Goal: Task Accomplishment & Management: Manage account settings

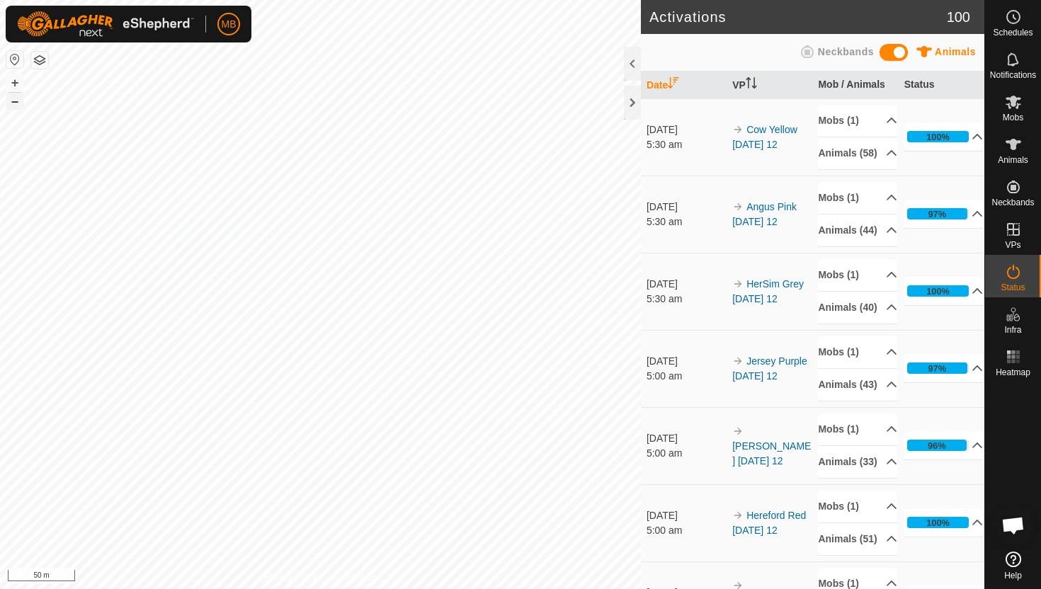
click at [12, 102] on button "–" at bounding box center [14, 101] width 17 height 17
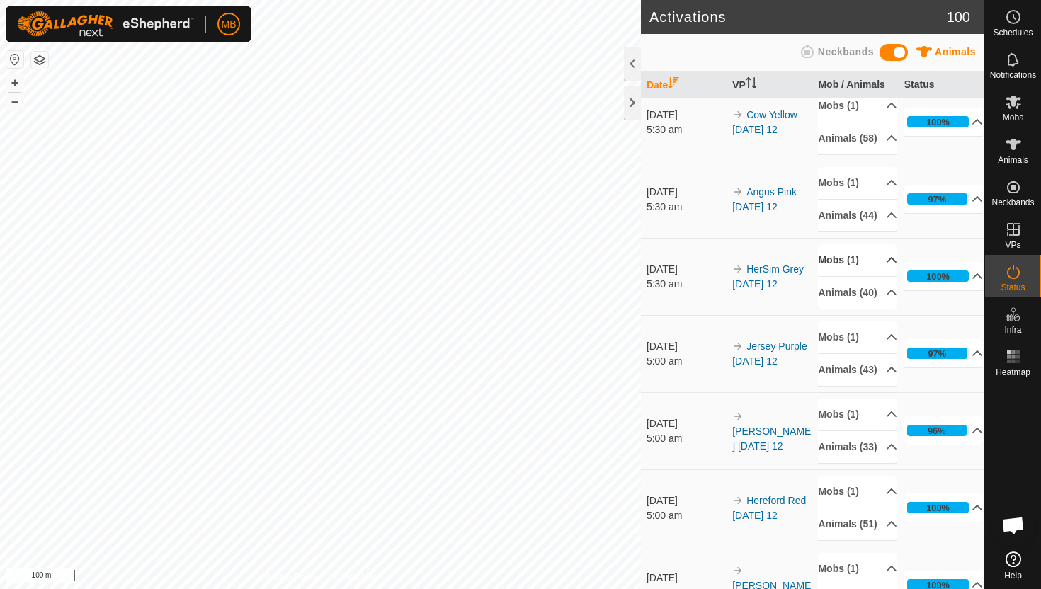
scroll to position [17, 0]
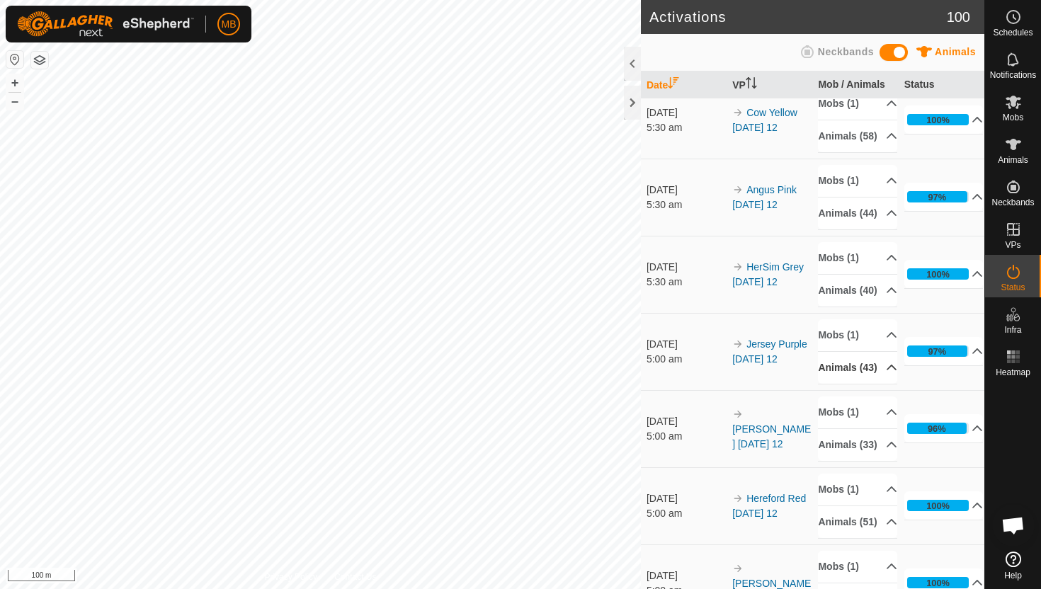
click at [884, 384] on p-accordion-header "Animals (43)" at bounding box center [857, 368] width 79 height 32
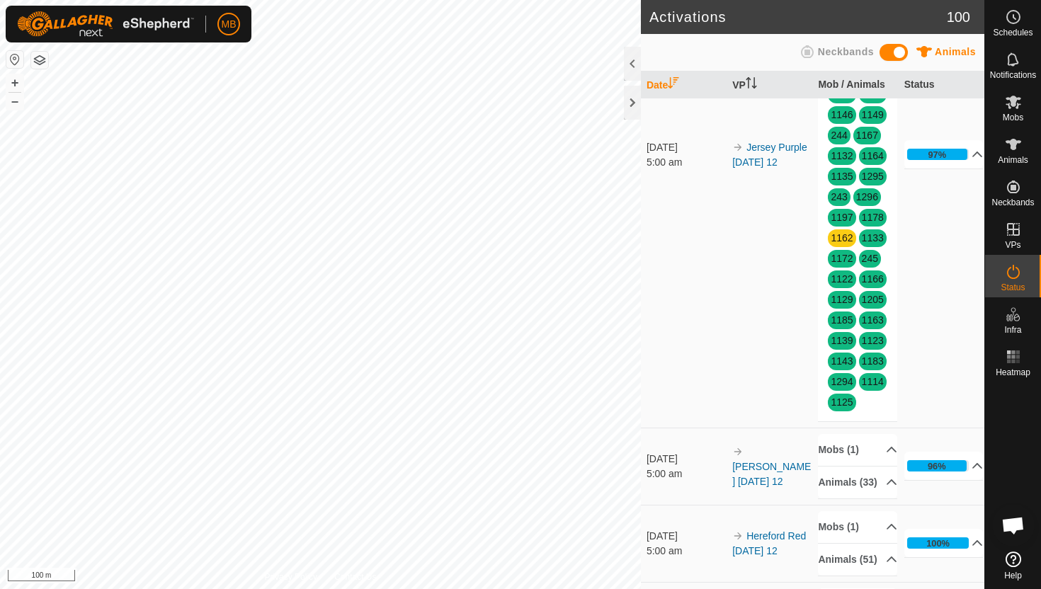
scroll to position [452, 0]
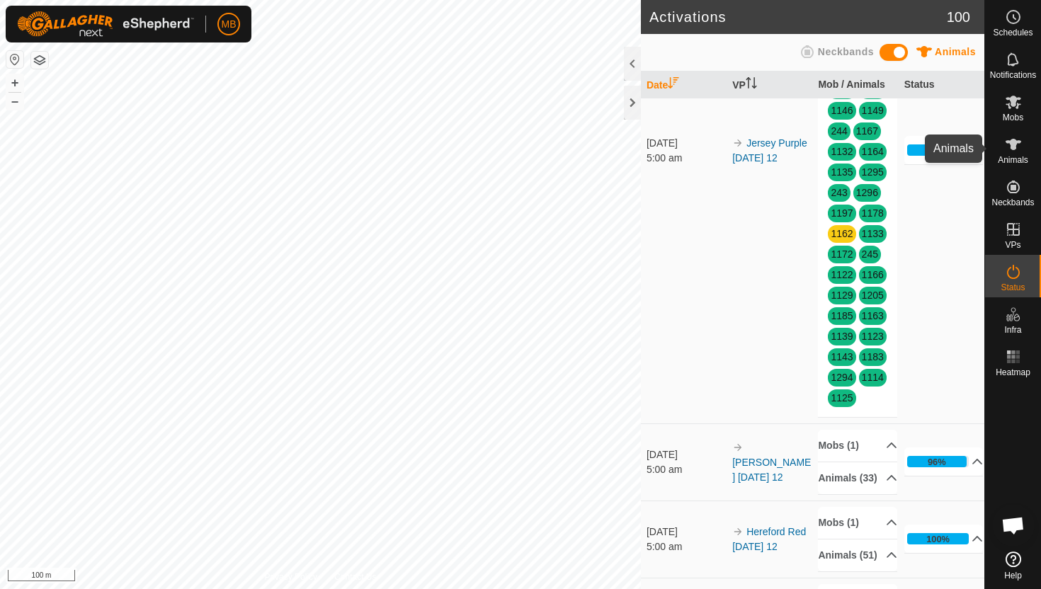
click at [1013, 144] on icon at bounding box center [1014, 144] width 16 height 11
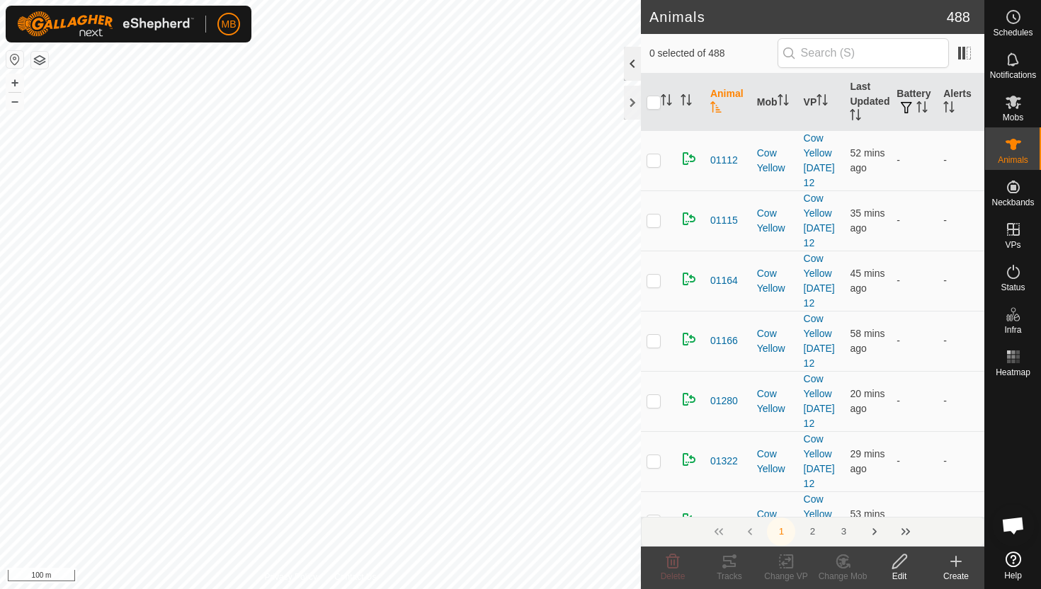
click at [628, 61] on div at bounding box center [632, 64] width 17 height 34
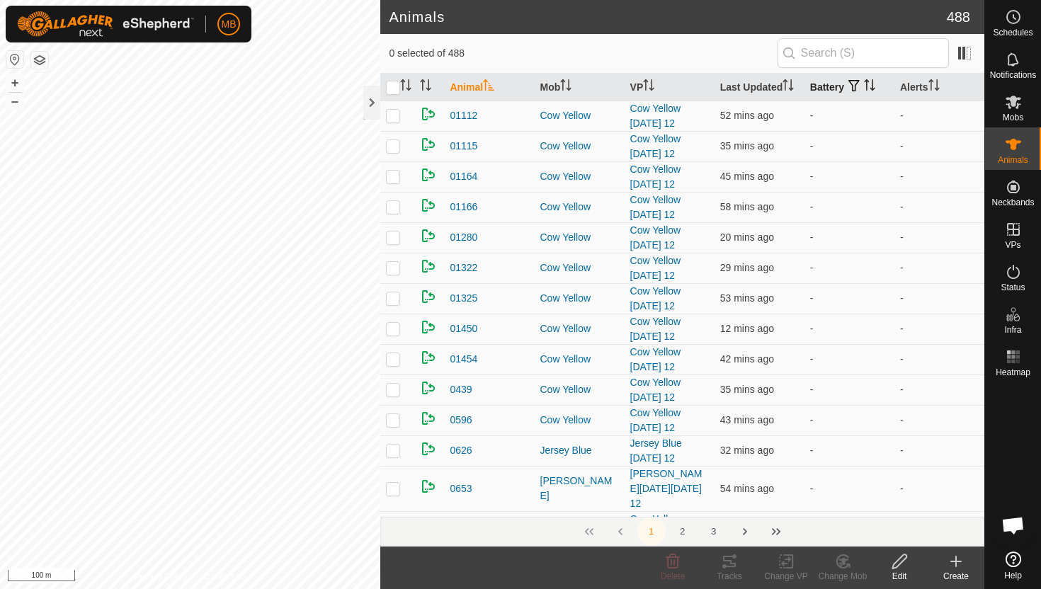
click at [871, 83] on icon "Activate to sort" at bounding box center [869, 84] width 11 height 11
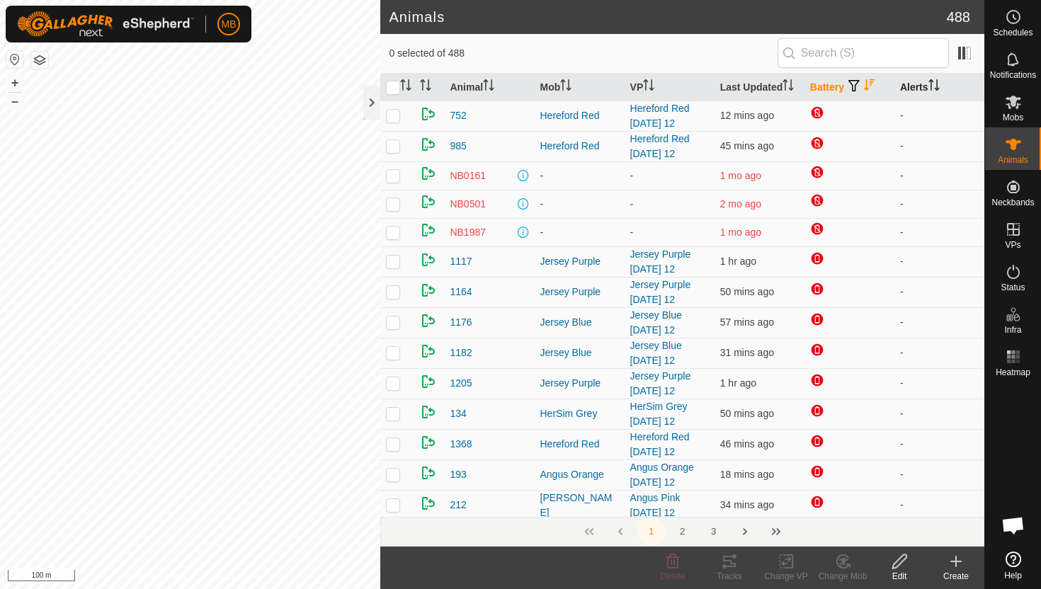
click at [935, 81] on icon "Activate to sort" at bounding box center [933, 84] width 11 height 11
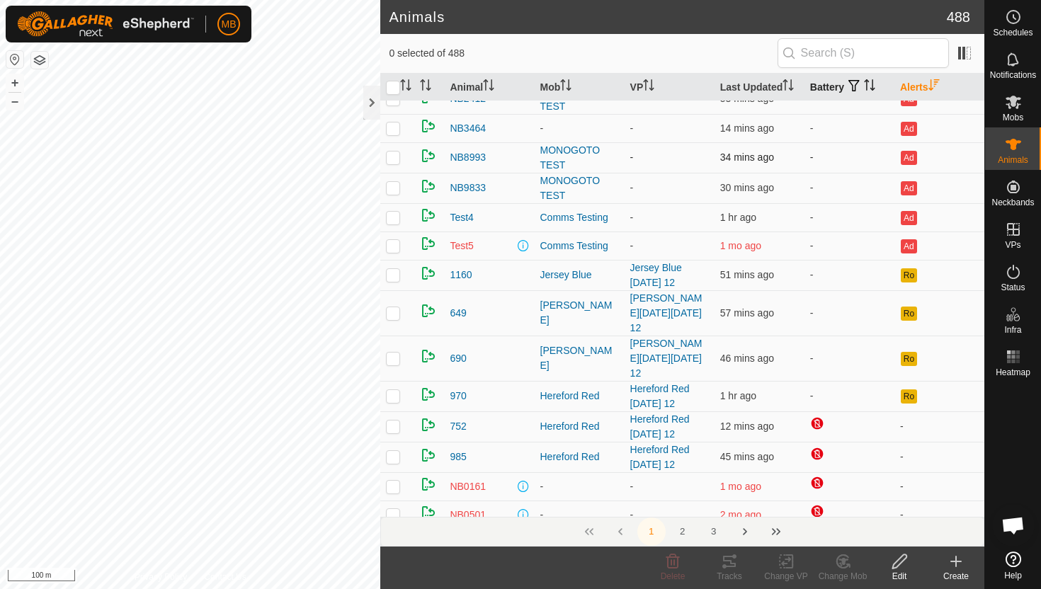
scroll to position [33, 0]
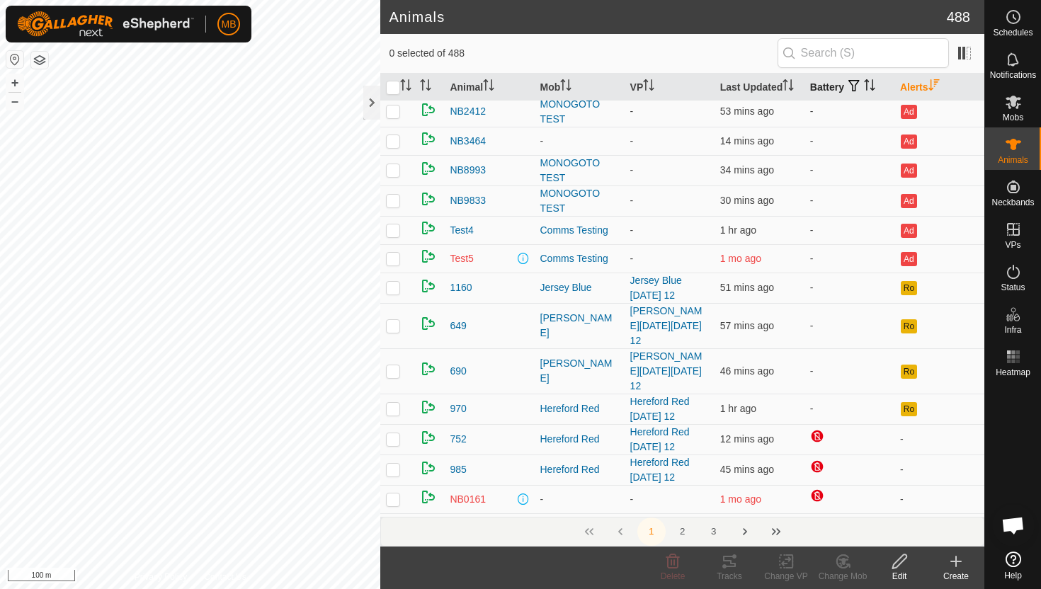
click at [872, 84] on icon "Activate to sort" at bounding box center [869, 84] width 11 height 11
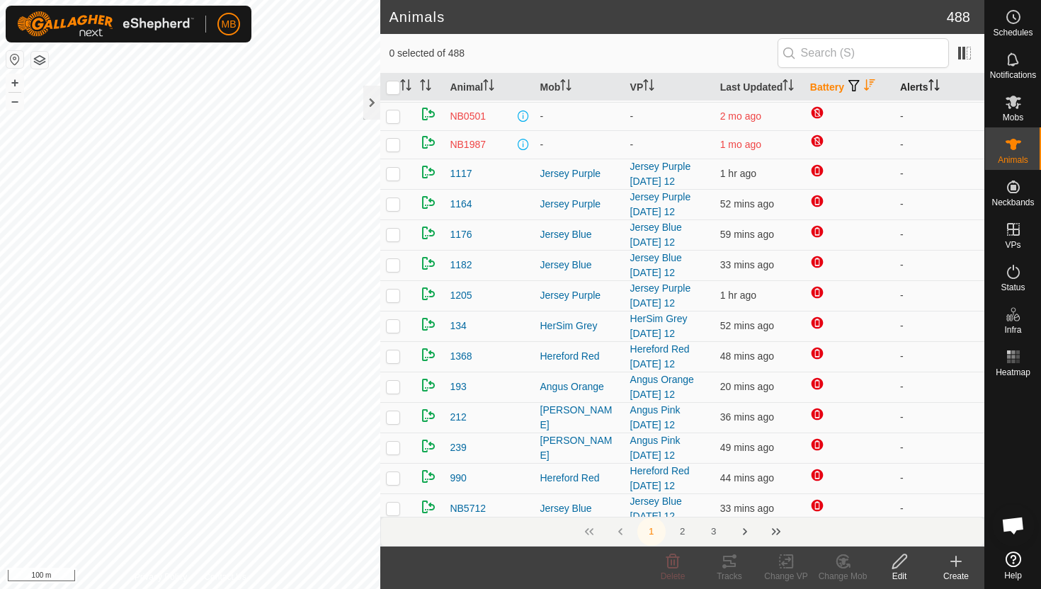
scroll to position [0, 0]
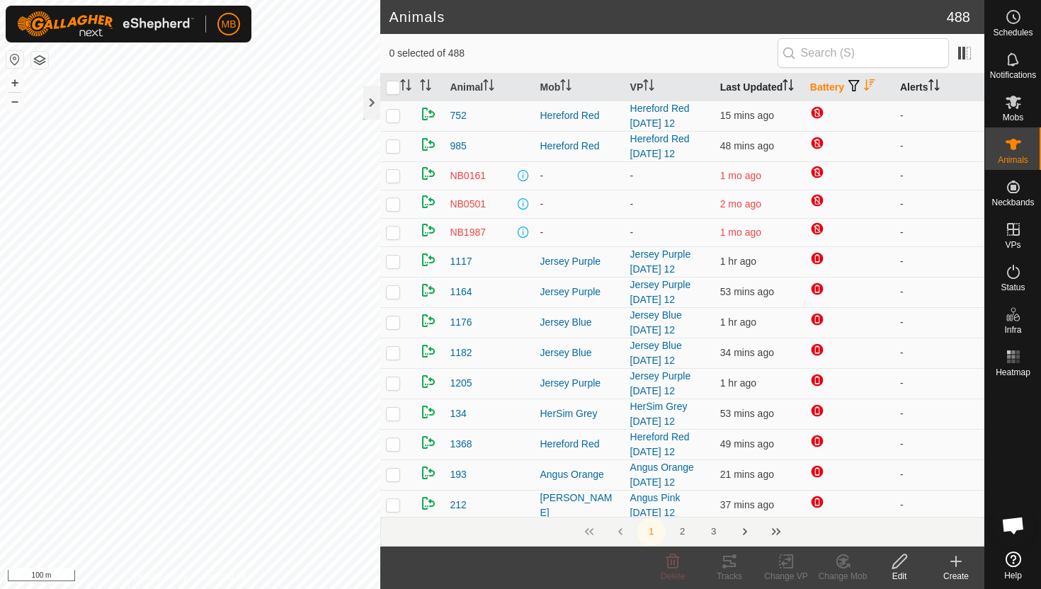
click at [786, 86] on icon "Activate to sort" at bounding box center [785, 84] width 1 height 11
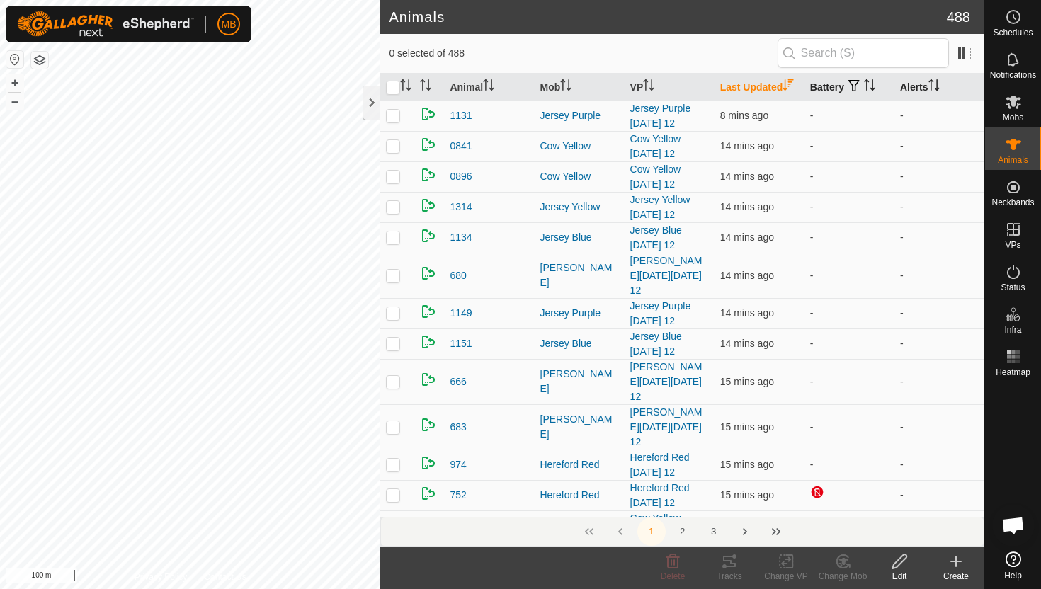
click at [788, 86] on icon "Activate to sort" at bounding box center [788, 84] width 11 height 11
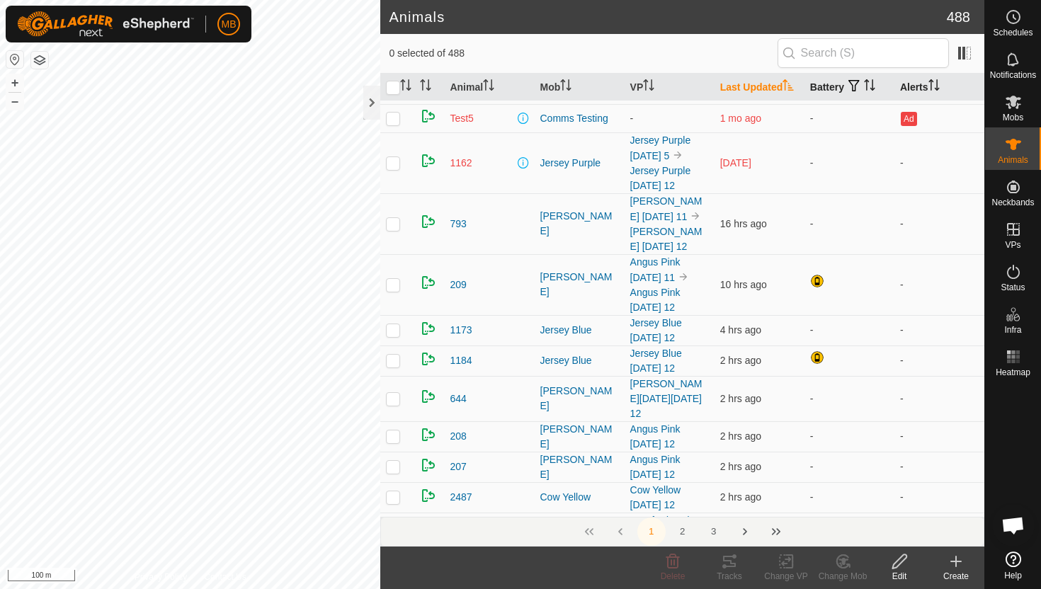
scroll to position [590, 0]
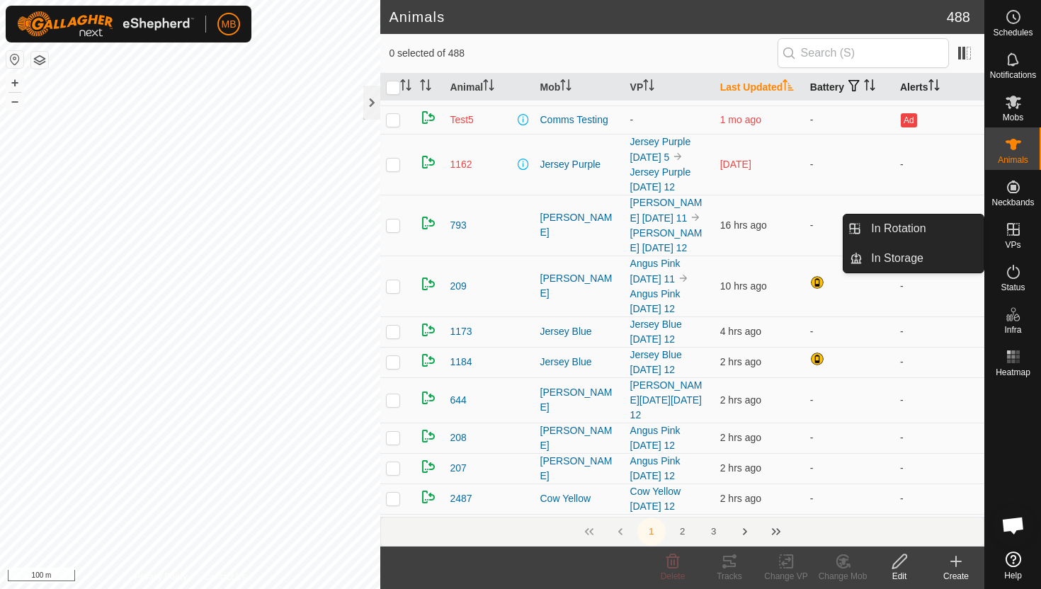
click at [1013, 232] on icon at bounding box center [1013, 229] width 13 height 13
click at [921, 228] on link "In Rotation" at bounding box center [922, 229] width 121 height 28
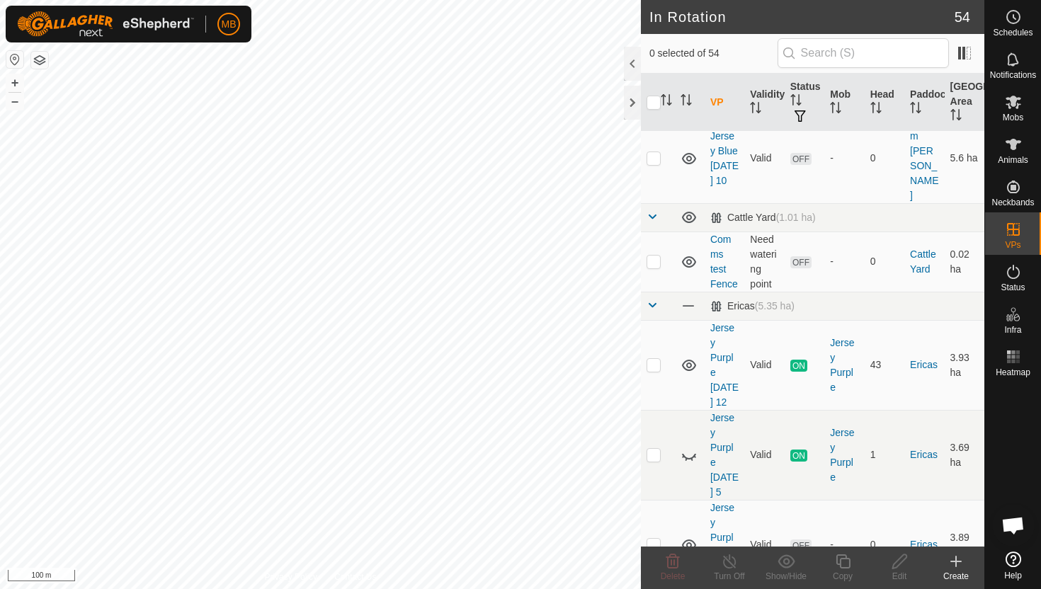
scroll to position [659, 0]
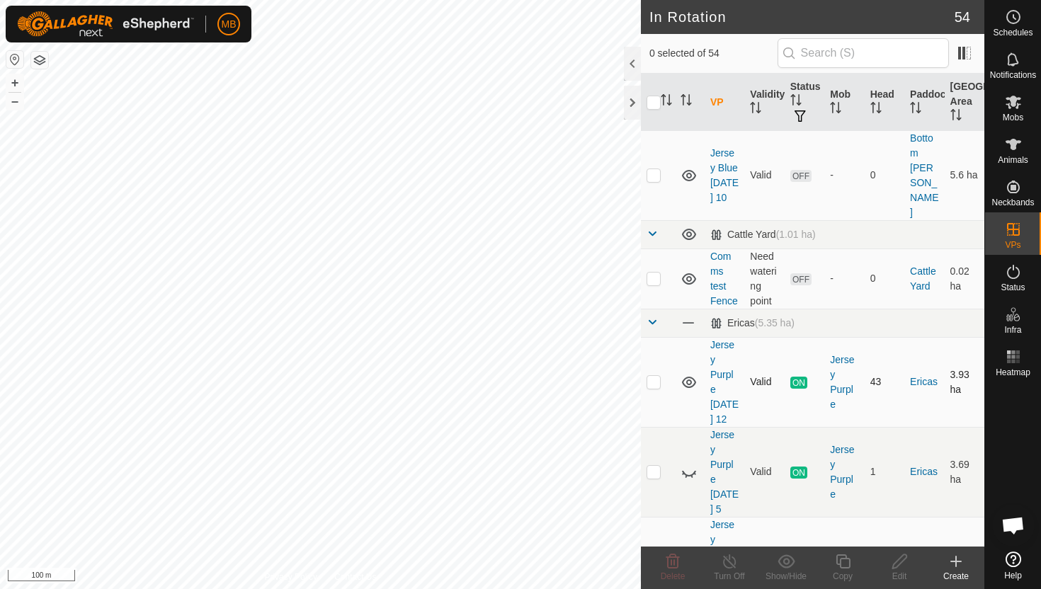
click at [656, 376] on p-checkbox at bounding box center [654, 381] width 14 height 11
checkbox input "true"
click at [845, 560] on icon at bounding box center [843, 561] width 18 height 17
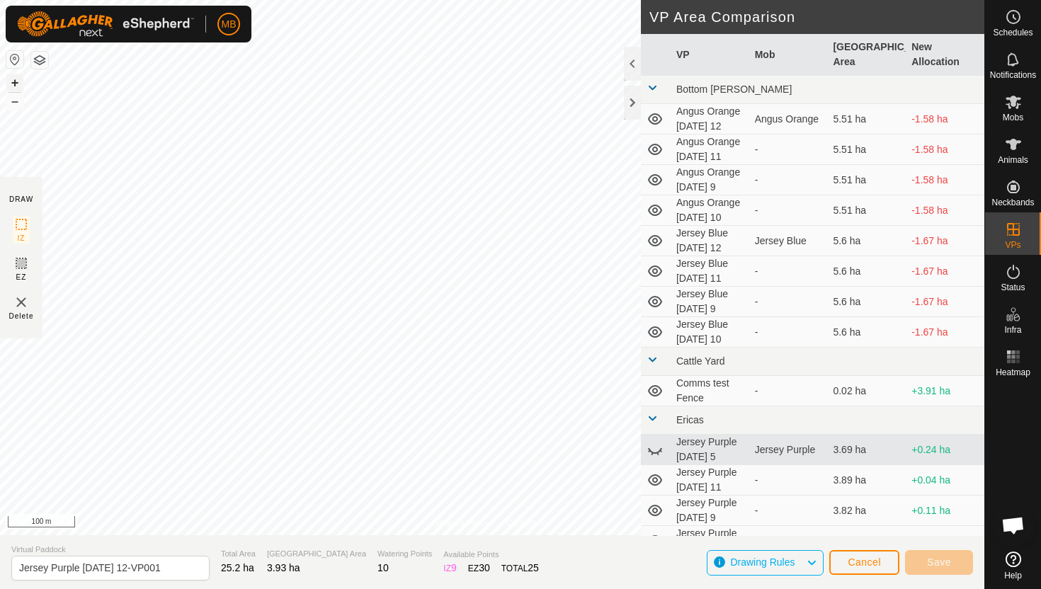
click at [17, 84] on button "+" at bounding box center [14, 82] width 17 height 17
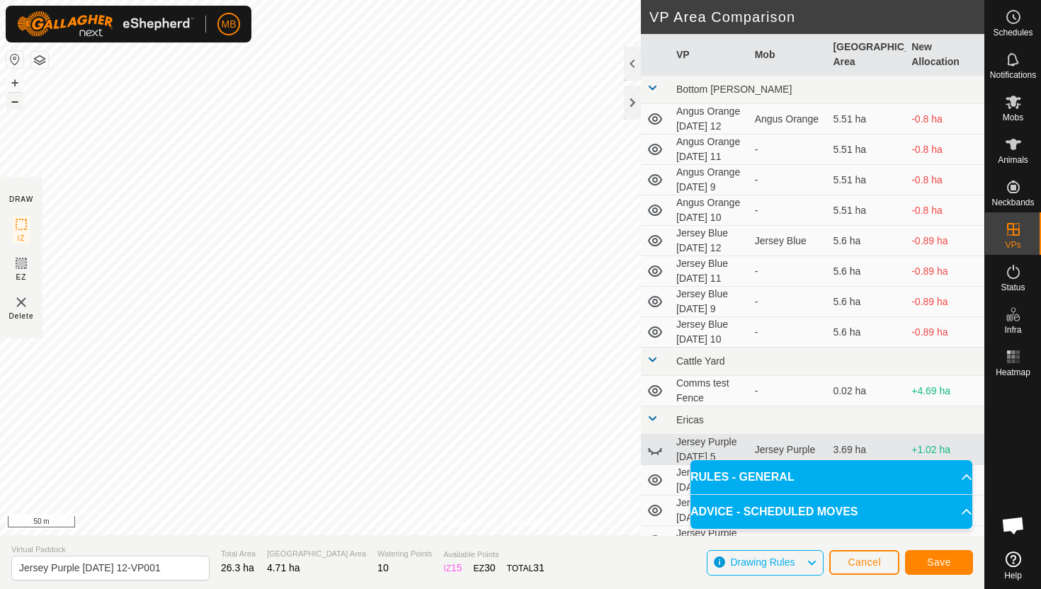
click at [15, 105] on button "–" at bounding box center [14, 101] width 17 height 17
click at [163, 568] on input "Jersey Purple Friday 12-VP001" at bounding box center [110, 568] width 198 height 25
type input "Jersey Purple [DATE] 12.1"
click at [933, 561] on span "Save" at bounding box center [939, 562] width 24 height 11
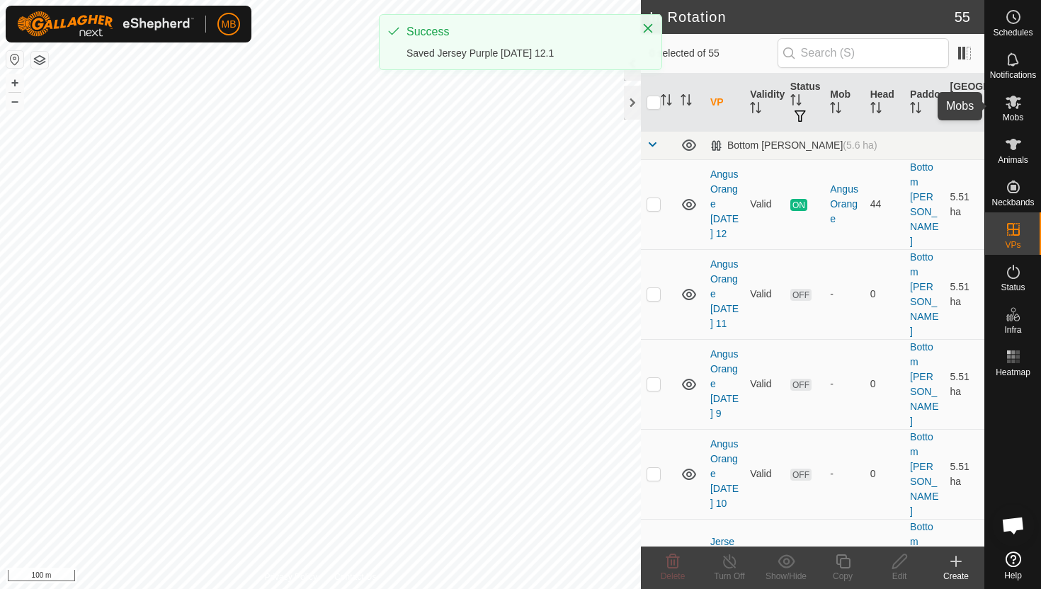
click at [1013, 109] on icon at bounding box center [1013, 101] width 17 height 17
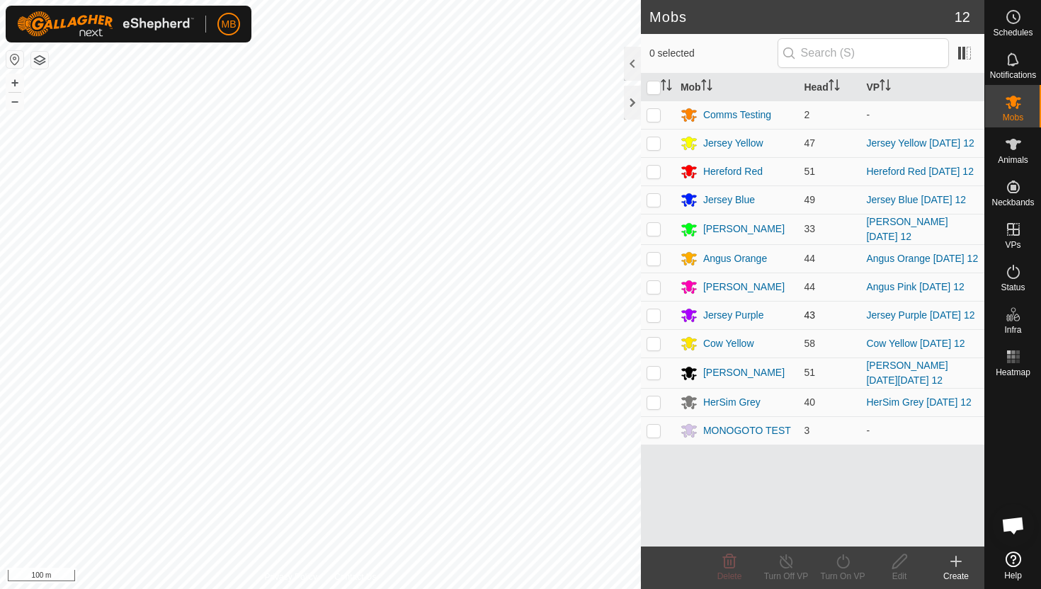
click at [654, 314] on p-checkbox at bounding box center [654, 314] width 14 height 11
checkbox input "true"
click at [845, 561] on icon at bounding box center [843, 561] width 18 height 17
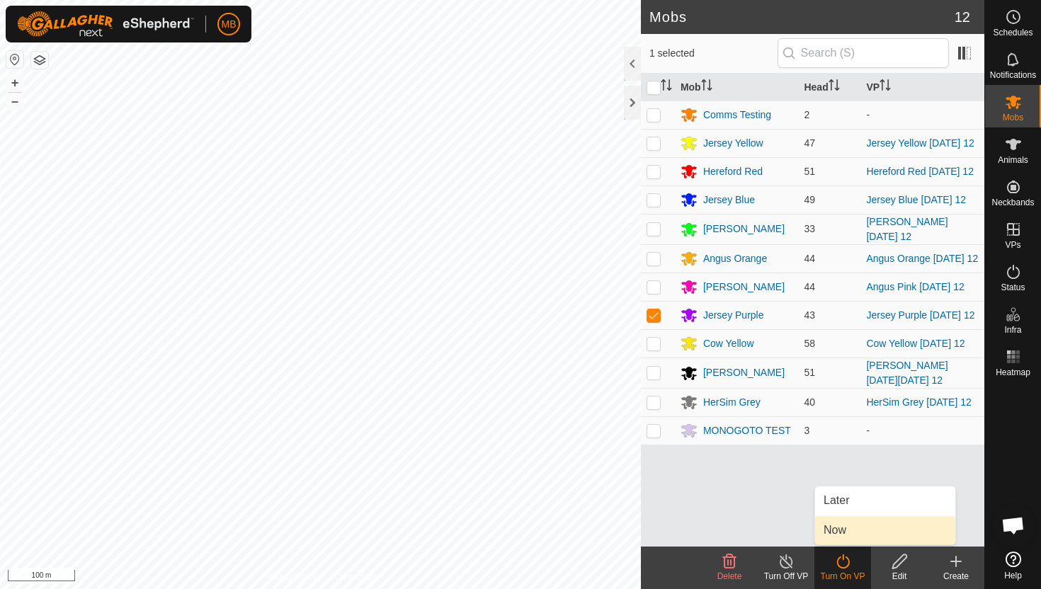
click at [848, 531] on link "Now" at bounding box center [885, 530] width 140 height 28
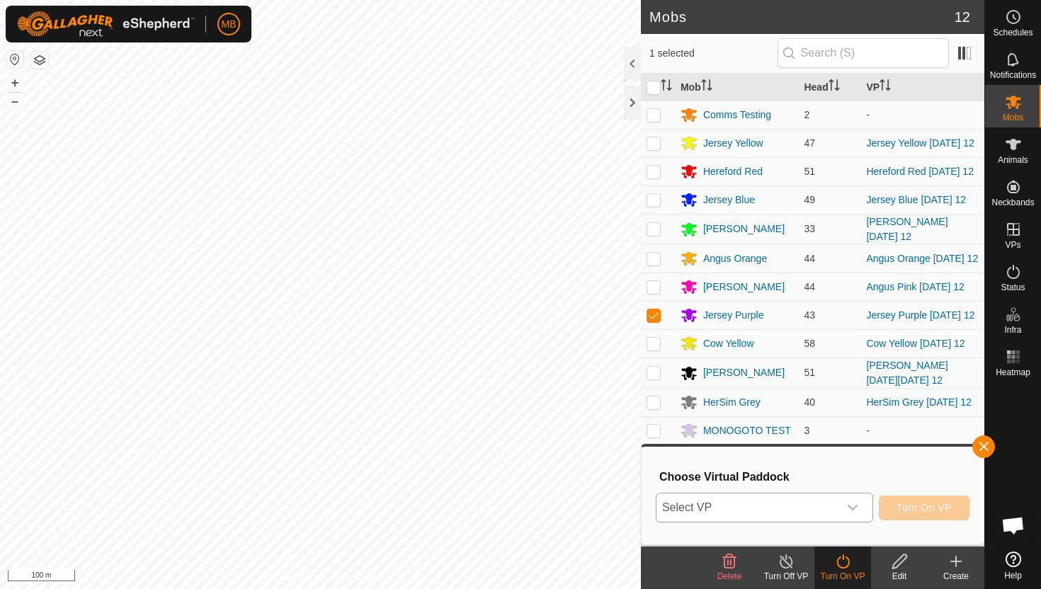
click at [851, 503] on icon "dropdown trigger" at bounding box center [852, 507] width 11 height 11
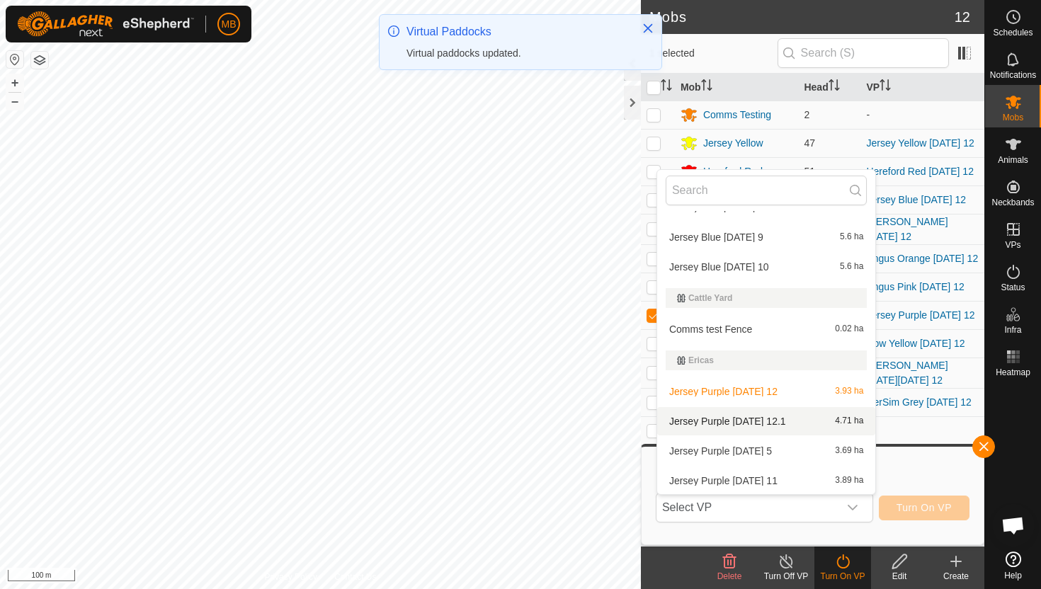
scroll to position [201, 0]
click at [799, 418] on li "Jersey Purple Friday 12.1 4.71 ha" at bounding box center [766, 419] width 218 height 28
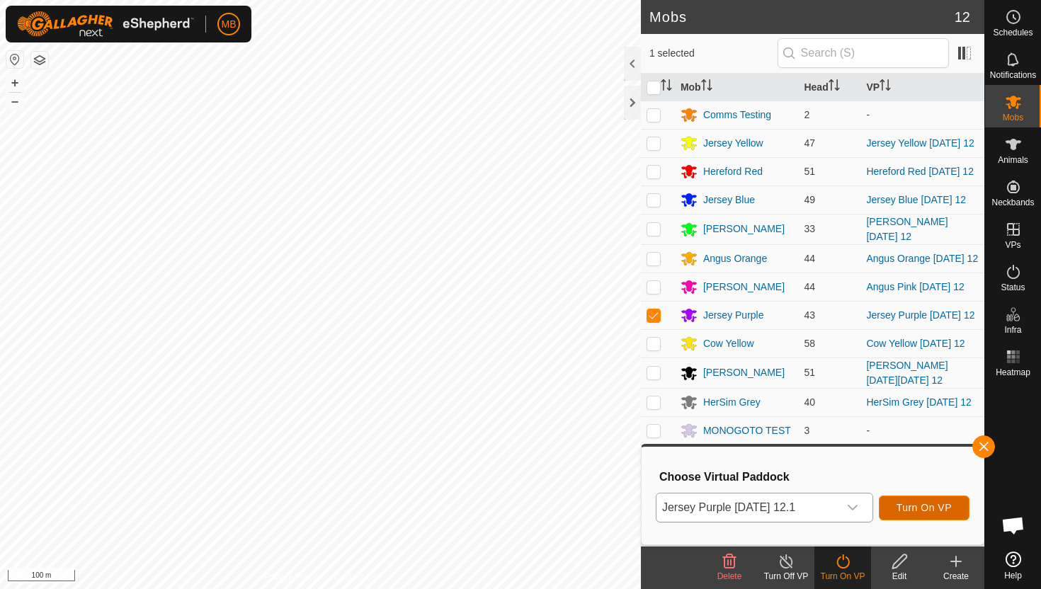
click at [933, 504] on span "Turn On VP" at bounding box center [923, 507] width 55 height 11
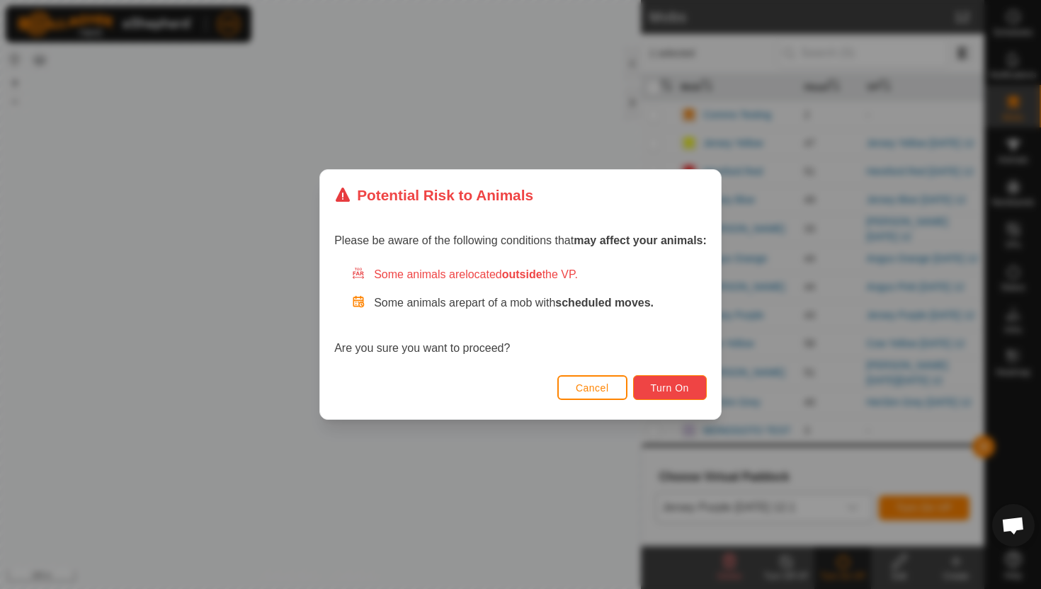
click at [687, 387] on span "Turn On" at bounding box center [670, 387] width 38 height 11
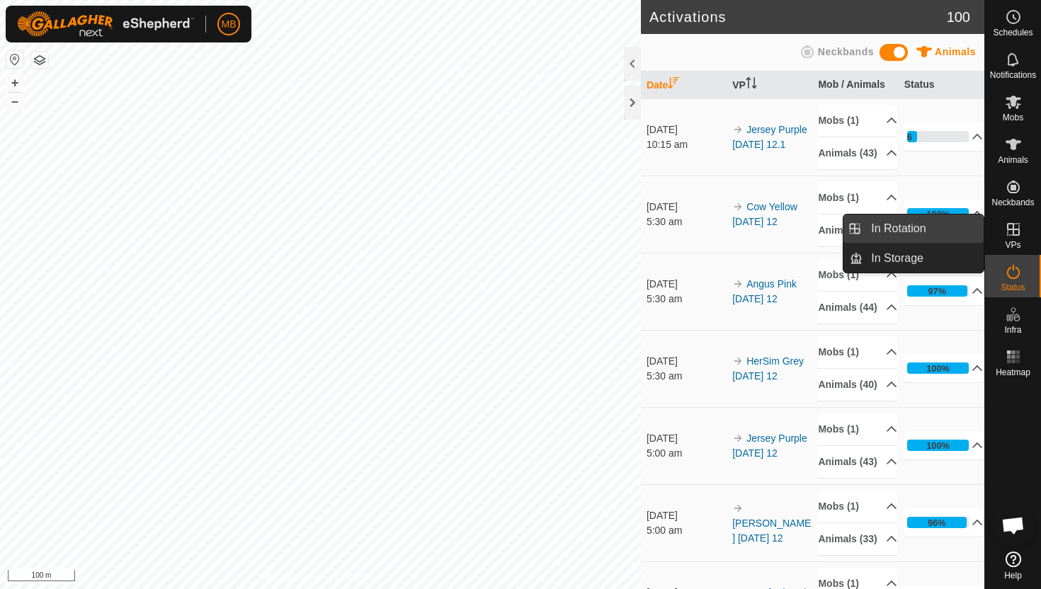
click at [911, 231] on link "In Rotation" at bounding box center [922, 229] width 121 height 28
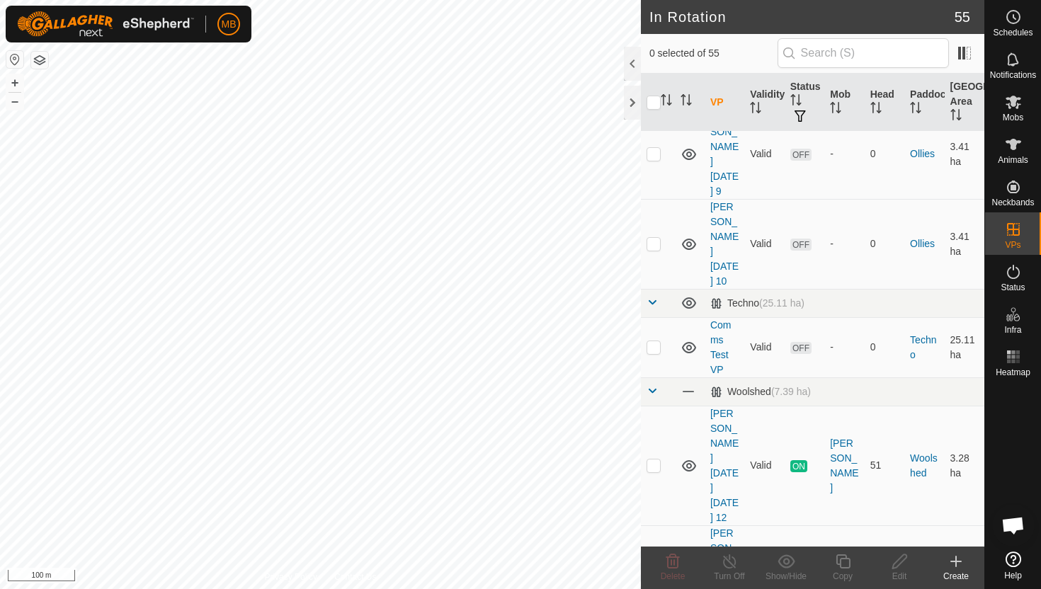
scroll to position [1903, 0]
click at [653, 580] on p-checkbox at bounding box center [654, 585] width 14 height 11
checkbox input "true"
click at [844, 562] on icon at bounding box center [843, 561] width 18 height 17
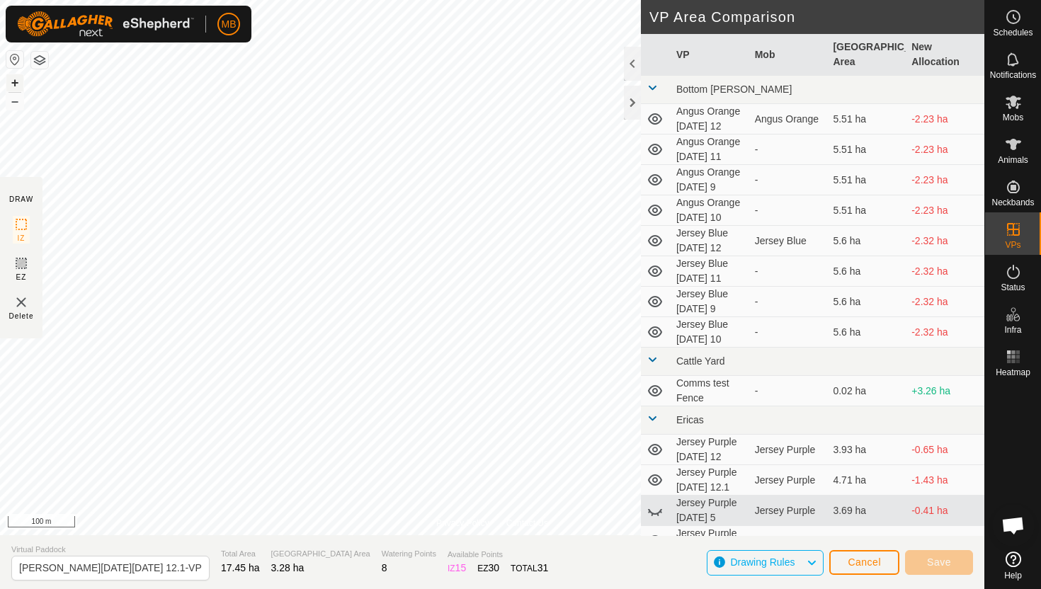
click at [13, 80] on button "+" at bounding box center [14, 82] width 17 height 17
click at [15, 77] on button "+" at bounding box center [14, 82] width 17 height 17
click at [14, 81] on button "+" at bounding box center [14, 82] width 17 height 17
click at [11, 84] on button "+" at bounding box center [14, 82] width 17 height 17
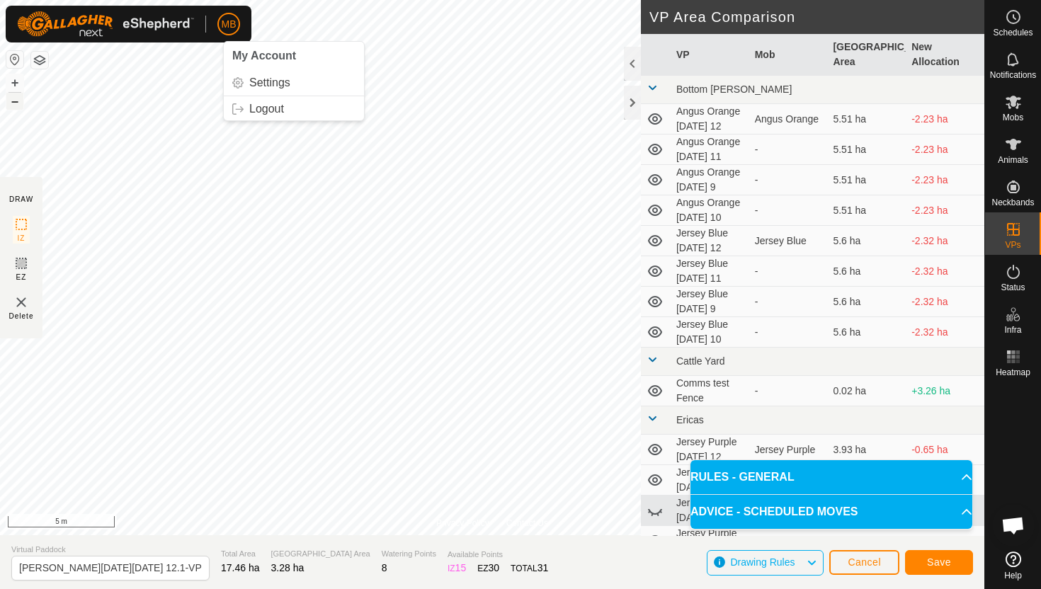
click at [11, 100] on button "–" at bounding box center [14, 101] width 17 height 17
click at [14, 81] on button "+" at bounding box center [14, 82] width 17 height 17
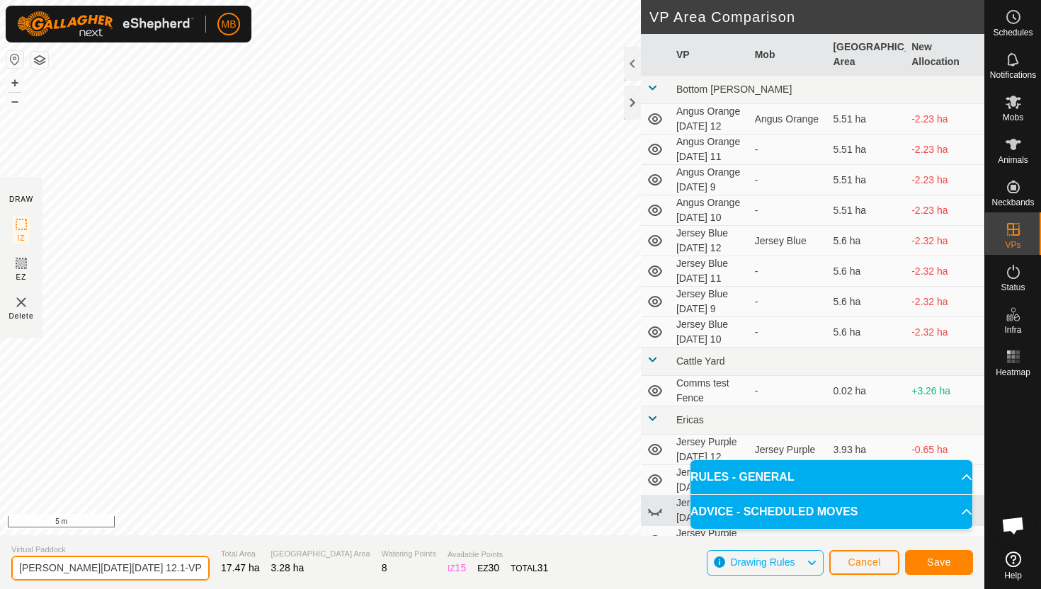
click at [172, 569] on input "Angus Black Friday 12.1-VP001" at bounding box center [110, 568] width 198 height 25
type input "Angus Black Saturday 13"
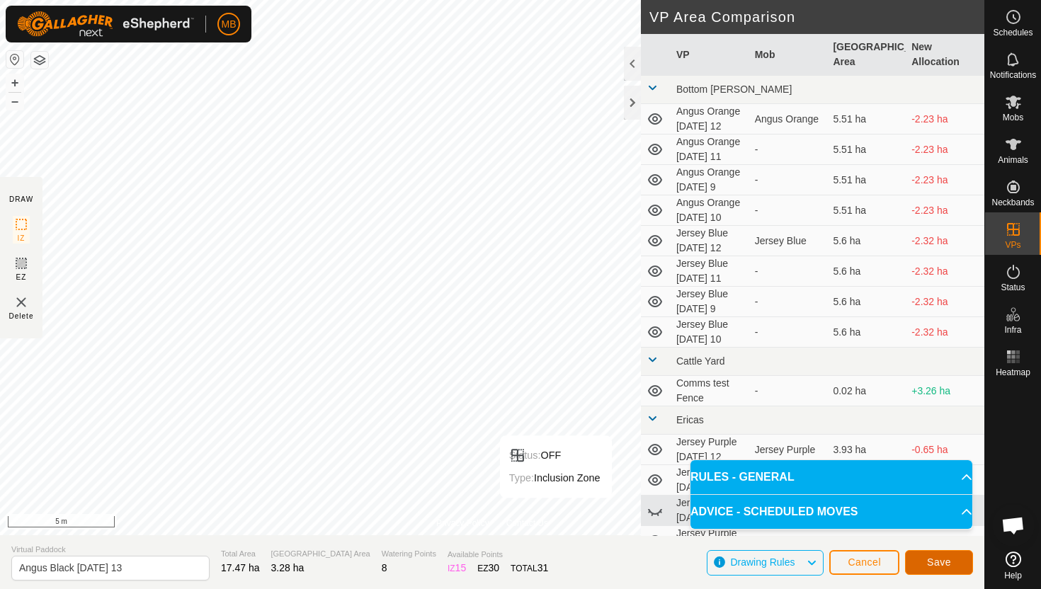
click at [950, 563] on span "Save" at bounding box center [939, 562] width 24 height 11
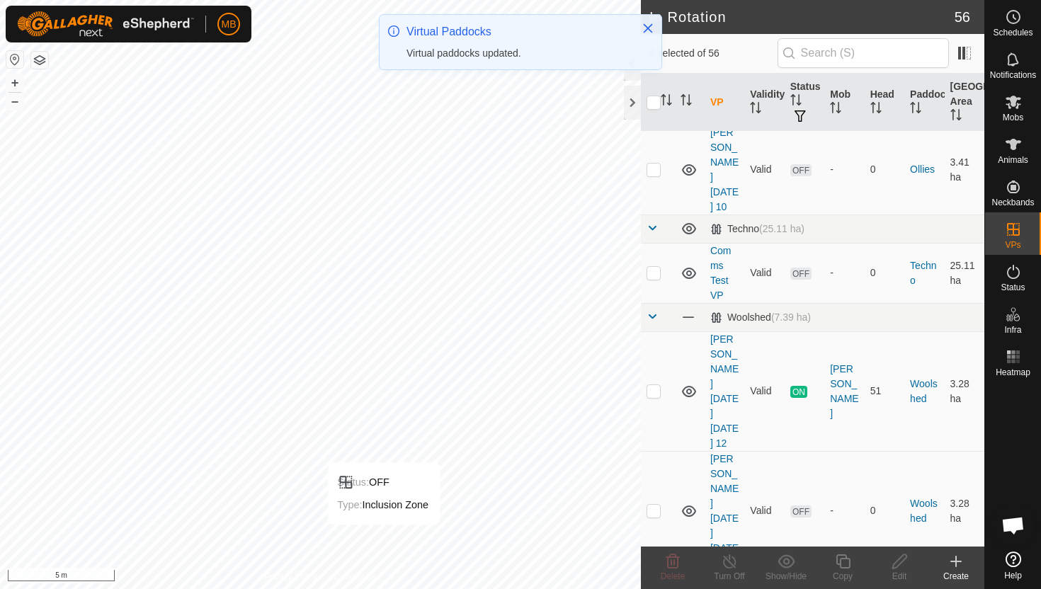
scroll to position [1983, 0]
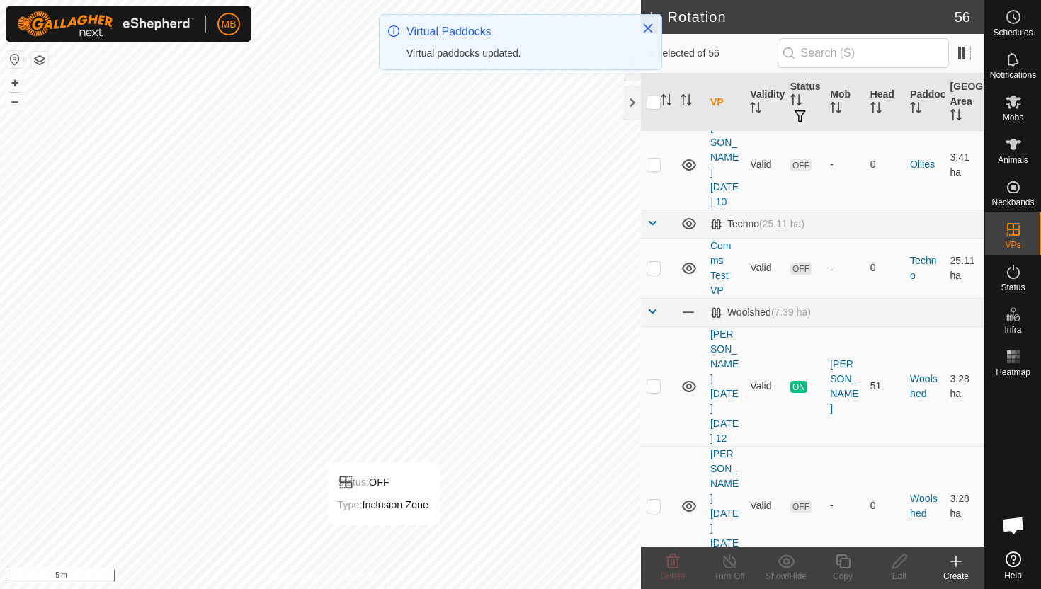
click at [652, 588] on p-checkbox at bounding box center [654, 595] width 14 height 11
checkbox input "true"
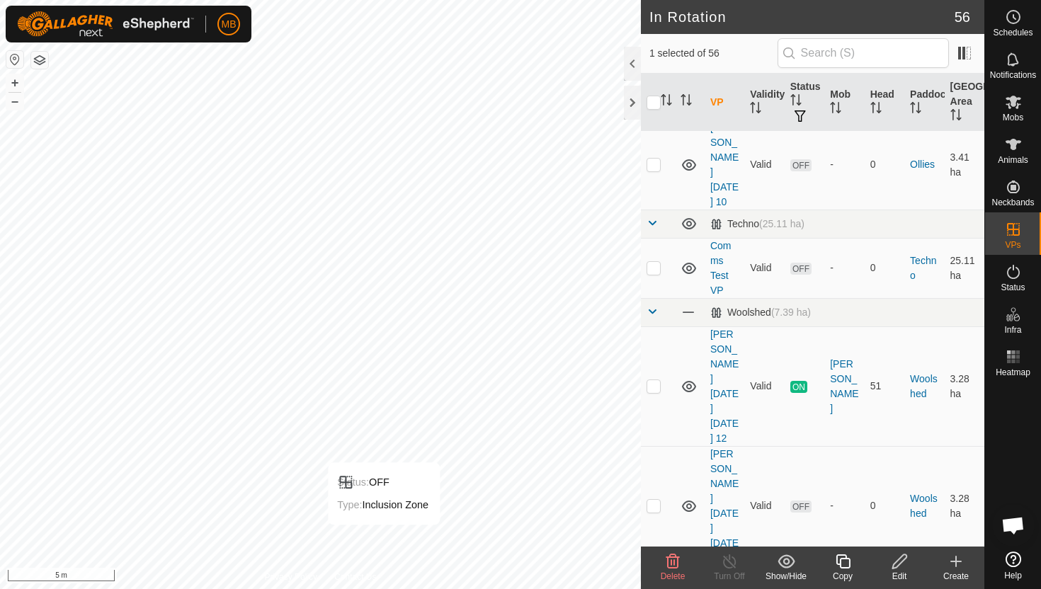
click at [842, 562] on icon at bounding box center [843, 561] width 18 height 17
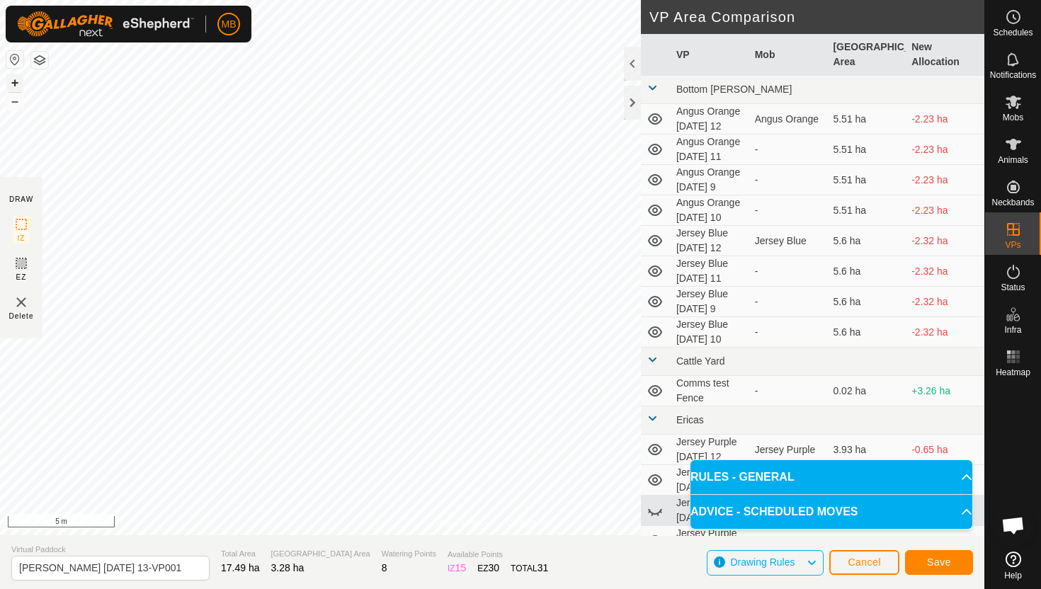
click at [14, 76] on button "+" at bounding box center [14, 82] width 17 height 17
click at [14, 81] on button "+" at bounding box center [14, 82] width 17 height 17
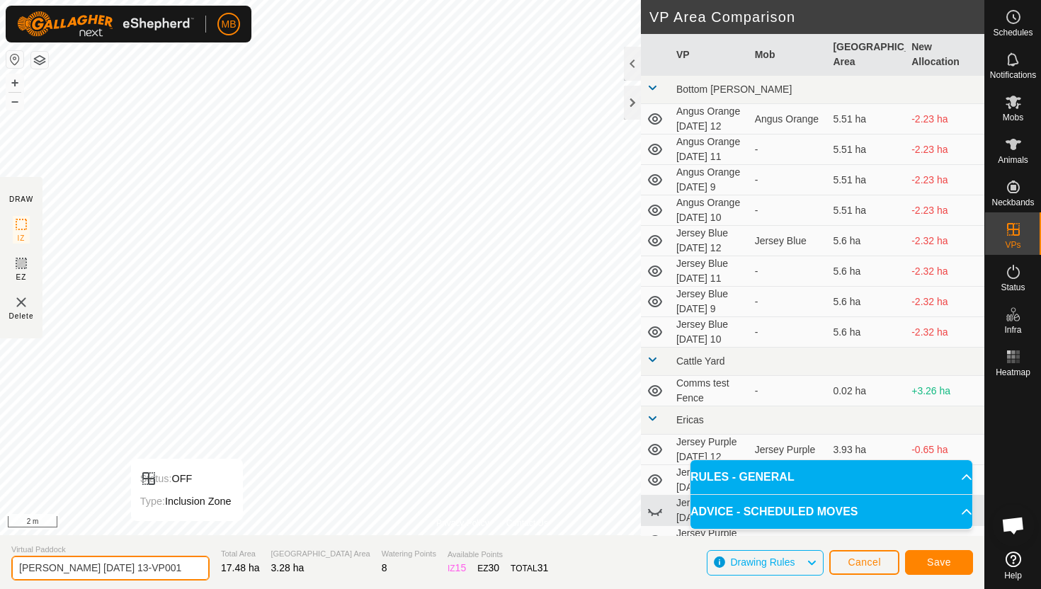
click at [167, 569] on input "Angus Black Saturday 13-VP001" at bounding box center [110, 568] width 198 height 25
type input "Angus Black Saturday 13.1"
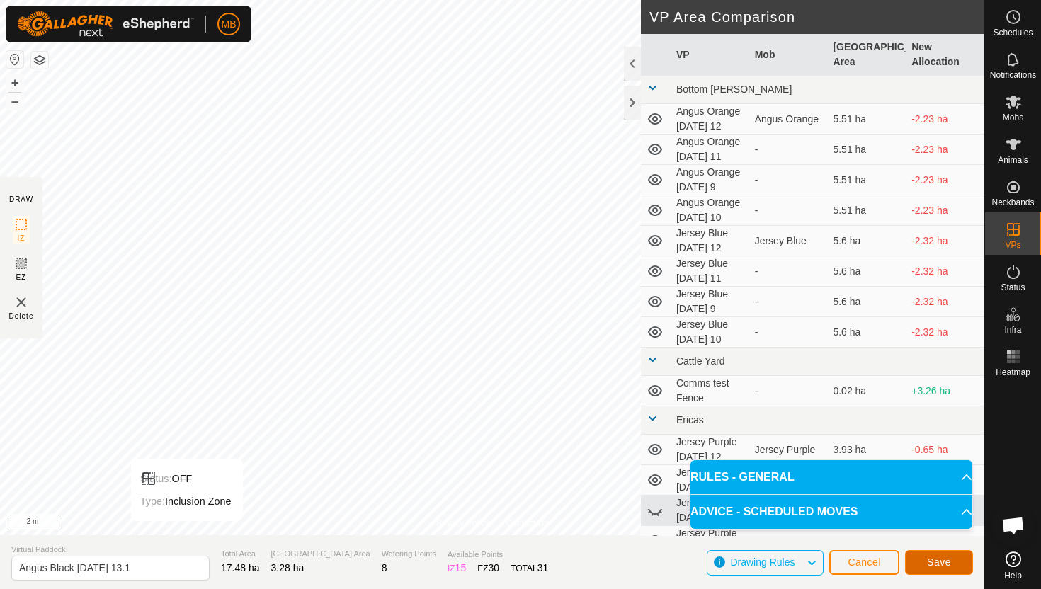
click at [940, 562] on span "Save" at bounding box center [939, 562] width 24 height 11
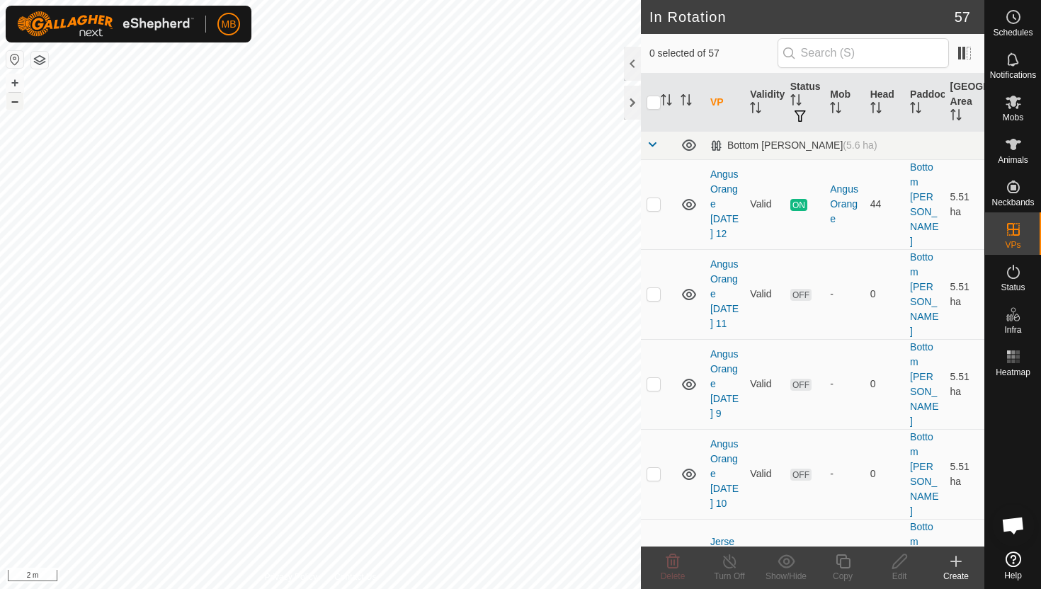
click at [11, 101] on button "–" at bounding box center [14, 101] width 17 height 17
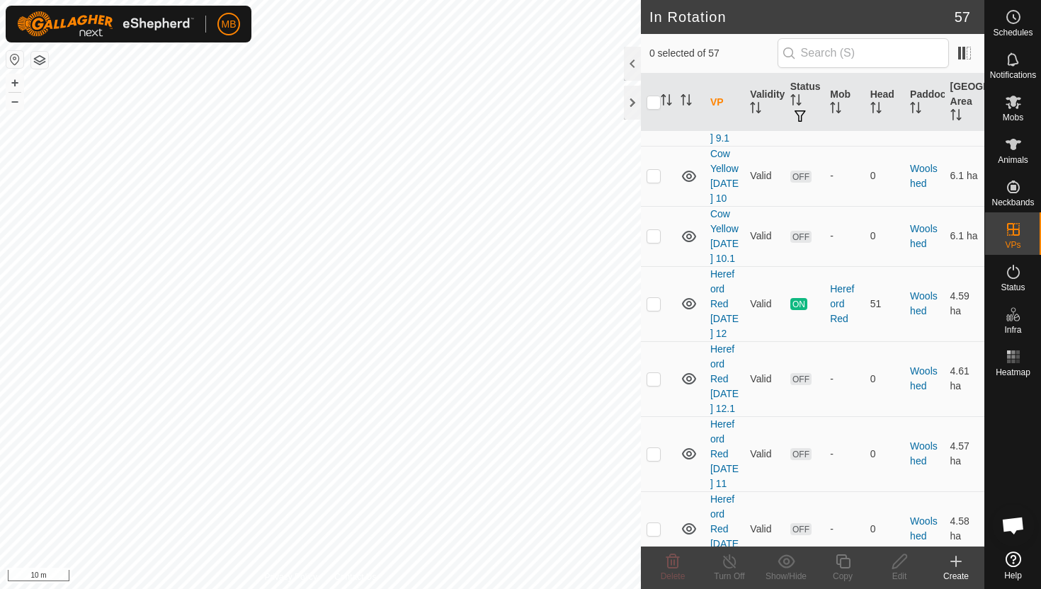
scroll to position [3303, 0]
click at [652, 375] on p-checkbox at bounding box center [654, 380] width 14 height 11
checkbox input "true"
click at [844, 562] on icon at bounding box center [843, 561] width 18 height 17
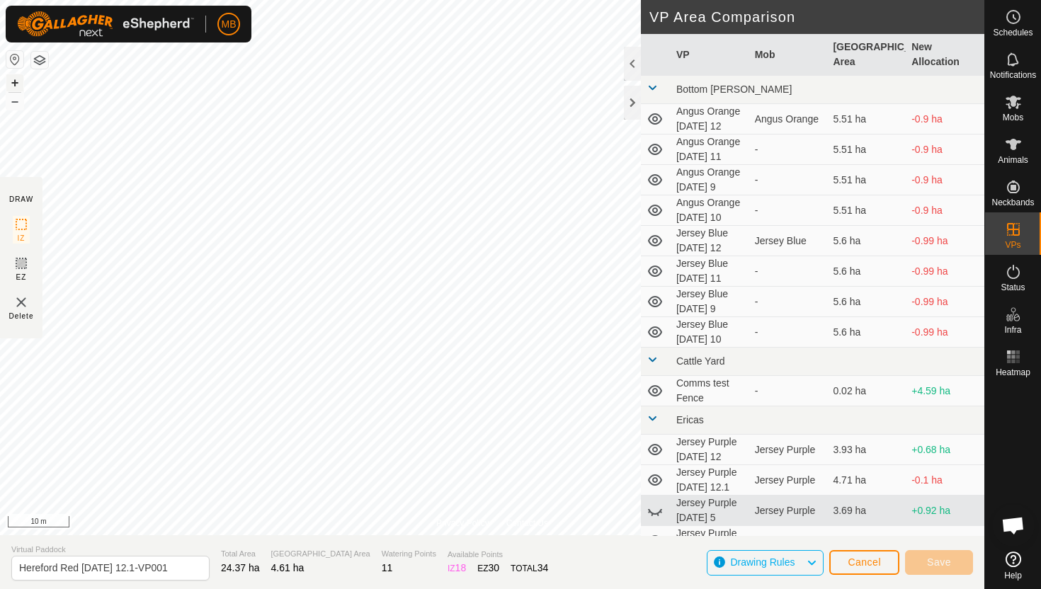
click at [10, 79] on button "+" at bounding box center [14, 82] width 17 height 17
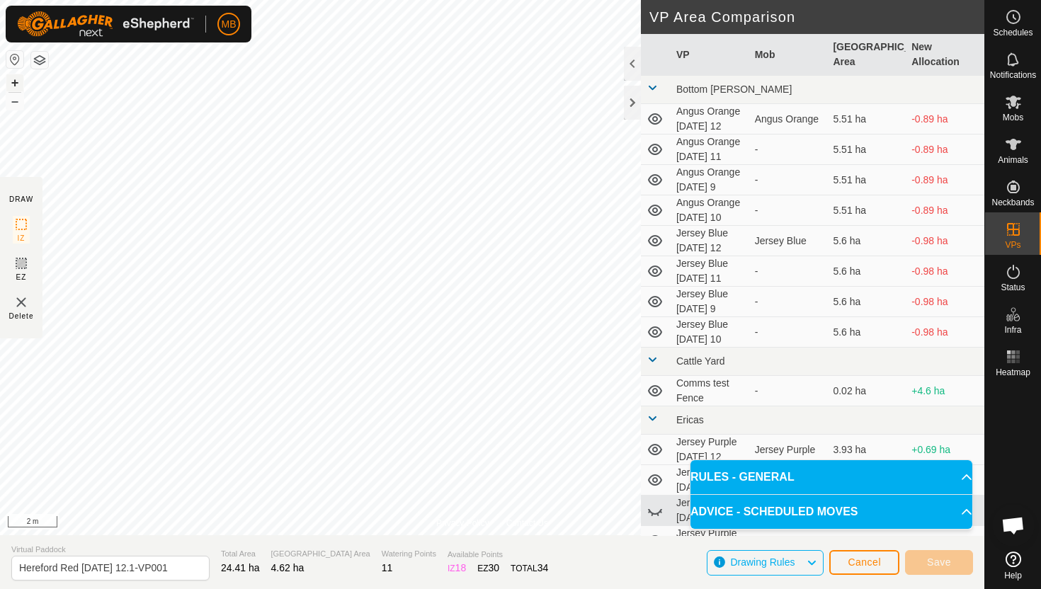
click at [482, 0] on html "MB Schedules Notifications Mobs Animals Neckbands VPs Status Infra Heatmap Help…" at bounding box center [520, 294] width 1041 height 589
click at [491, 0] on html "MB Schedules Notifications Mobs Animals Neckbands VPs Status Infra Heatmap Help…" at bounding box center [520, 294] width 1041 height 589
click at [17, 99] on button "–" at bounding box center [14, 101] width 17 height 17
click at [15, 108] on button "–" at bounding box center [14, 101] width 17 height 17
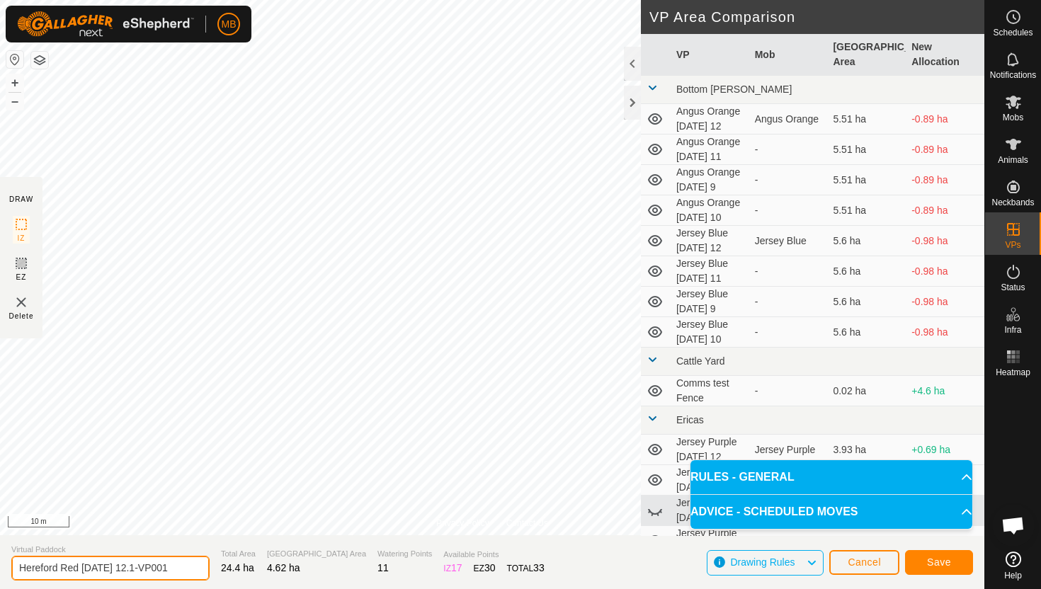
click at [170, 569] on input "Hereford Red Friday 12.1-VP001" at bounding box center [110, 568] width 198 height 25
type input "Hereford Red Saturday 13"
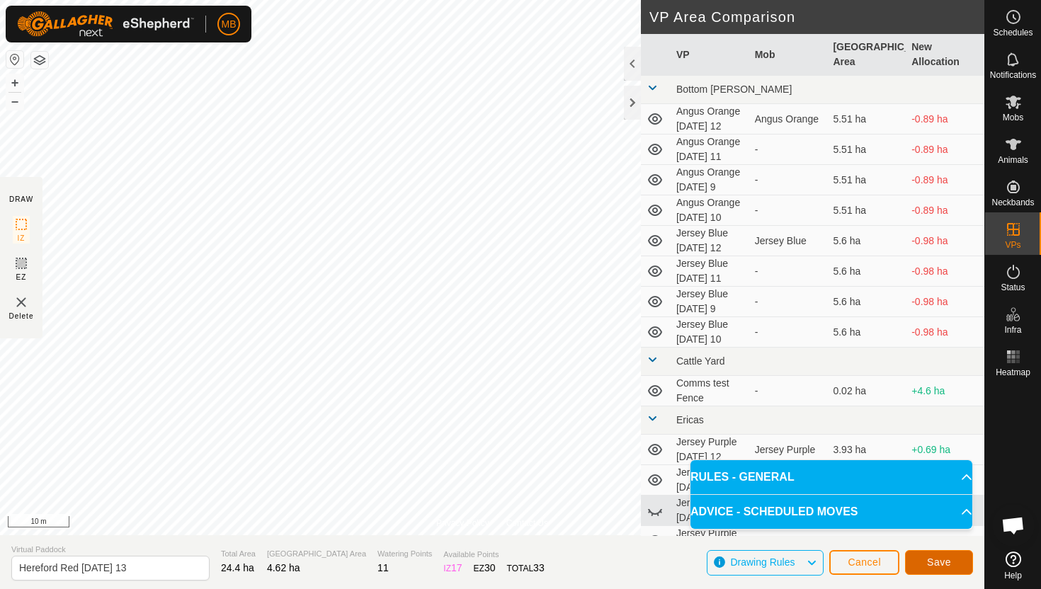
click at [953, 557] on button "Save" at bounding box center [939, 562] width 68 height 25
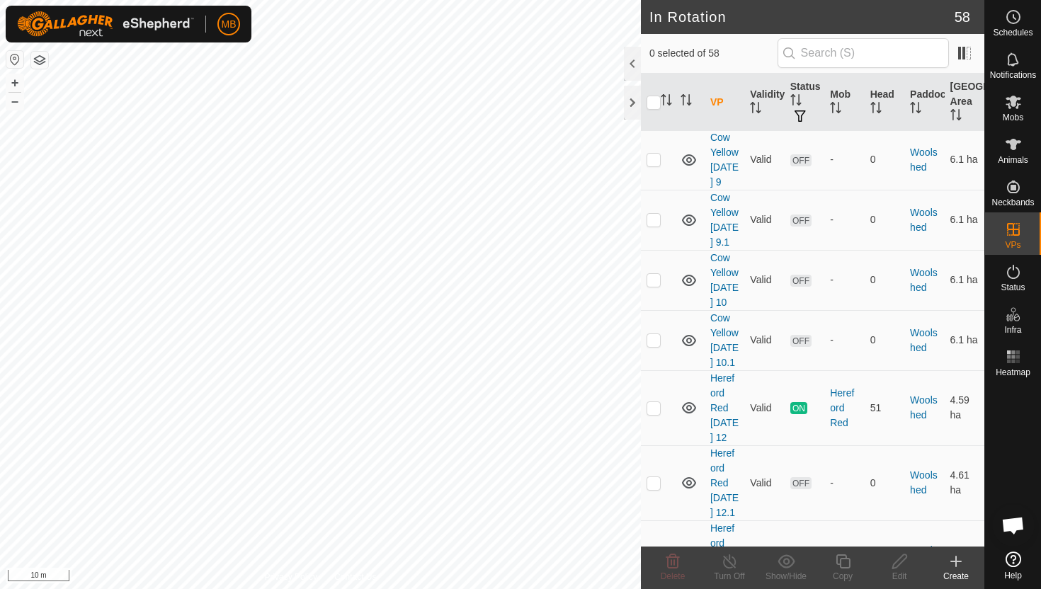
scroll to position [3204, 0]
click at [650, 549] on p-checkbox at bounding box center [654, 554] width 14 height 11
checkbox input "true"
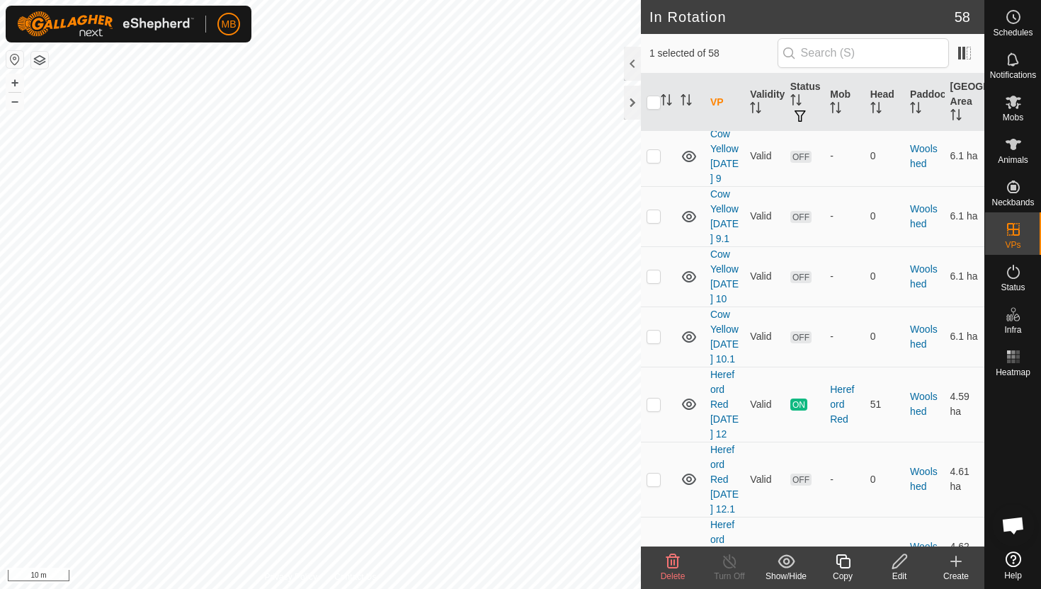
click at [843, 560] on icon at bounding box center [843, 561] width 18 height 17
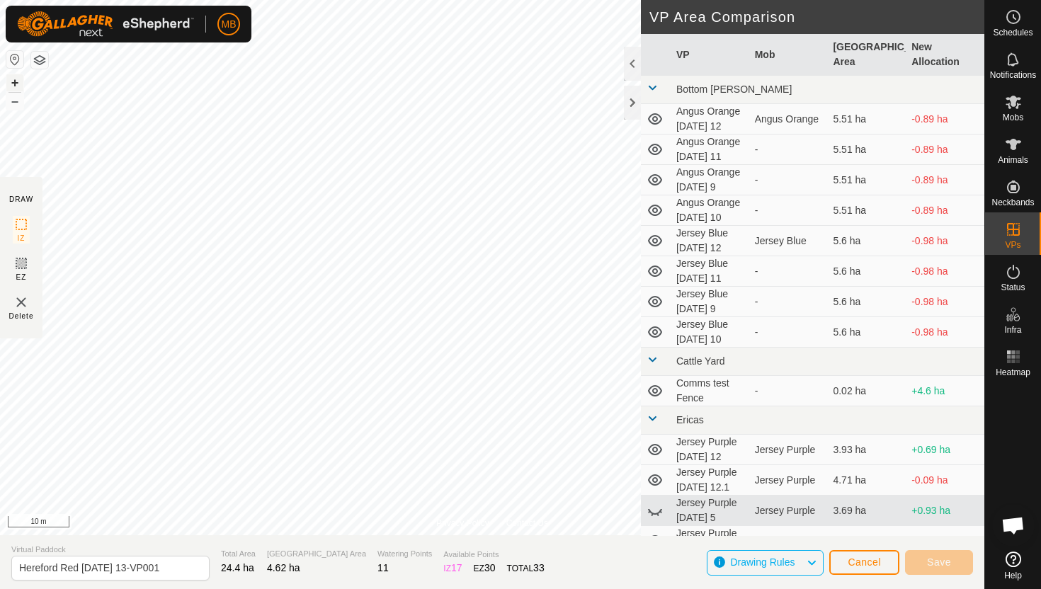
click at [14, 75] on button "+" at bounding box center [14, 82] width 17 height 17
click at [16, 83] on button "+" at bounding box center [14, 82] width 17 height 17
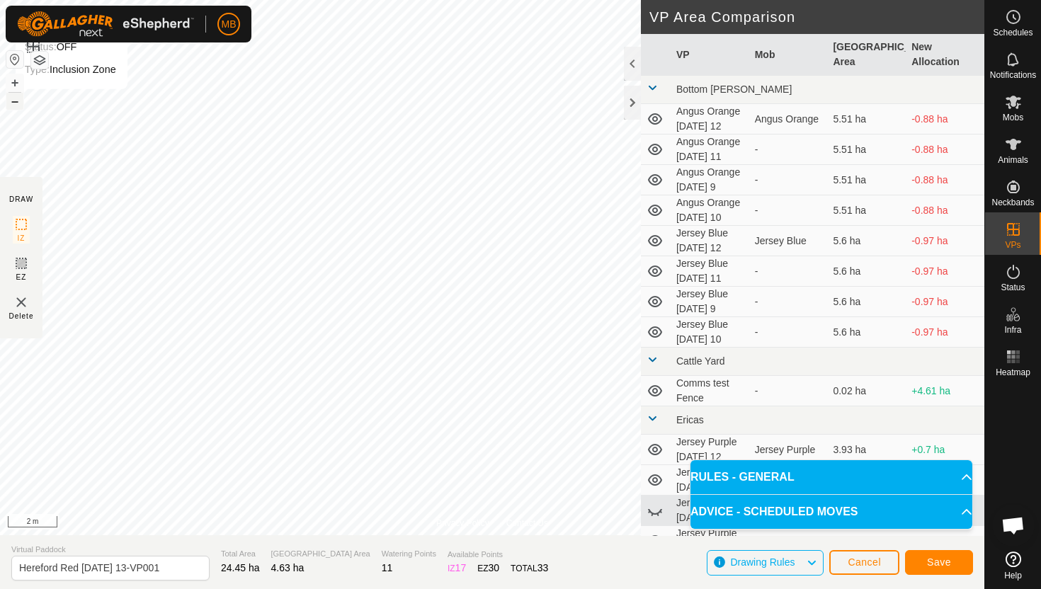
click at [14, 103] on button "–" at bounding box center [14, 101] width 17 height 17
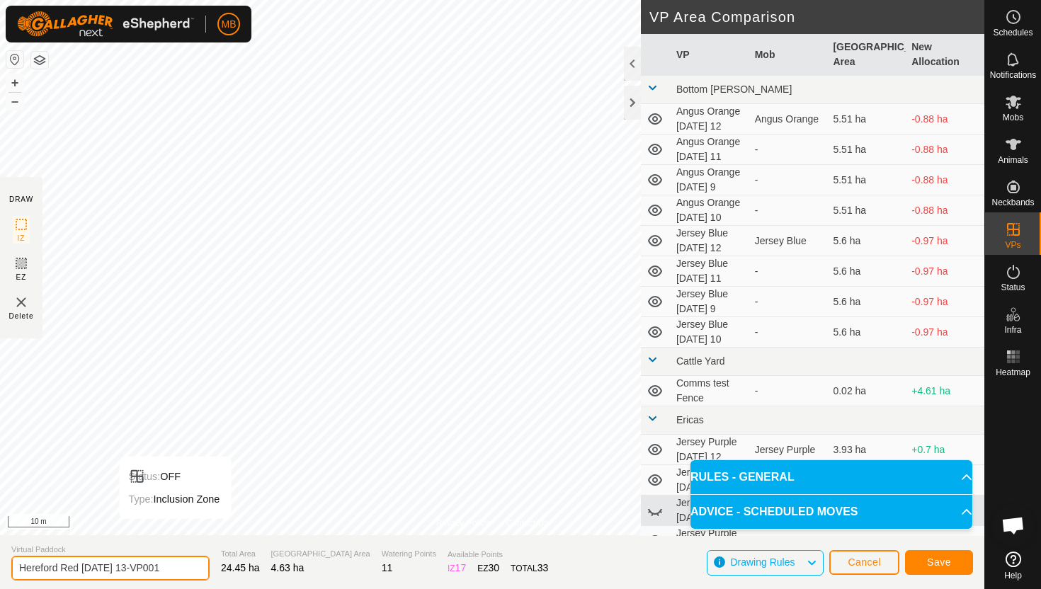
click at [171, 575] on input "Hereford Red Saturday 13-VP001" at bounding box center [110, 568] width 198 height 25
type input "Hereford Red Saturday 13.1"
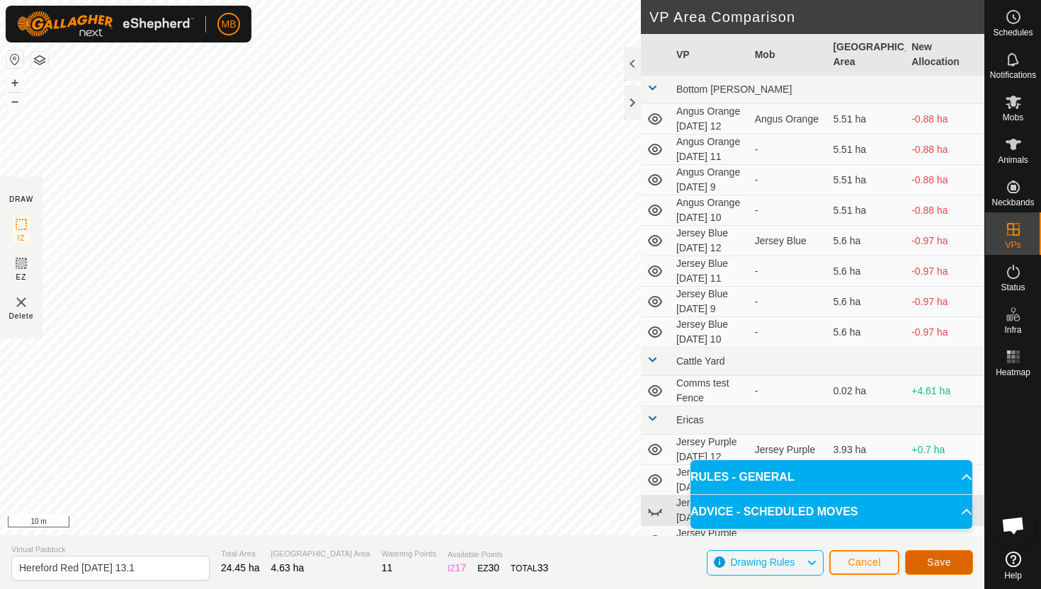
click at [936, 559] on span "Save" at bounding box center [939, 562] width 24 height 11
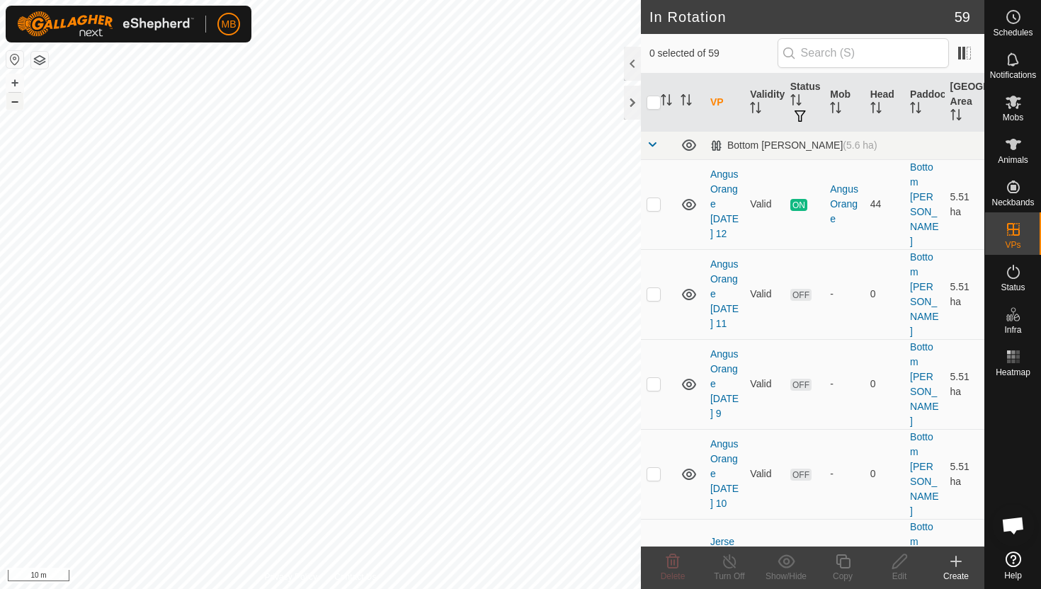
click at [13, 101] on button "–" at bounding box center [14, 101] width 17 height 17
click at [263, 0] on html "MB Schedules Notifications Mobs Animals Neckbands VPs Status Infra Heatmap Help…" at bounding box center [520, 294] width 1041 height 589
click at [399, 0] on html "MB Schedules Notifications Mobs Animals Neckbands VPs Status Infra Heatmap Help…" at bounding box center [520, 294] width 1041 height 589
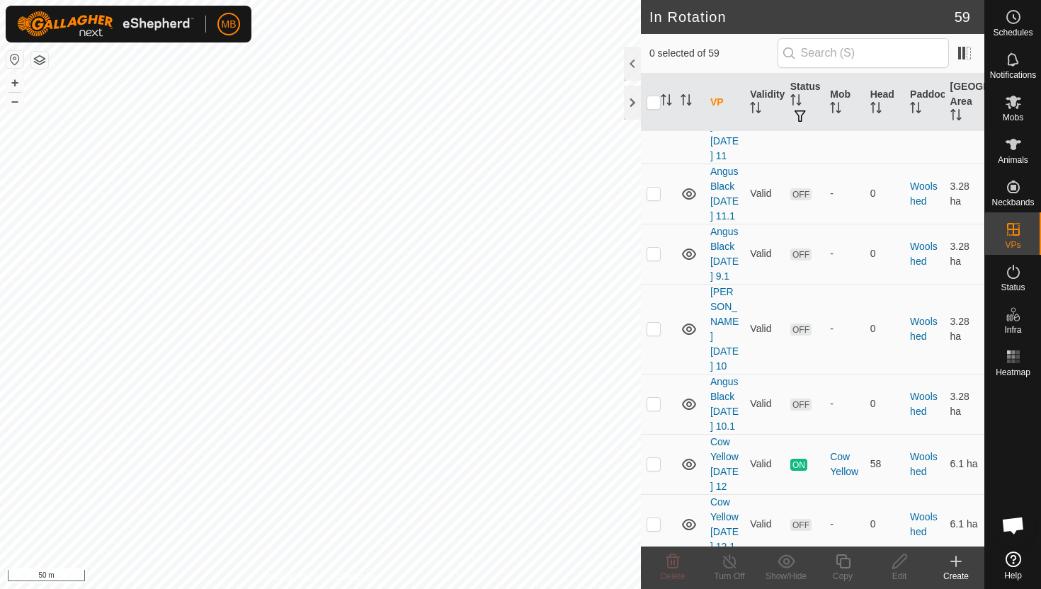
scroll to position [2593, 0]
click at [651, 520] on p-checkbox at bounding box center [654, 525] width 14 height 11
checkbox input "true"
click at [841, 562] on icon at bounding box center [843, 561] width 18 height 17
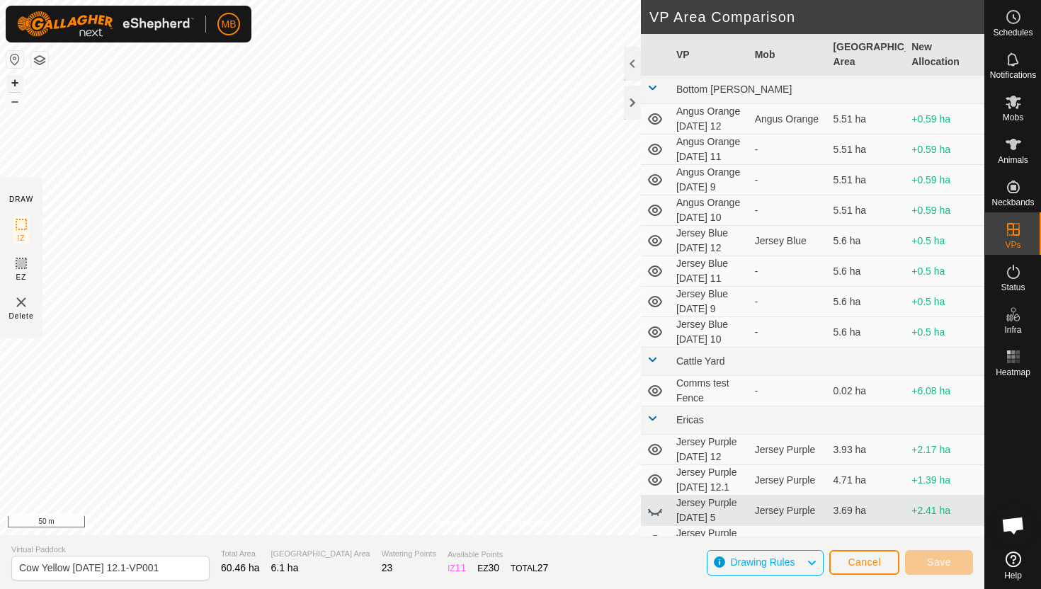
click at [15, 78] on button "+" at bounding box center [14, 82] width 17 height 17
click at [16, 83] on button "+" at bounding box center [14, 82] width 17 height 17
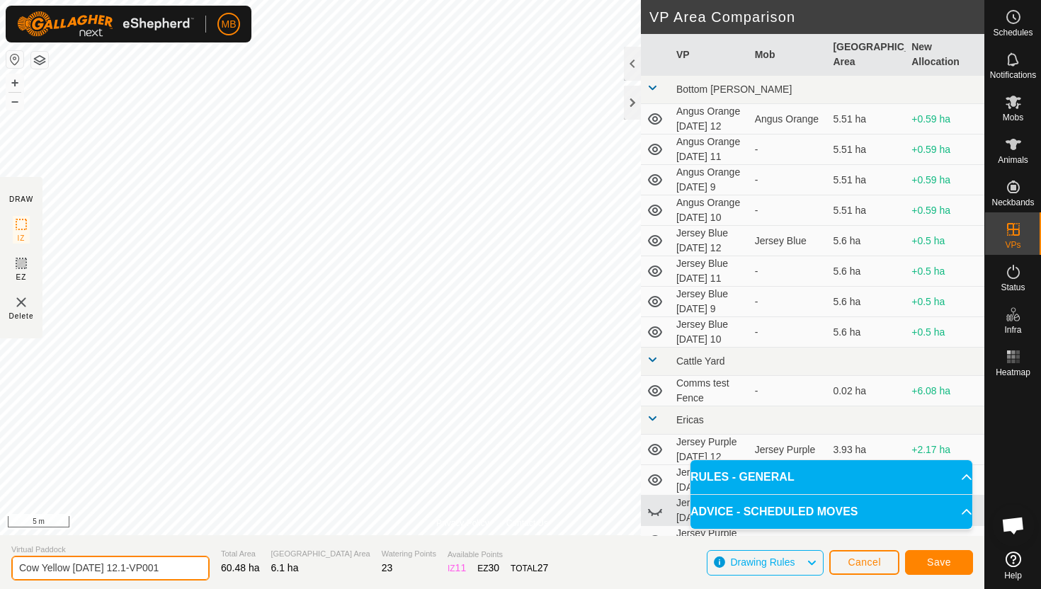
click at [171, 569] on input "Cow Yellow Friday 12.1-VP001" at bounding box center [110, 568] width 198 height 25
type input "Cow Yellow Saturday 13"
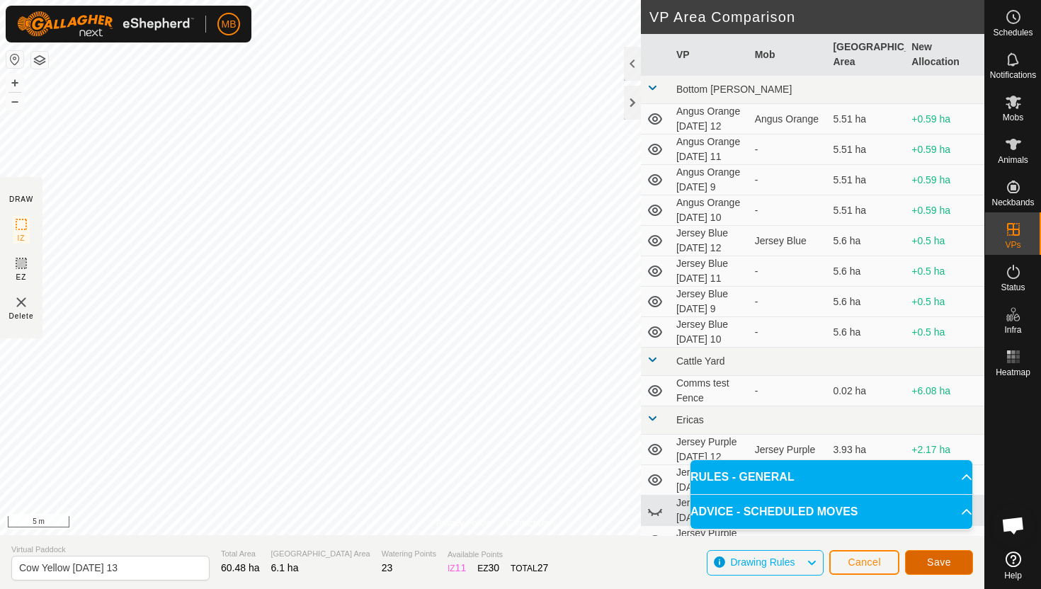
click at [945, 563] on span "Save" at bounding box center [939, 562] width 24 height 11
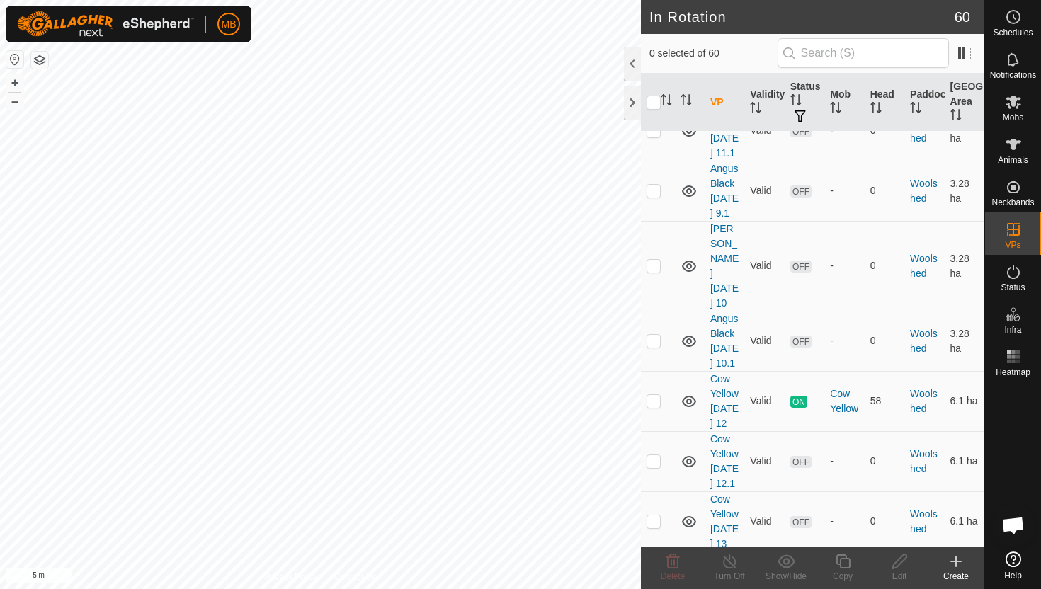
scroll to position [2662, 0]
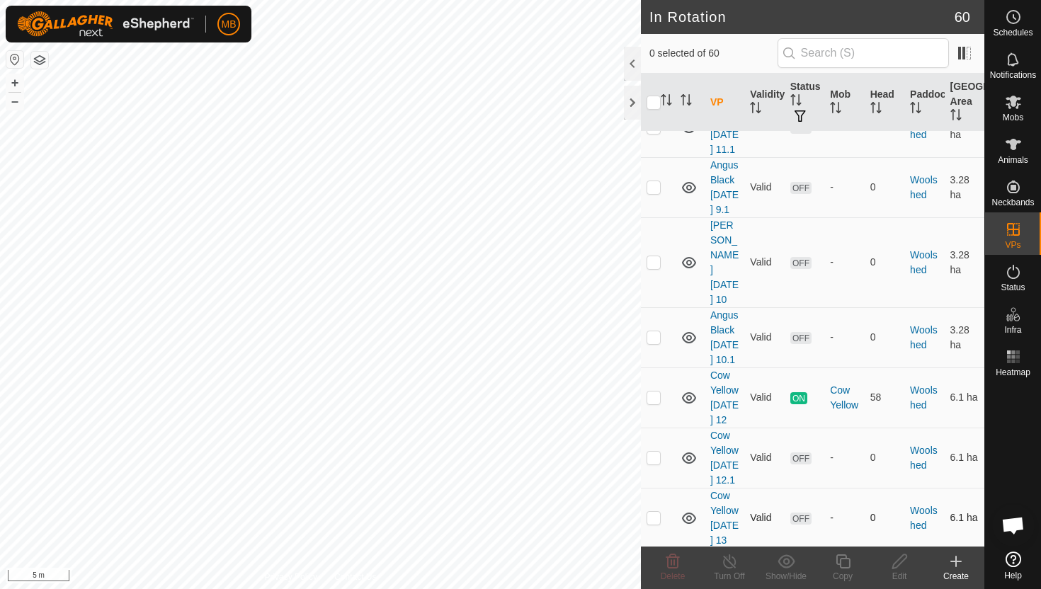
click at [651, 512] on p-checkbox at bounding box center [654, 517] width 14 height 11
checkbox input "true"
click at [844, 561] on icon at bounding box center [843, 561] width 18 height 17
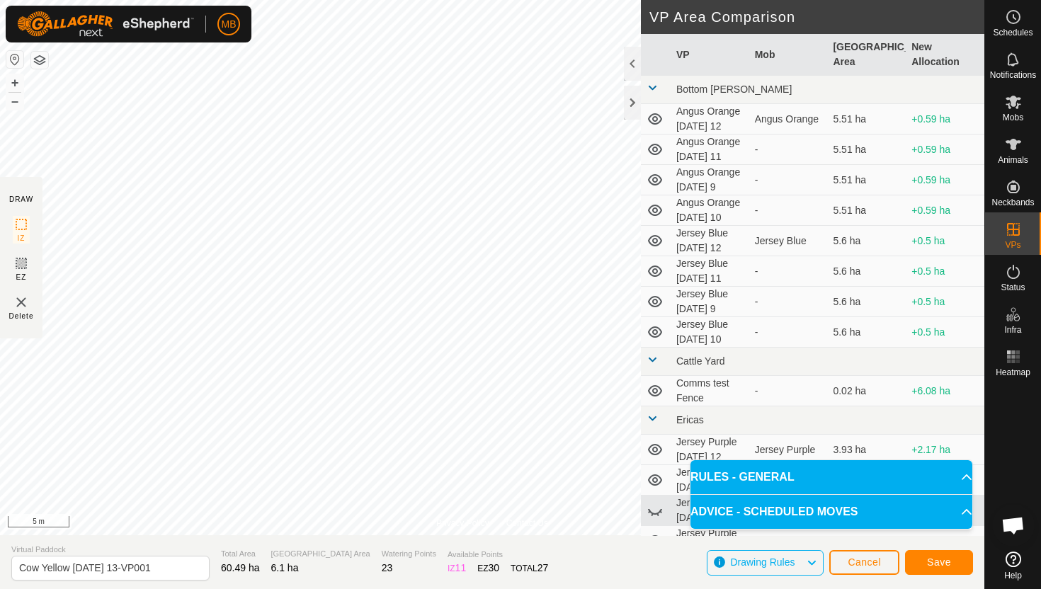
click at [327, 552] on div "Privacy Policy Contact Us Status: OFF Type: Inclusion Zone + – ⇧ i 5 m DRAW IZ …" at bounding box center [492, 294] width 984 height 589
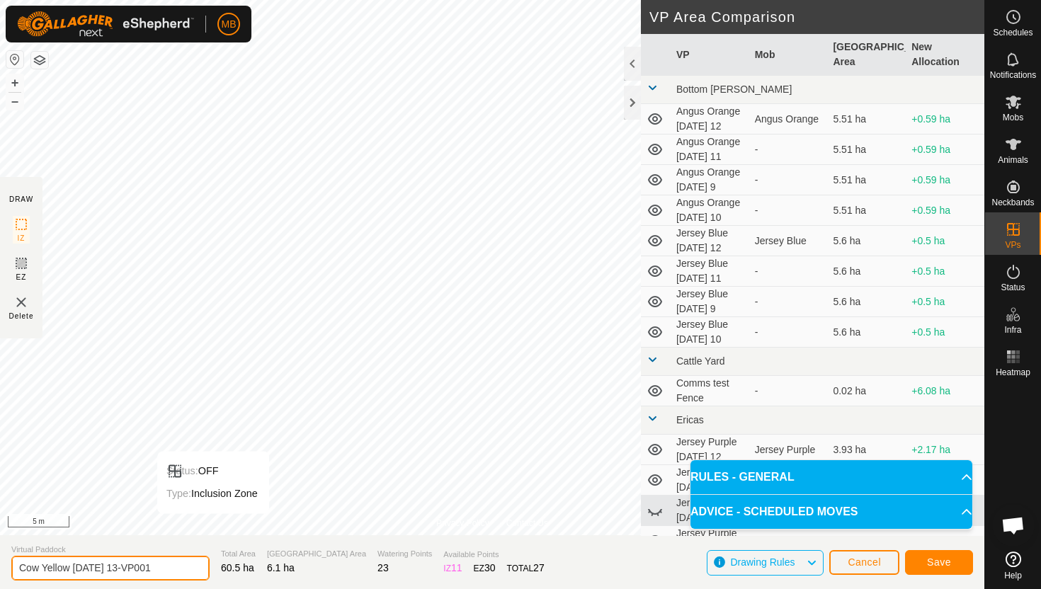
click at [164, 570] on input "Cow Yellow Saturday 13-VP001" at bounding box center [110, 568] width 198 height 25
type input "Cow Yellow Saturday 13.1"
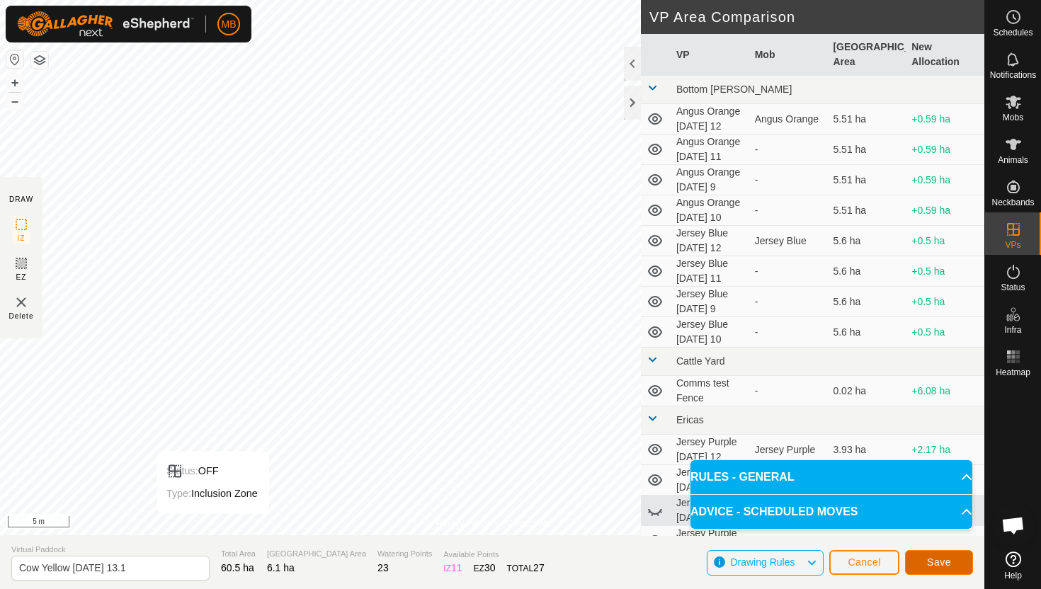
click at [947, 564] on span "Save" at bounding box center [939, 562] width 24 height 11
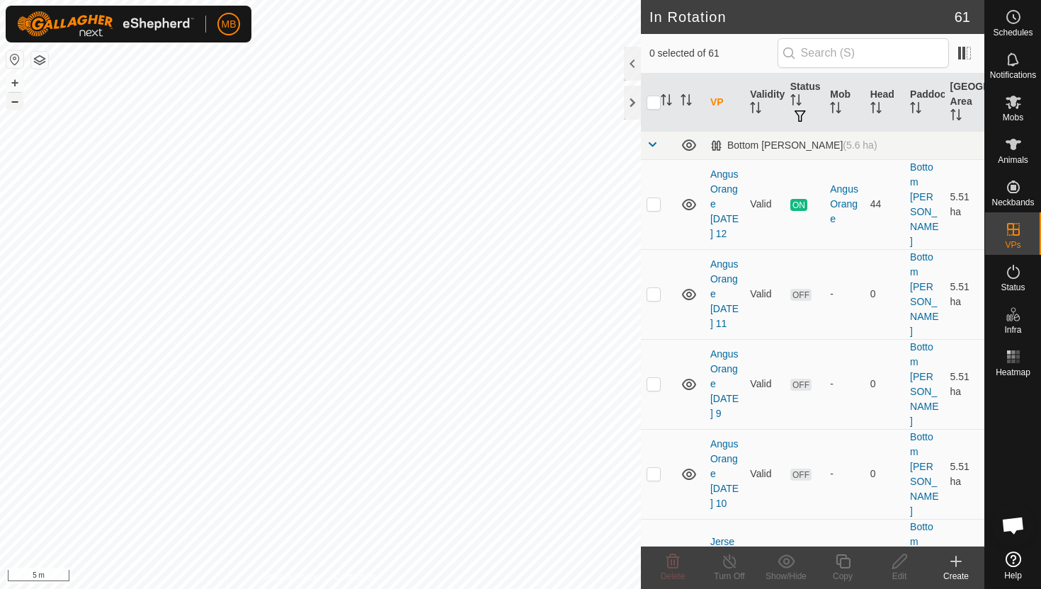
click at [18, 103] on button "–" at bounding box center [14, 101] width 17 height 17
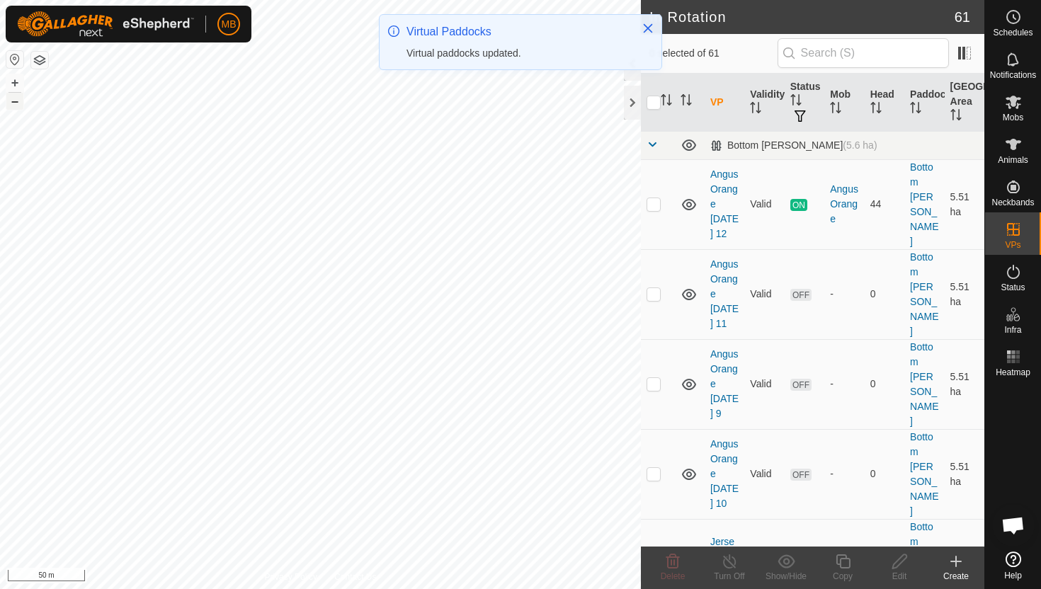
click at [15, 103] on button "–" at bounding box center [14, 101] width 17 height 17
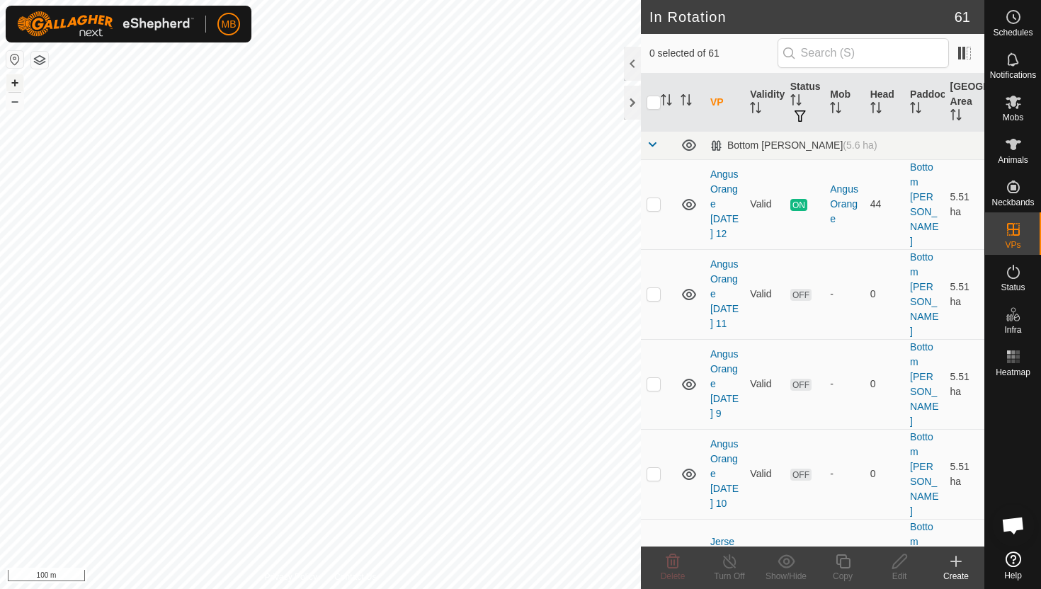
click at [13, 81] on button "+" at bounding box center [14, 82] width 17 height 17
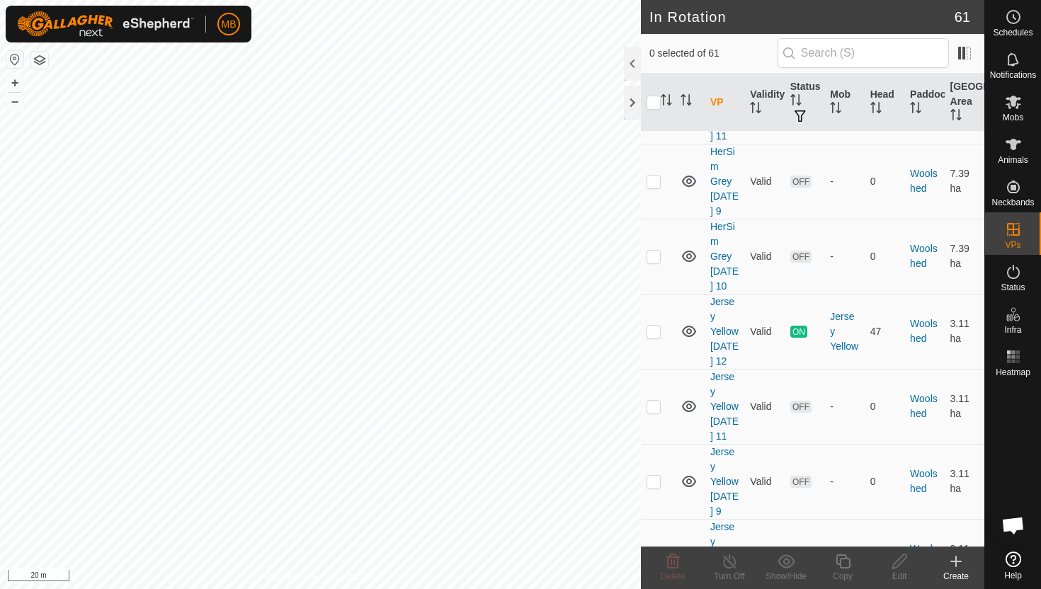
scroll to position [4436, 0]
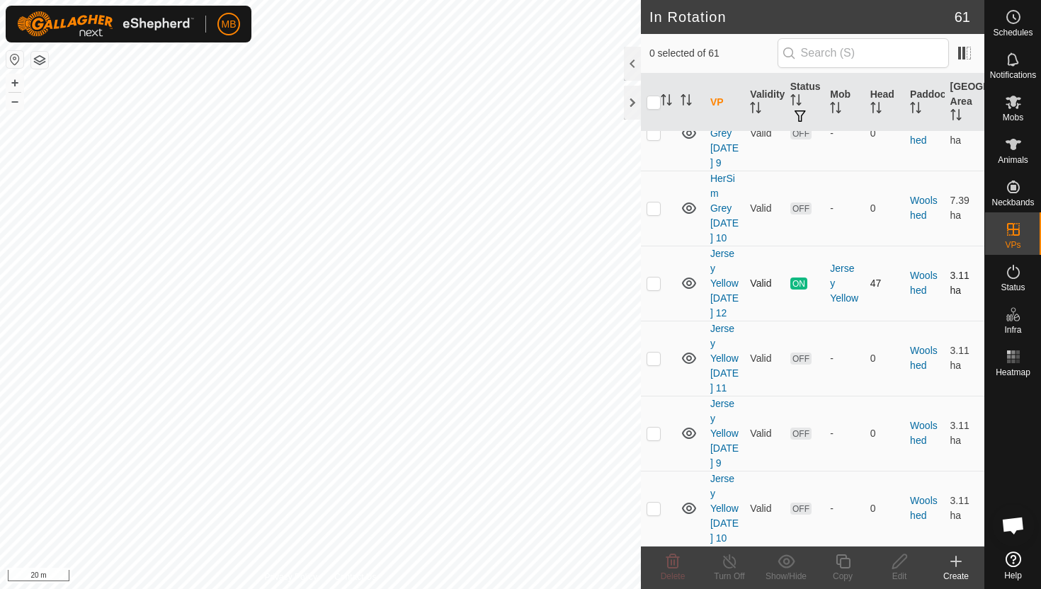
click at [654, 278] on p-checkbox at bounding box center [654, 283] width 14 height 11
checkbox input "true"
click at [847, 562] on icon at bounding box center [843, 561] width 18 height 17
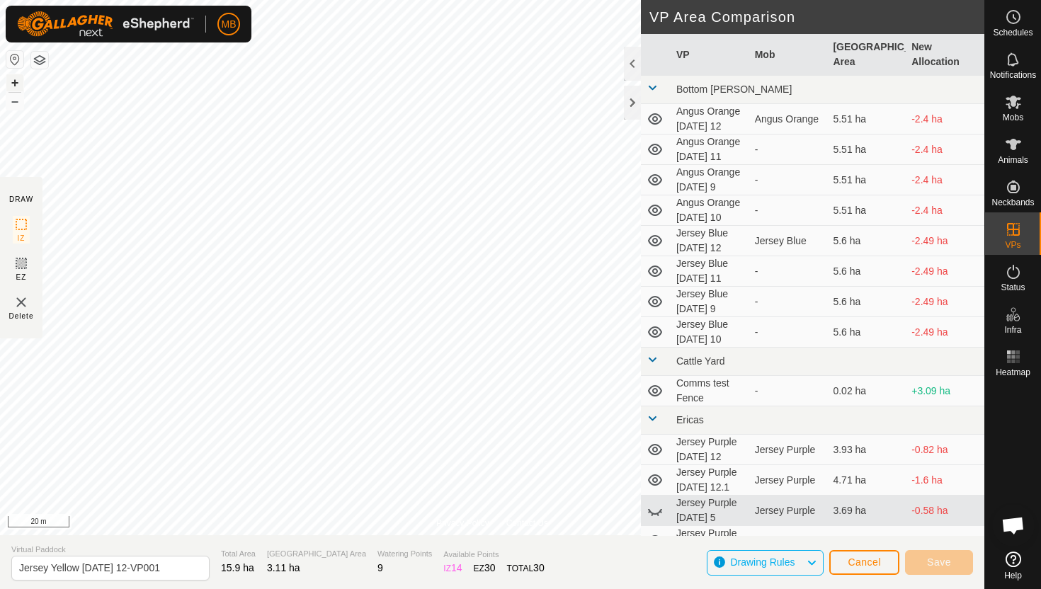
click at [11, 84] on button "+" at bounding box center [14, 82] width 17 height 17
click at [18, 81] on button "+" at bounding box center [14, 82] width 17 height 17
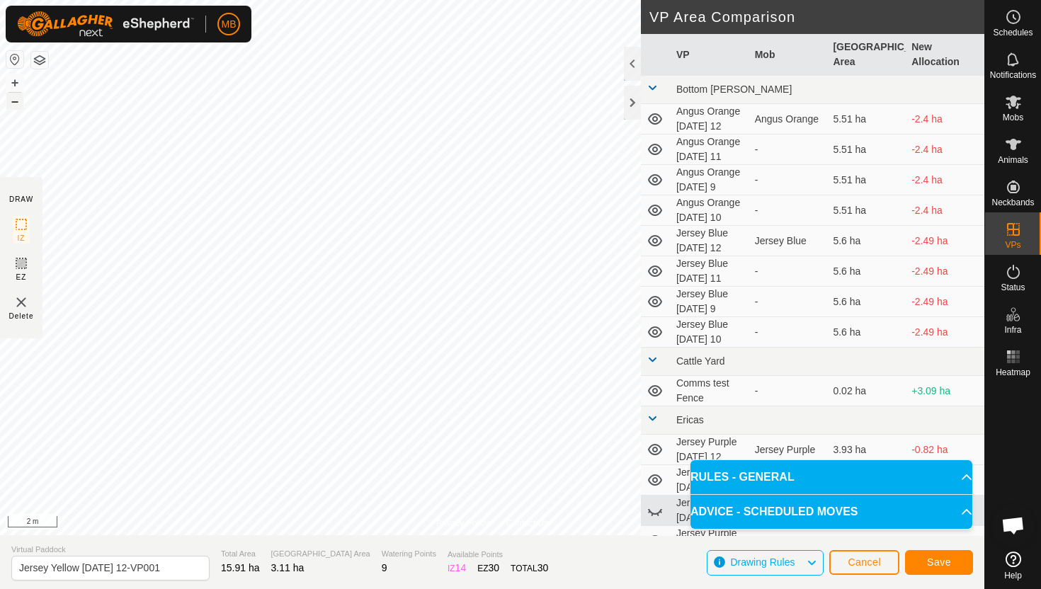
click at [16, 105] on button "–" at bounding box center [14, 101] width 17 height 17
click at [6, 275] on div "Privacy Policy Contact Us Type: Inclusion Zone undefined Animal + – ⇧ i 5 m DRA…" at bounding box center [492, 294] width 984 height 589
click at [21, 301] on div "Privacy Policy Contact Us Type: Inclusion Zone undefined Animal + – ⇧ i 5 m DRA…" at bounding box center [492, 294] width 984 height 589
click at [166, 570] on input "Jersey Yellow Friday 12-VP001" at bounding box center [110, 568] width 198 height 25
type input "Jersey Yellow [DATE] 13"
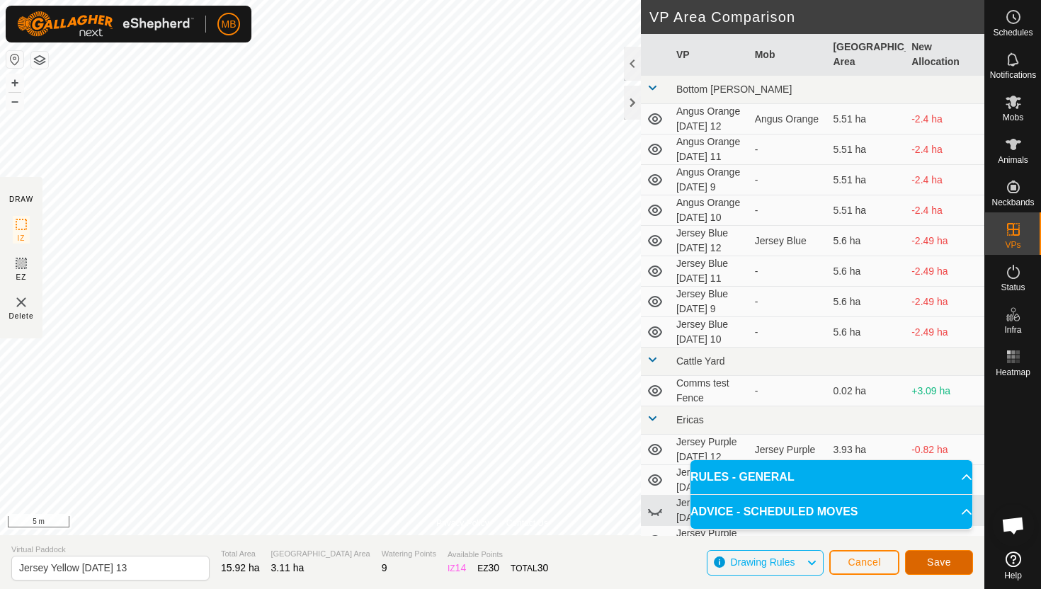
click at [952, 555] on button "Save" at bounding box center [939, 562] width 68 height 25
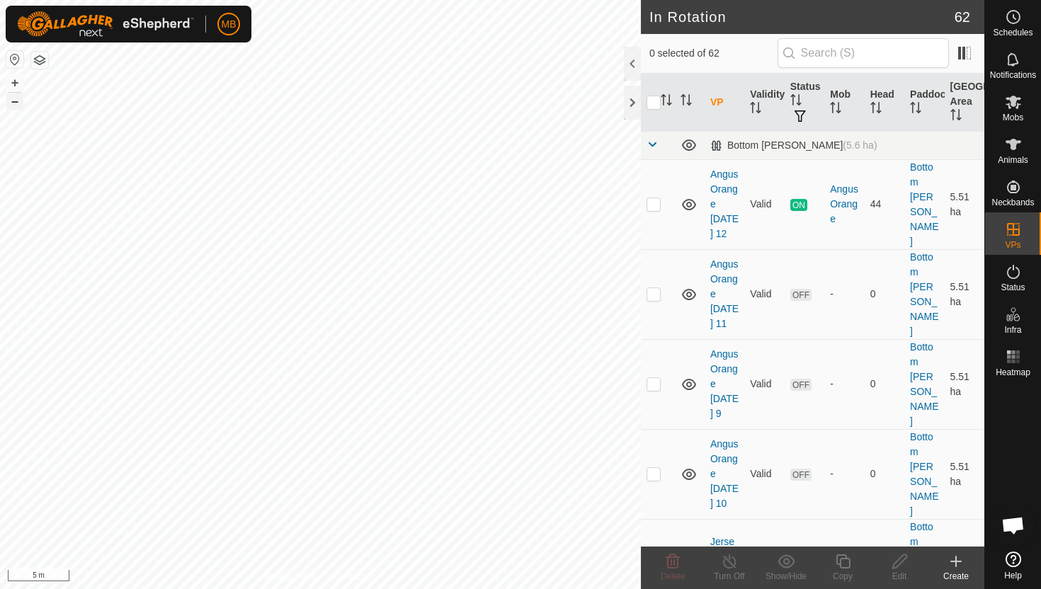
click at [11, 99] on button "–" at bounding box center [14, 101] width 17 height 17
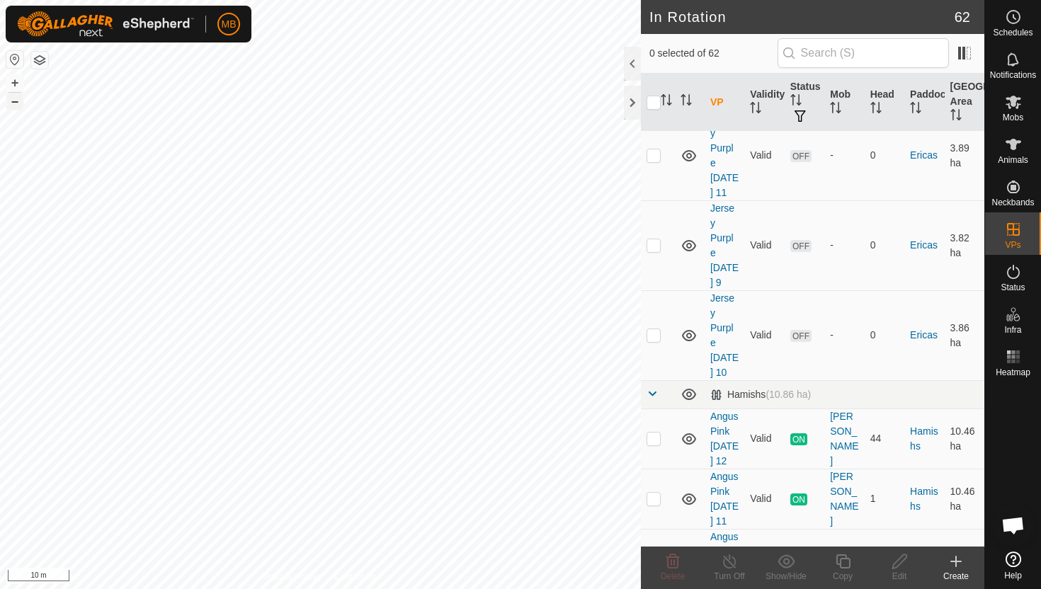
scroll to position [1157, 0]
click at [651, 431] on p-checkbox at bounding box center [654, 436] width 14 height 11
checkbox input "true"
click at [843, 561] on icon at bounding box center [843, 561] width 18 height 17
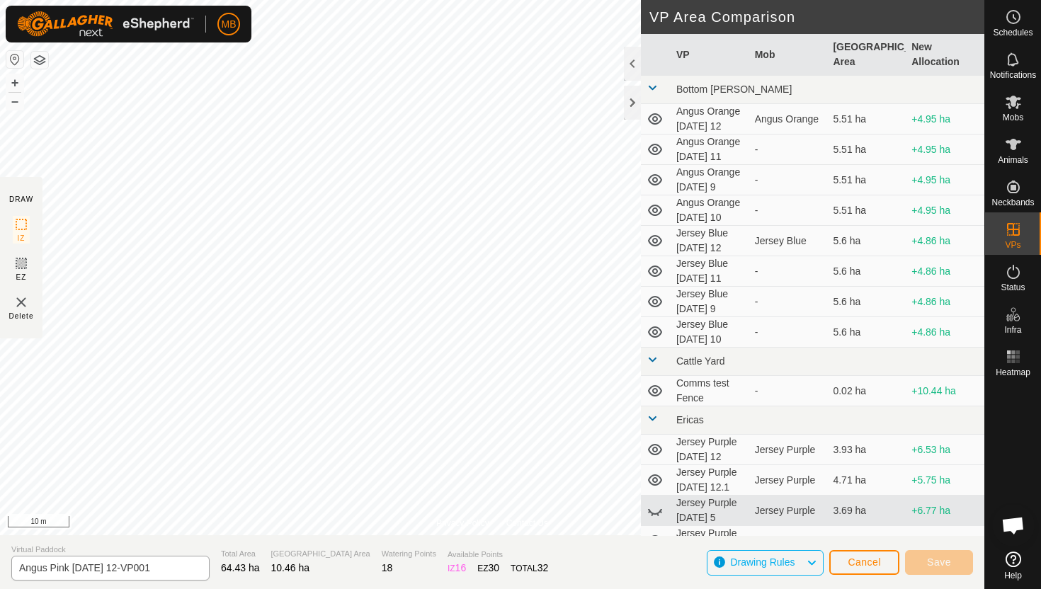
click at [96, 572] on div "Privacy Policy Contact Us Type: Inclusion Zone undefined Animal + – ⇧ i 10 m DR…" at bounding box center [492, 294] width 984 height 589
click at [14, 100] on button "–" at bounding box center [14, 101] width 17 height 17
click at [10, 80] on button "+" at bounding box center [14, 82] width 17 height 17
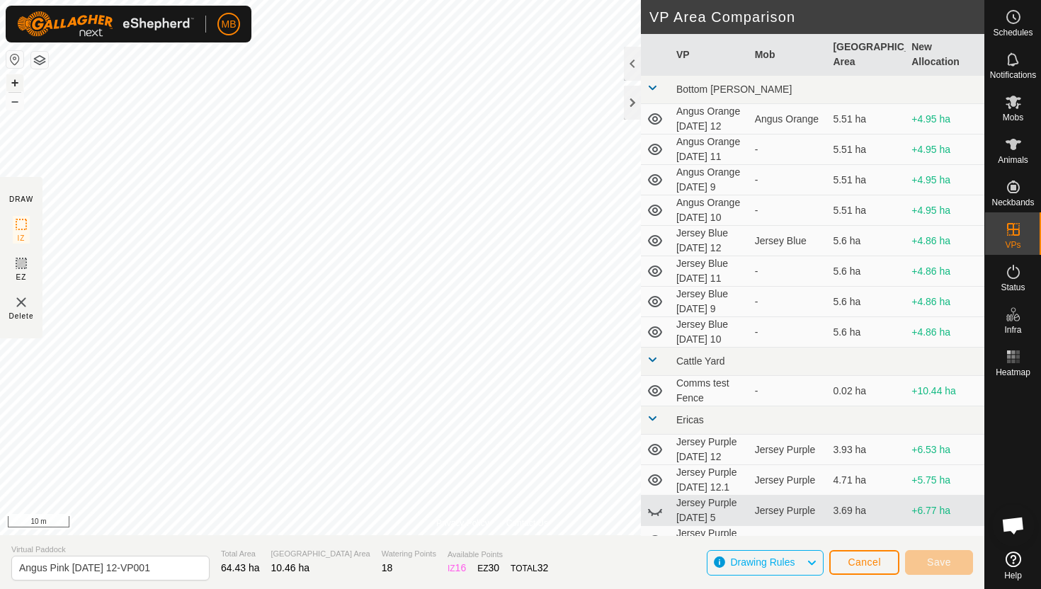
click at [9, 80] on button "+" at bounding box center [14, 82] width 17 height 17
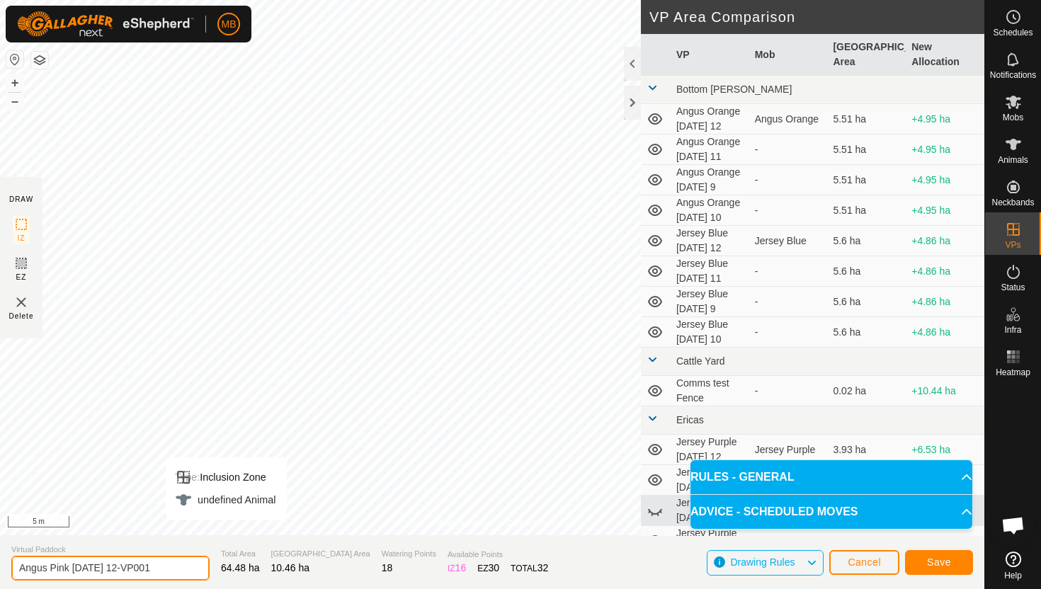
click at [162, 571] on input "Angus Pink Friday 12-VP001" at bounding box center [110, 568] width 198 height 25
type input "Angus Pink [DATE] 13"
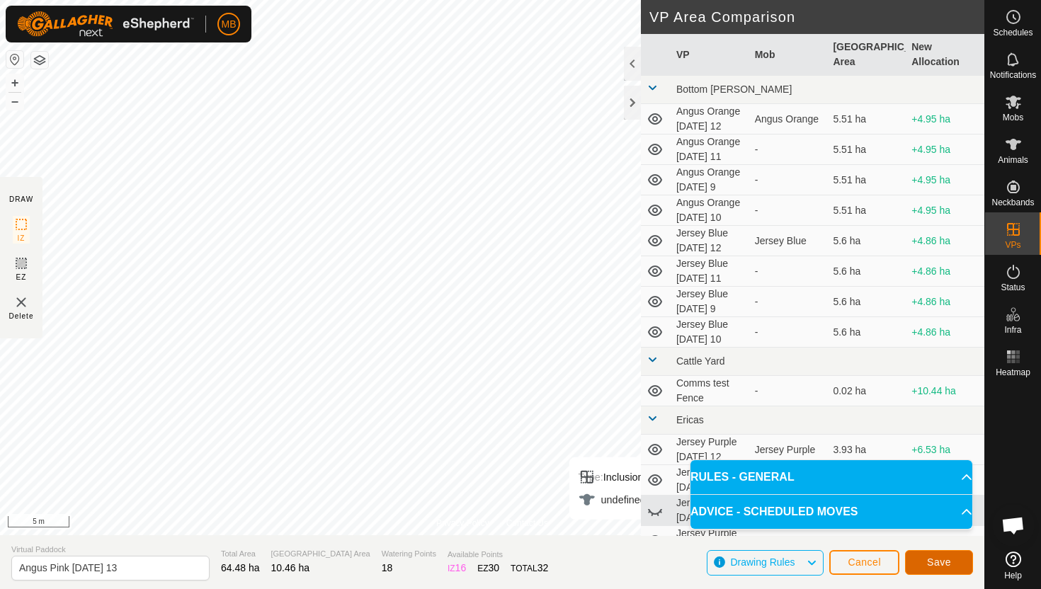
click at [946, 564] on span "Save" at bounding box center [939, 562] width 24 height 11
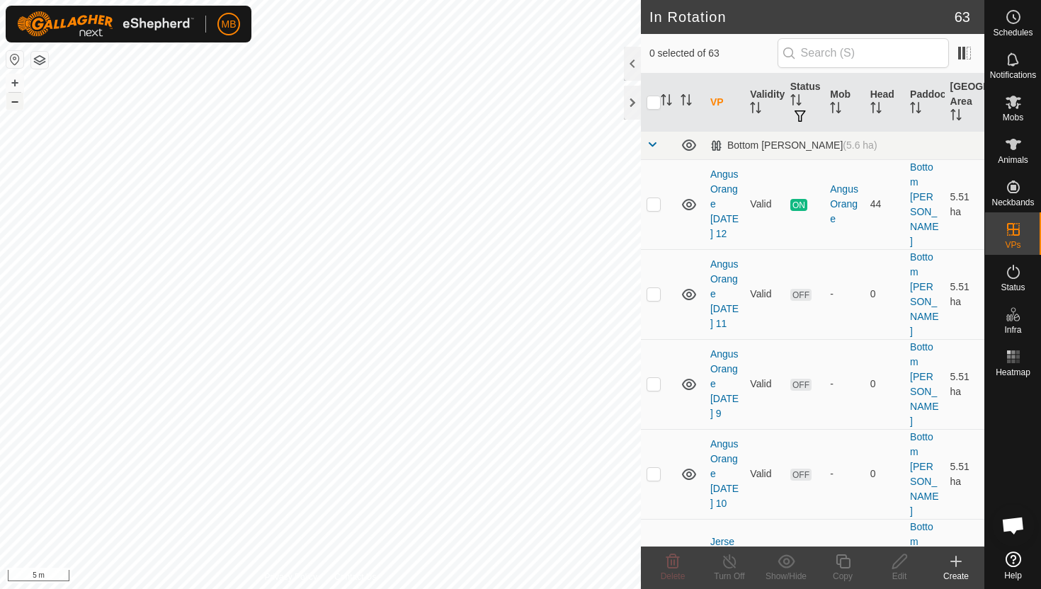
click at [12, 102] on button "–" at bounding box center [14, 101] width 17 height 17
click at [1018, 268] on icon at bounding box center [1013, 271] width 17 height 17
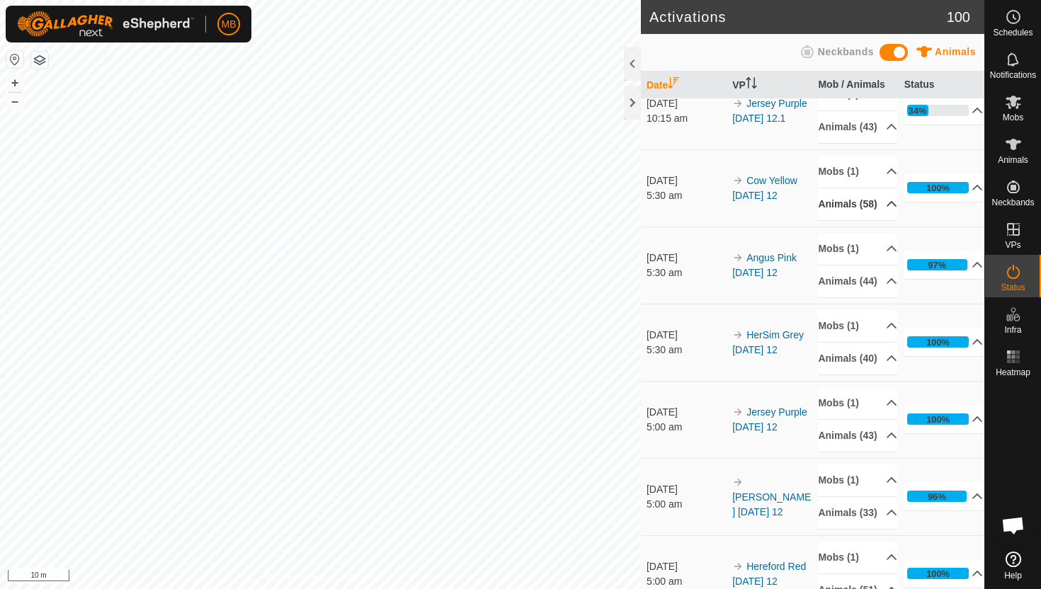
scroll to position [35, 0]
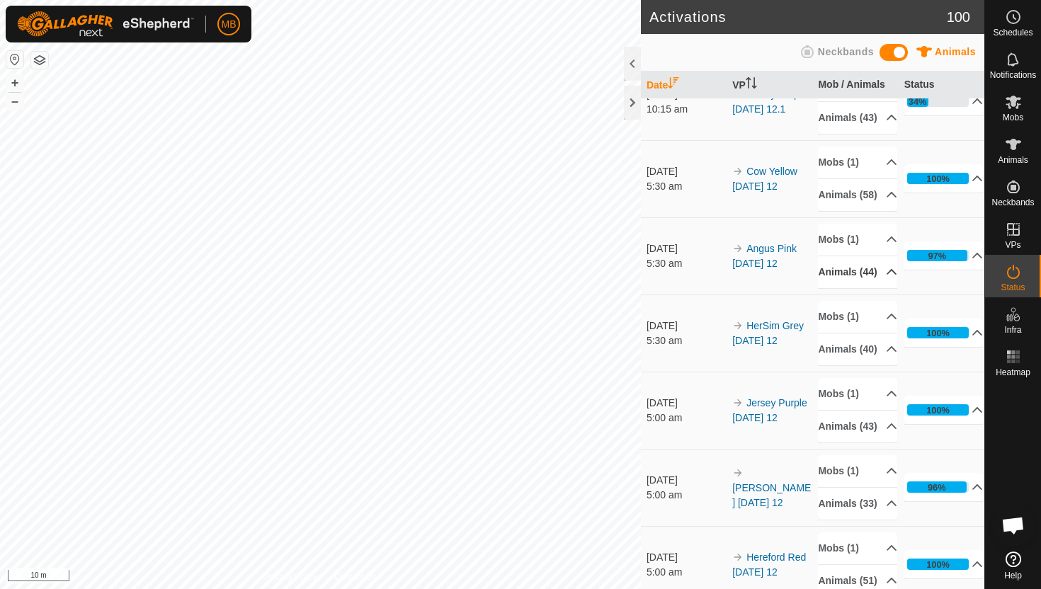
click at [881, 288] on p-accordion-header "Animals (44)" at bounding box center [857, 272] width 79 height 32
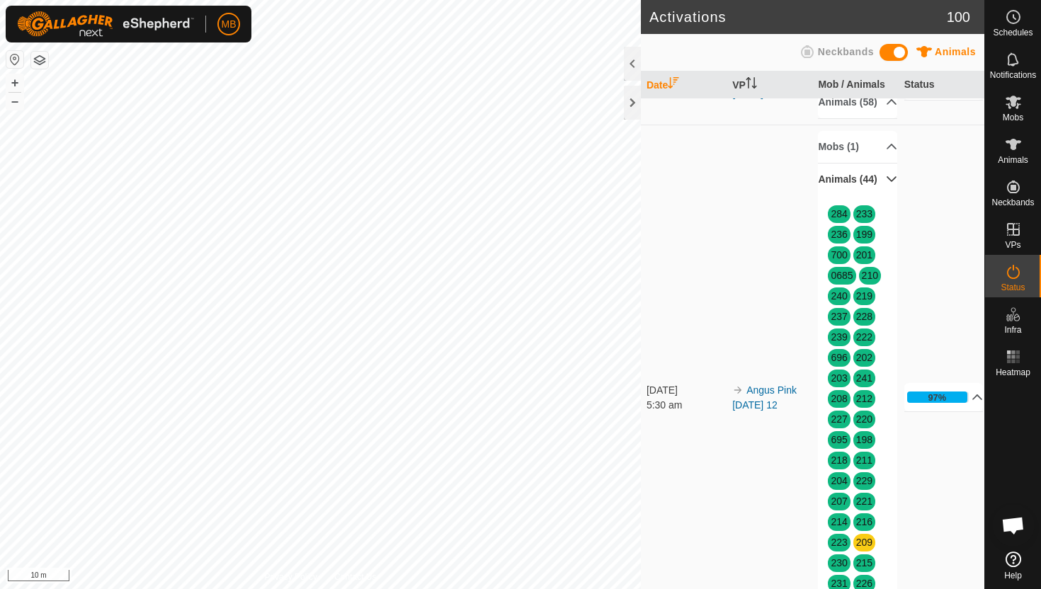
scroll to position [0, 0]
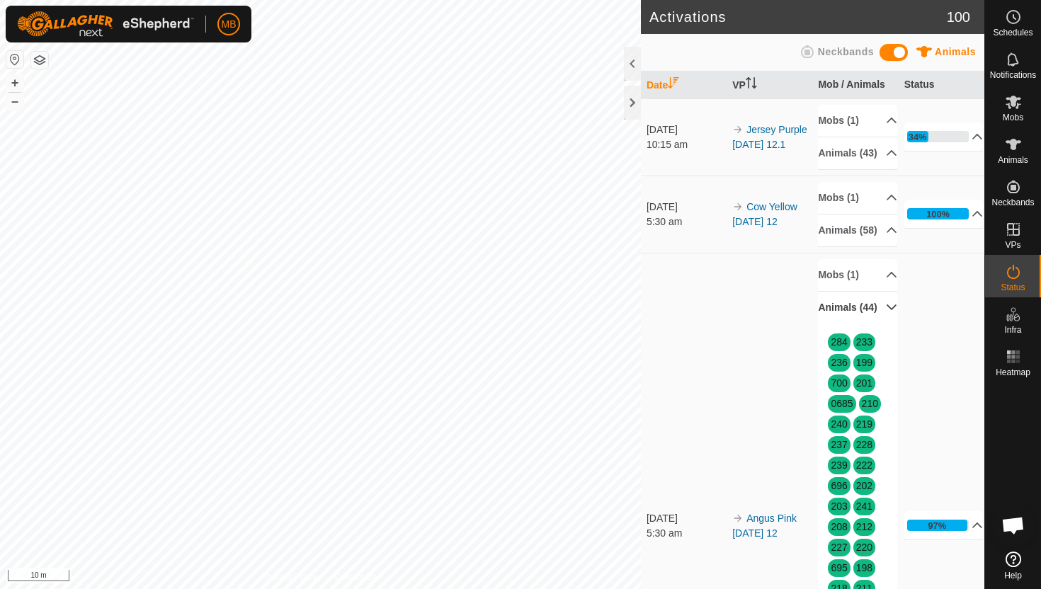
click at [882, 324] on p-accordion-header "Animals (44)" at bounding box center [857, 308] width 79 height 32
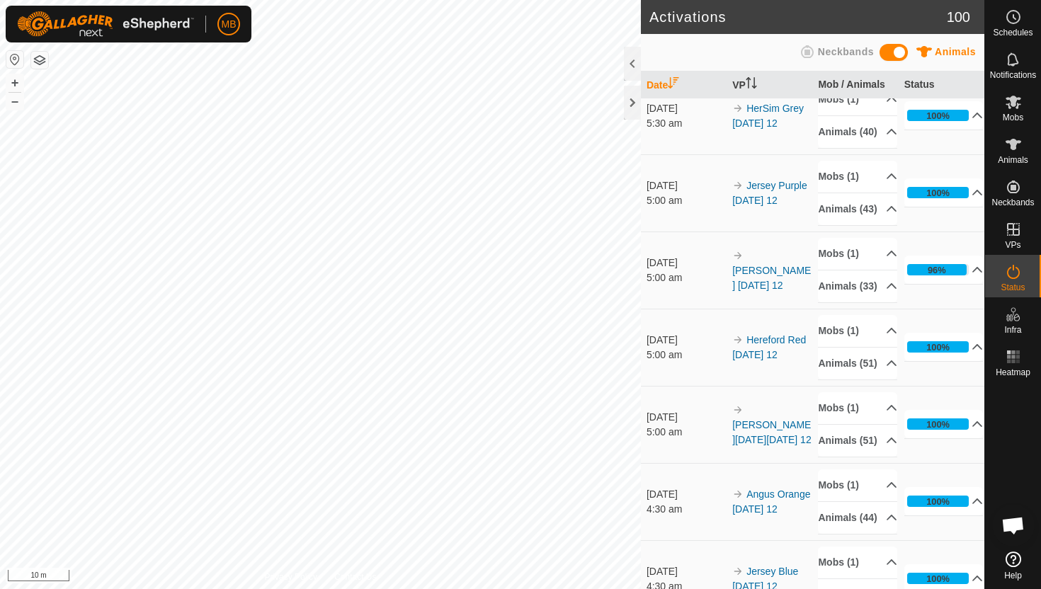
scroll to position [255, 0]
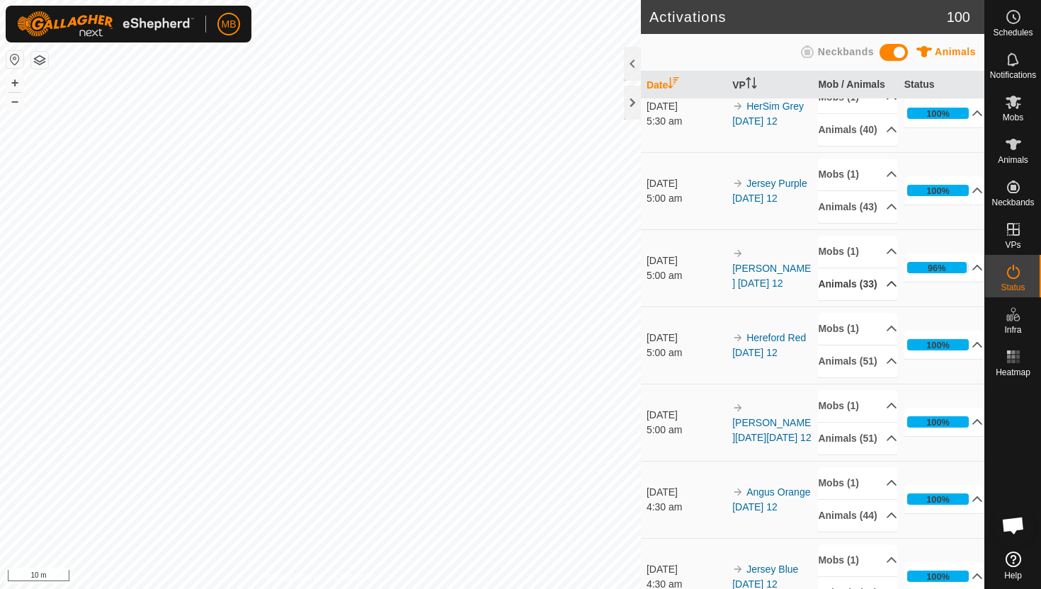
click at [882, 300] on p-accordion-header "Animals (33)" at bounding box center [857, 284] width 79 height 32
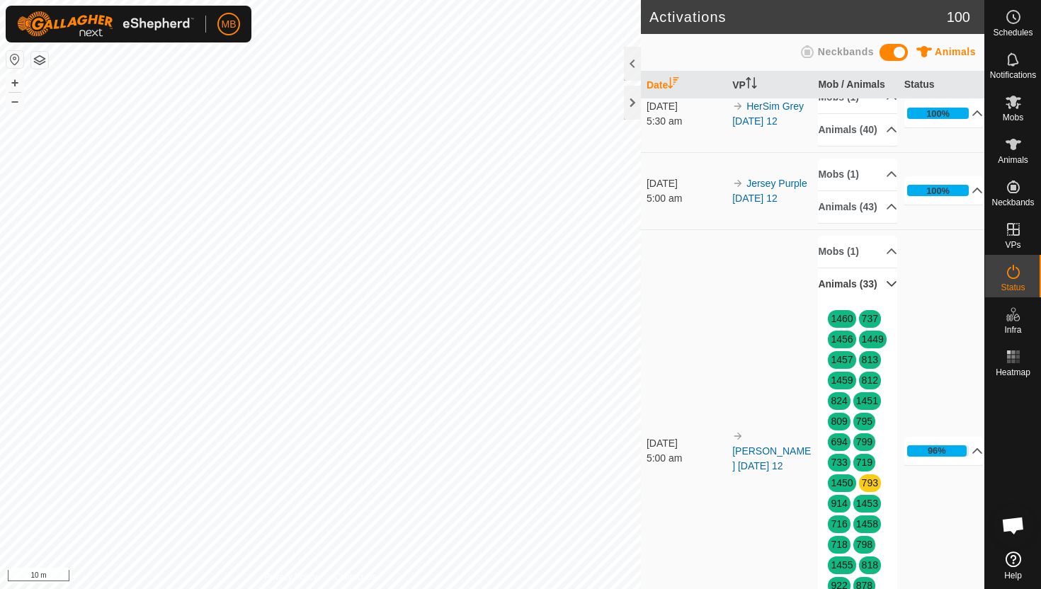
click at [882, 300] on p-accordion-header "Animals (33)" at bounding box center [857, 284] width 79 height 32
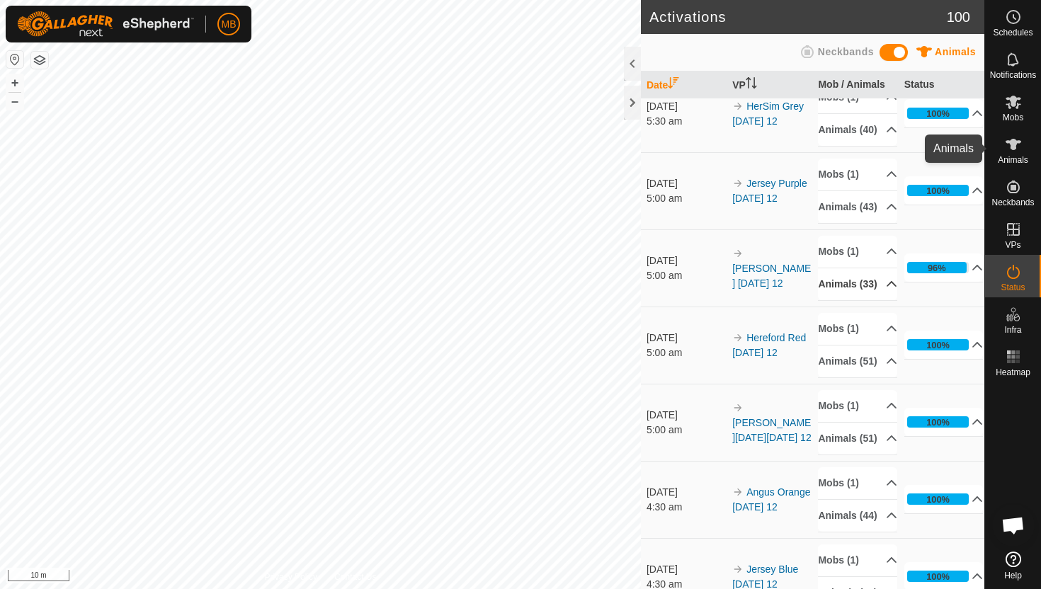
click at [1019, 142] on icon at bounding box center [1014, 144] width 16 height 11
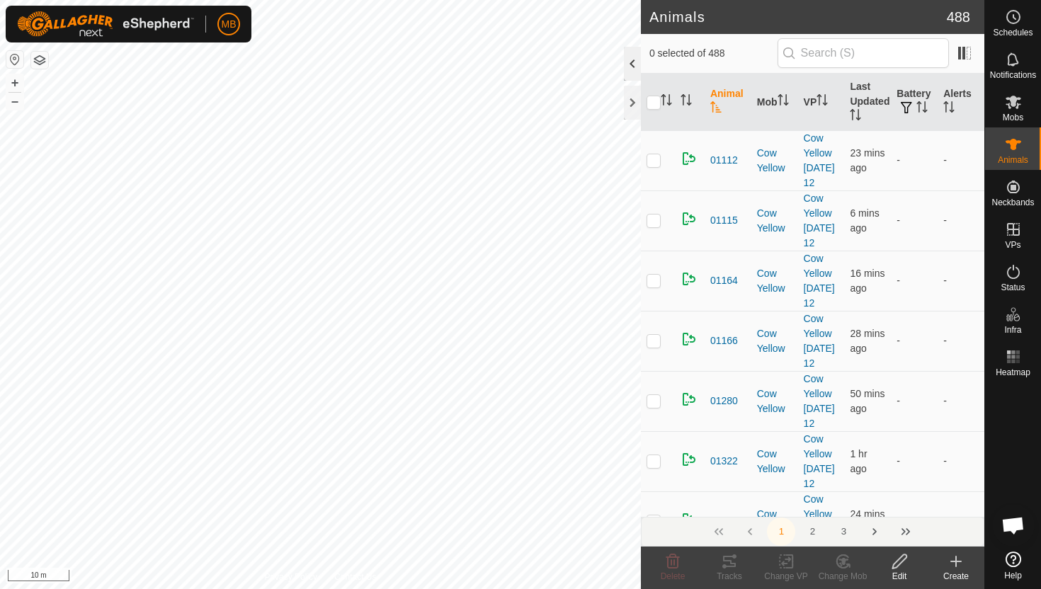
click at [629, 67] on div at bounding box center [632, 64] width 17 height 34
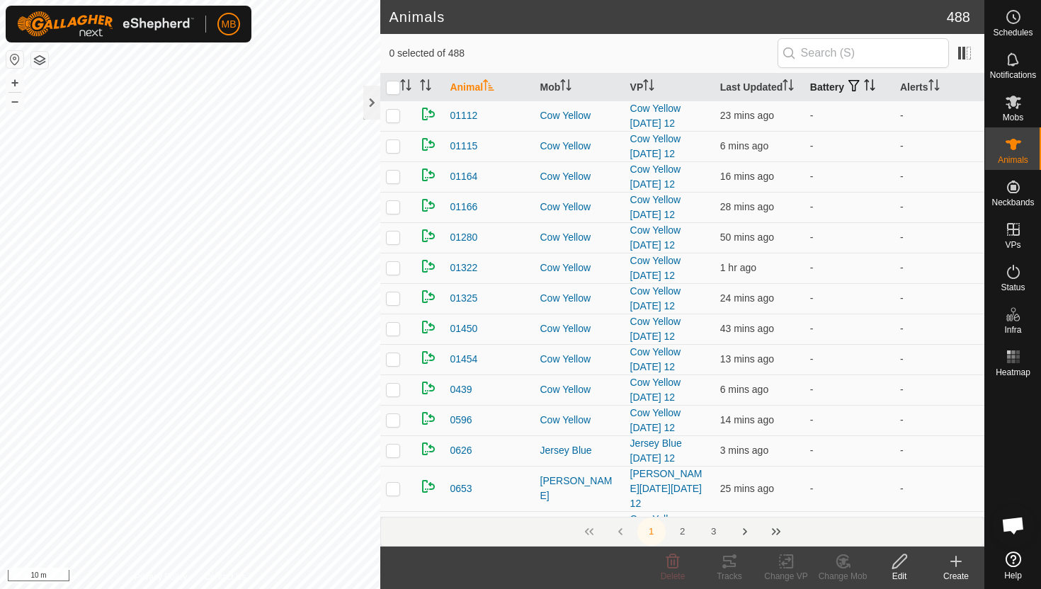
click at [870, 79] on icon "Activate to sort" at bounding box center [869, 84] width 11 height 11
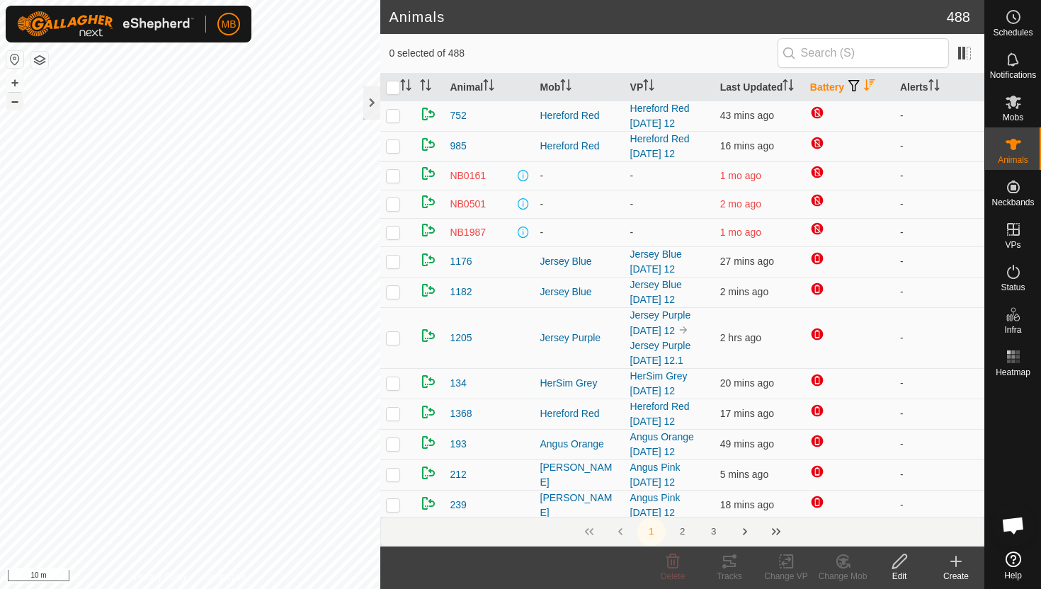
click at [16, 106] on button "–" at bounding box center [14, 101] width 17 height 17
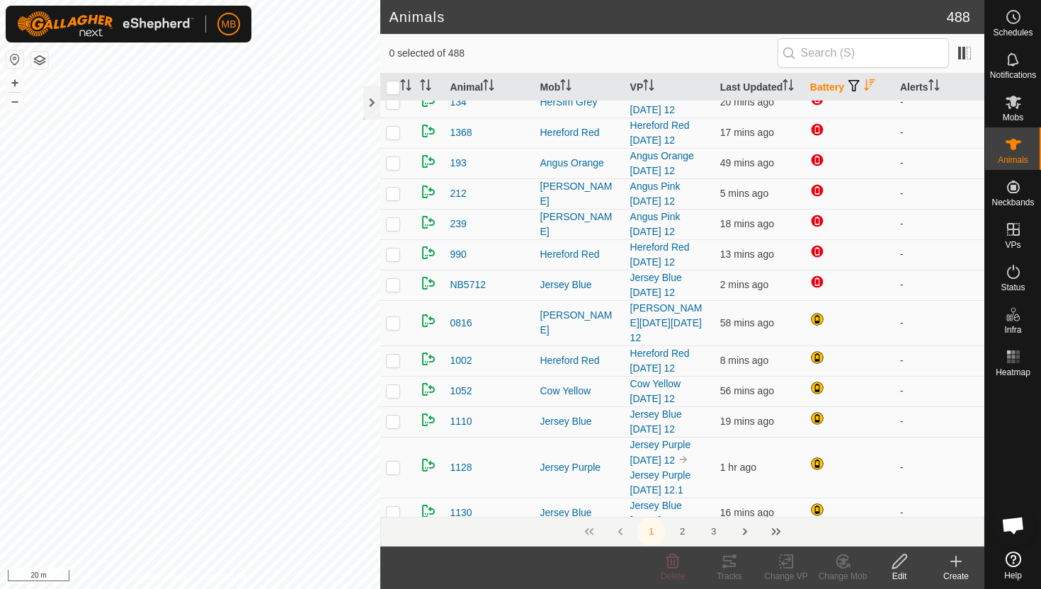
scroll to position [282, 0]
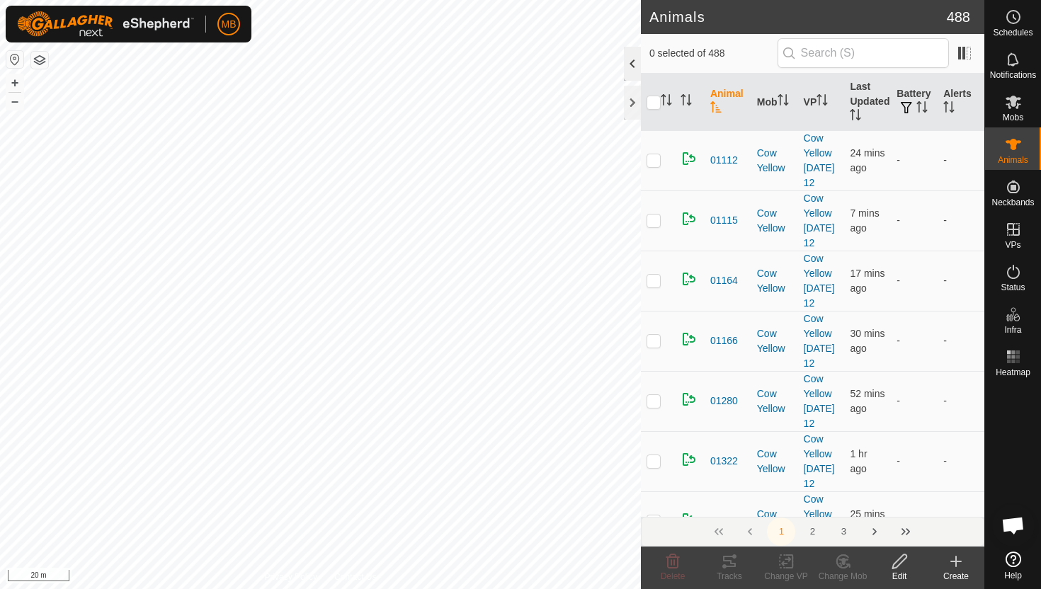
click at [634, 57] on div at bounding box center [632, 64] width 17 height 34
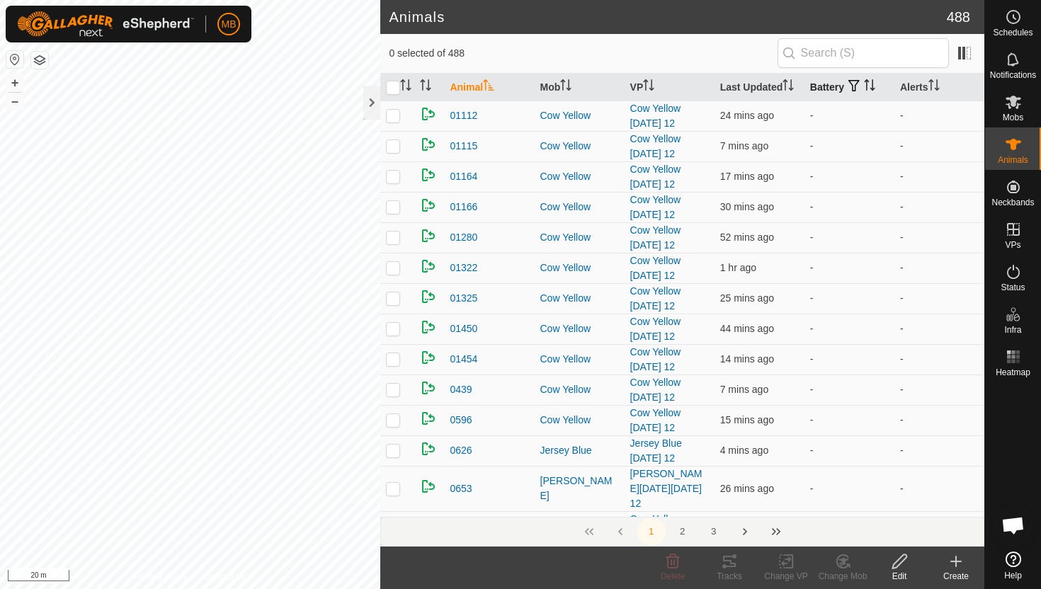
click at [873, 84] on icon "Activate to sort" at bounding box center [872, 84] width 1 height 11
click at [875, 84] on icon "Activate to sort" at bounding box center [869, 84] width 11 height 11
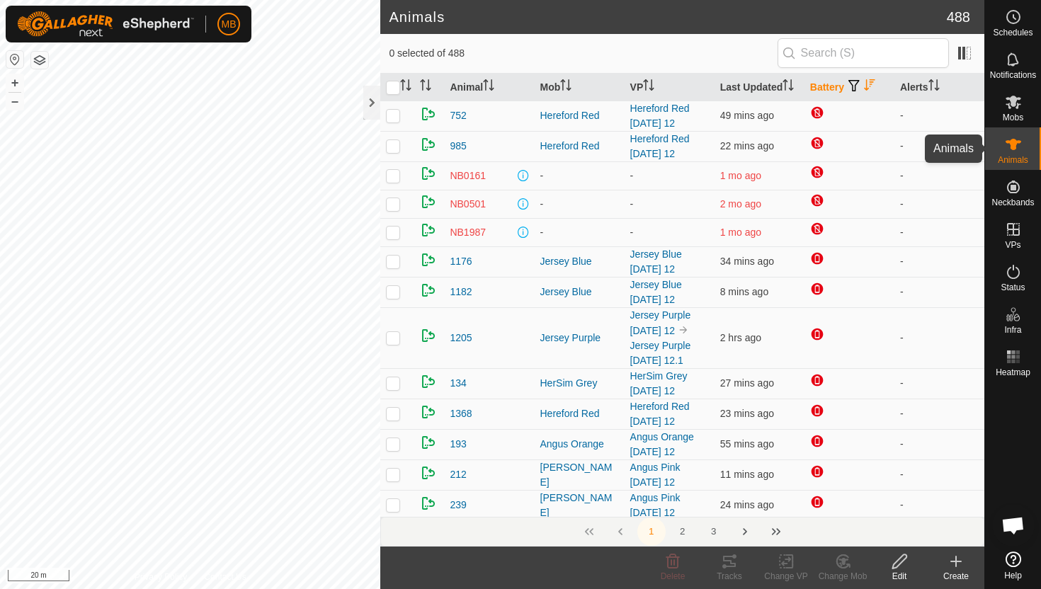
click at [1022, 145] on es-animals-svg-icon at bounding box center [1013, 144] width 25 height 23
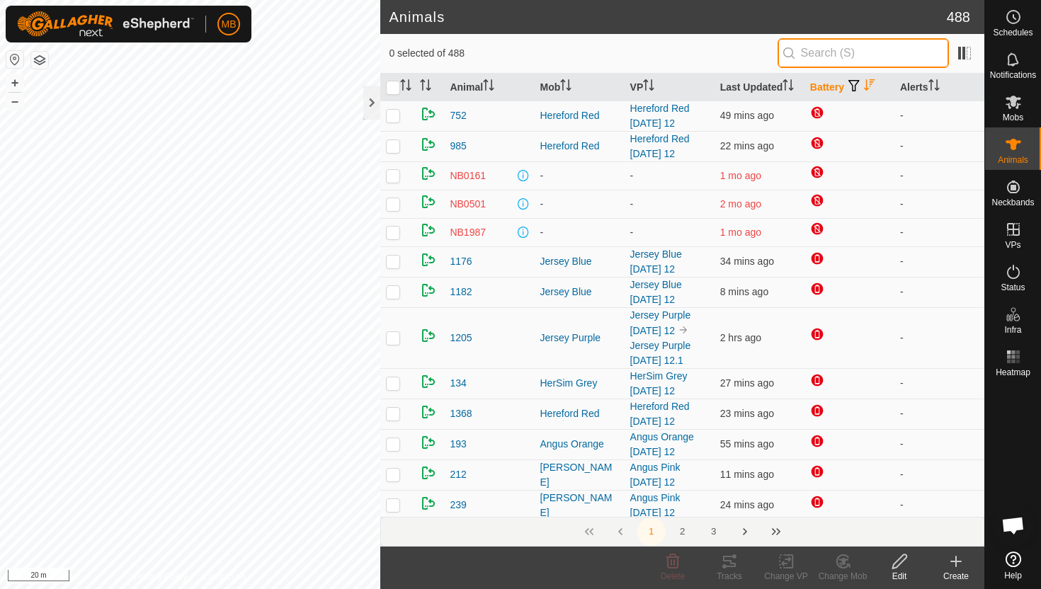
click at [894, 57] on input "text" at bounding box center [863, 53] width 171 height 30
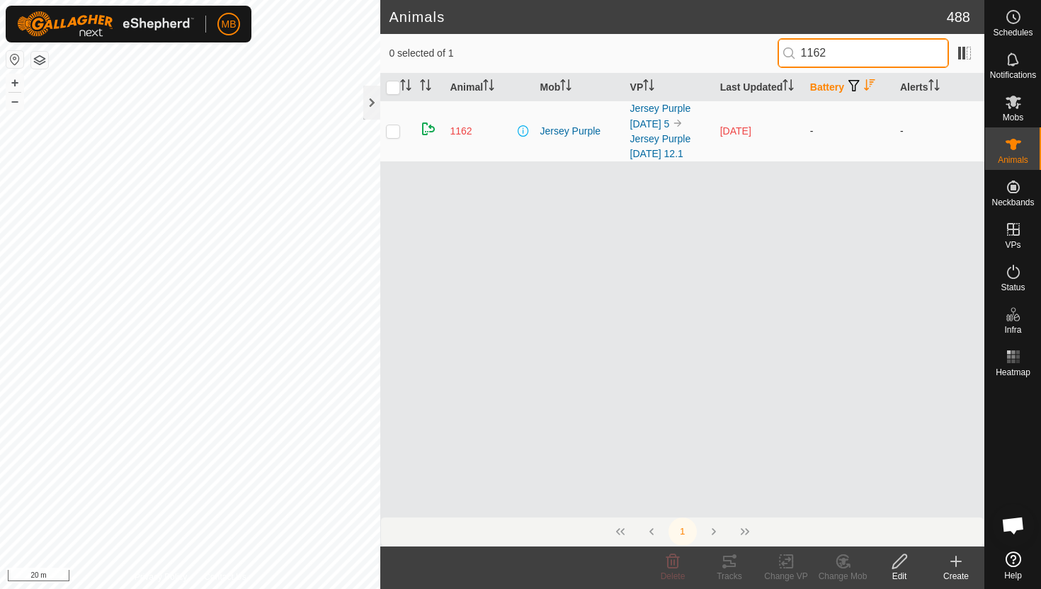
type input "1162"
click at [394, 130] on p-checkbox at bounding box center [393, 130] width 14 height 11
checkbox input "true"
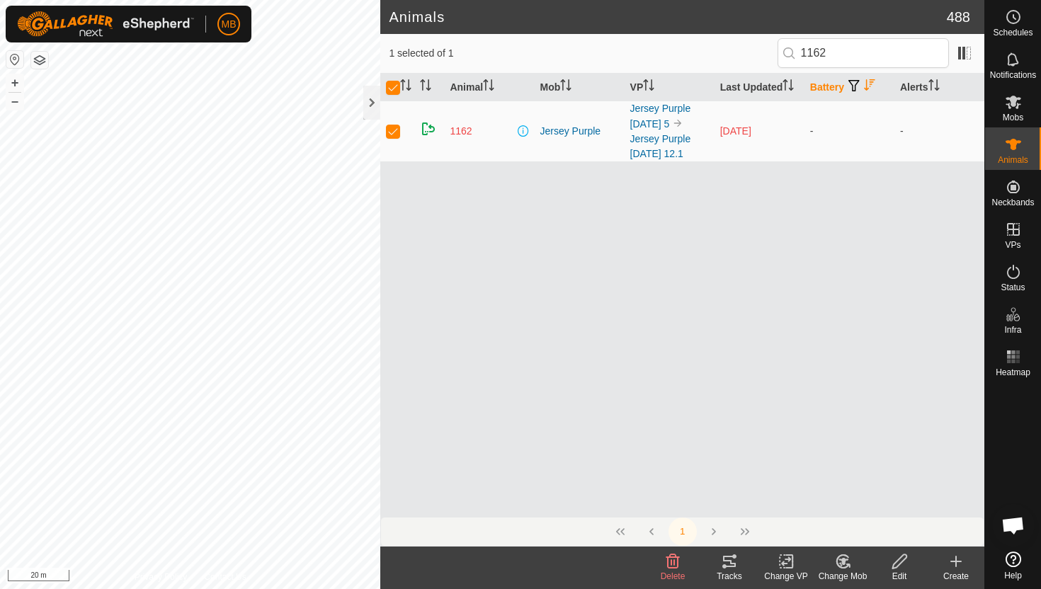
click at [897, 556] on icon at bounding box center [900, 561] width 18 height 17
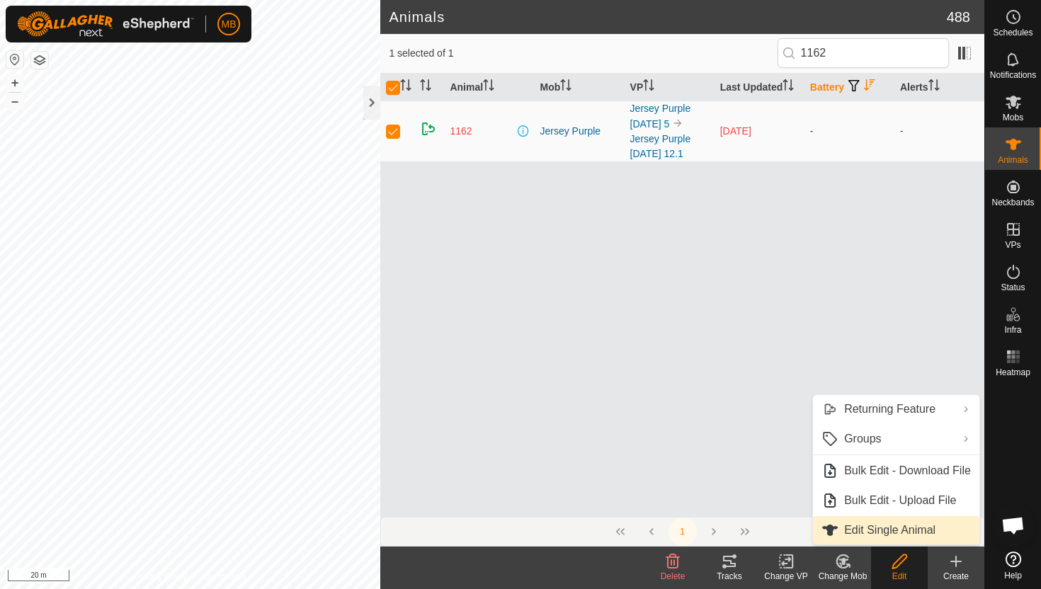
click at [901, 528] on link "Edit Single Animal" at bounding box center [896, 530] width 166 height 28
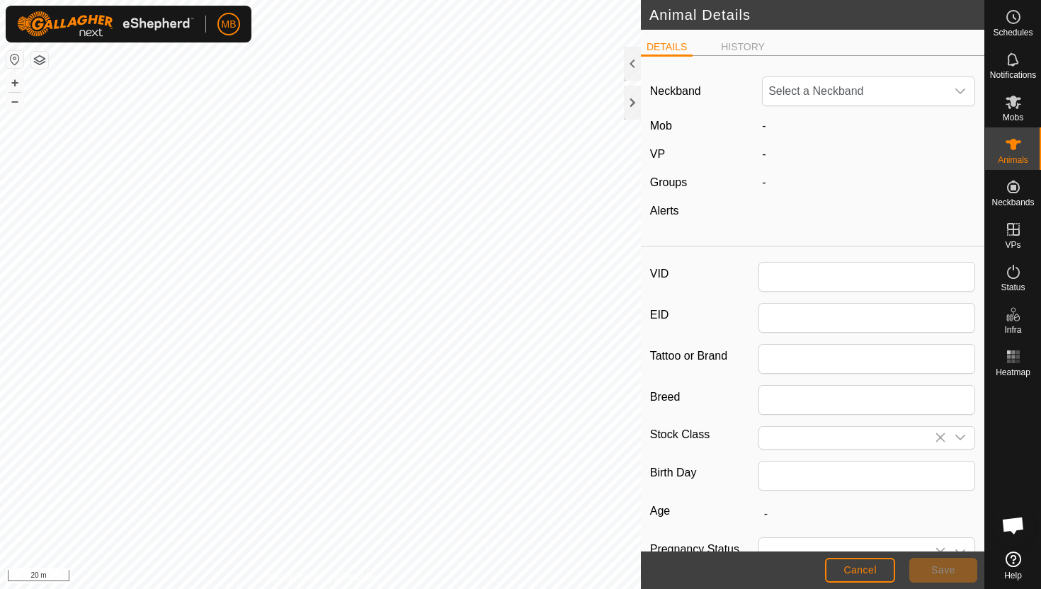
type input "1162"
type input "395"
type input "23 Mar, 2025"
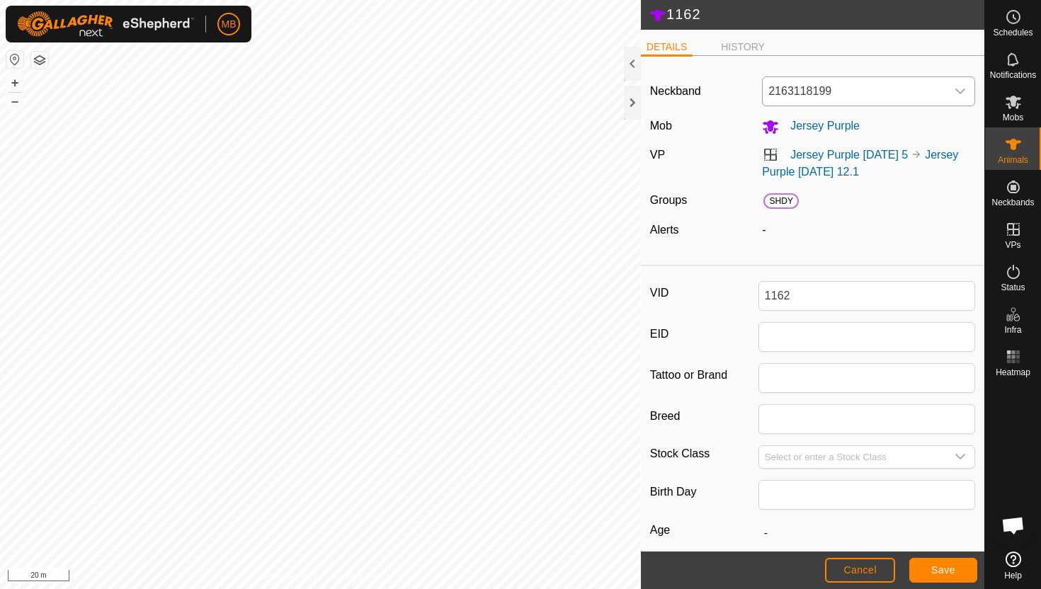
click at [962, 93] on icon "dropdown trigger" at bounding box center [960, 91] width 11 height 11
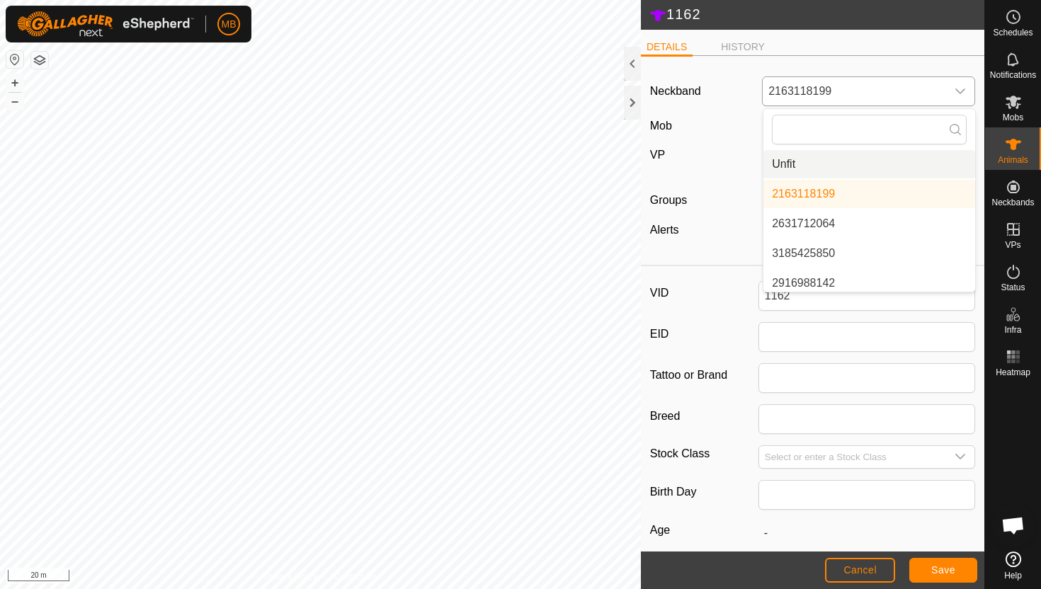
click at [910, 159] on li "Unfit" at bounding box center [869, 164] width 212 height 28
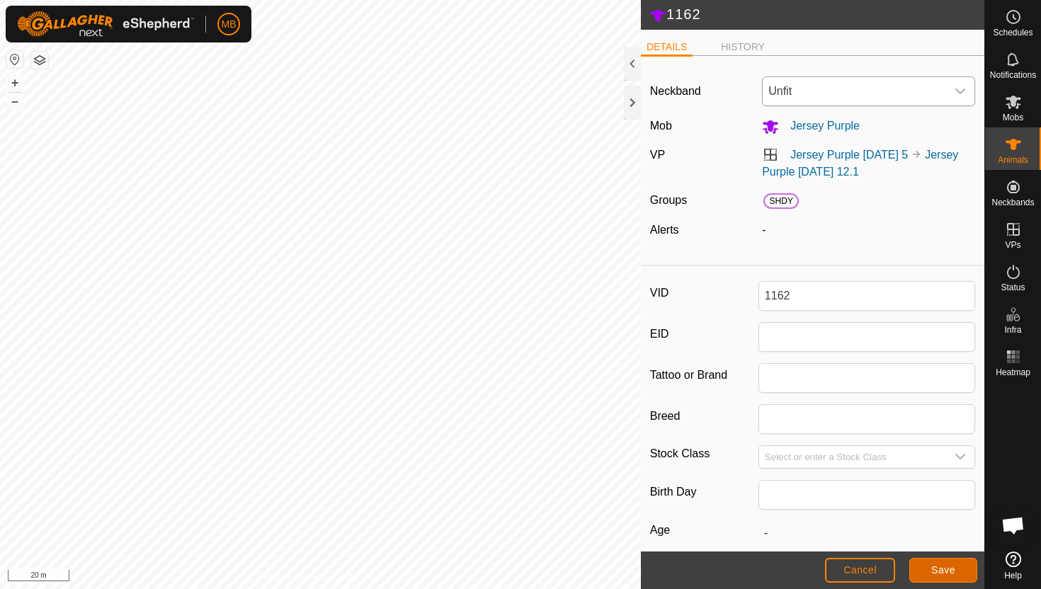
click at [952, 568] on span "Save" at bounding box center [943, 569] width 24 height 11
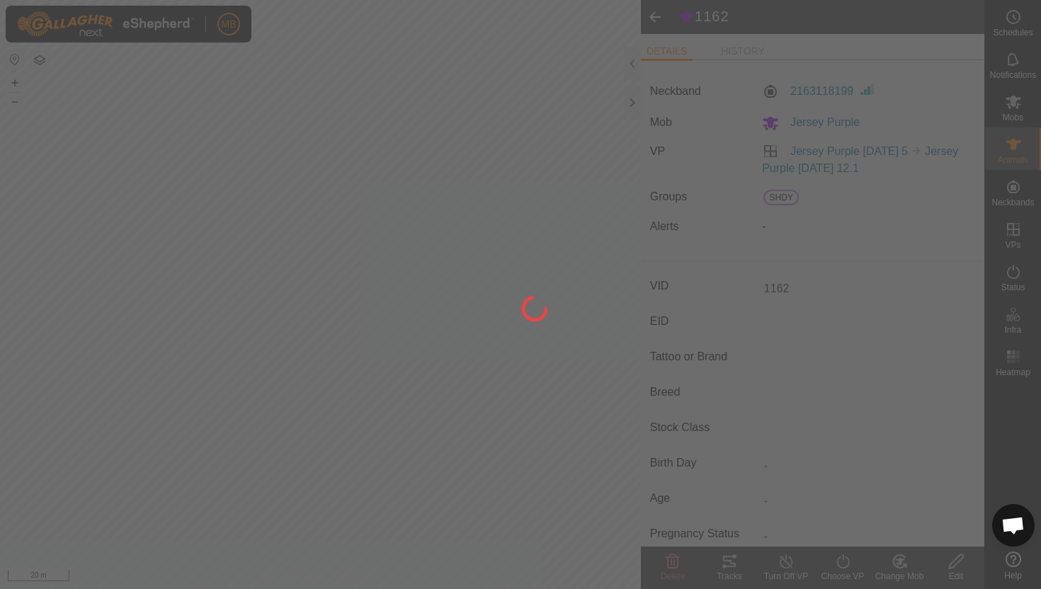
type input "-"
type input "395 kg"
type input "-"
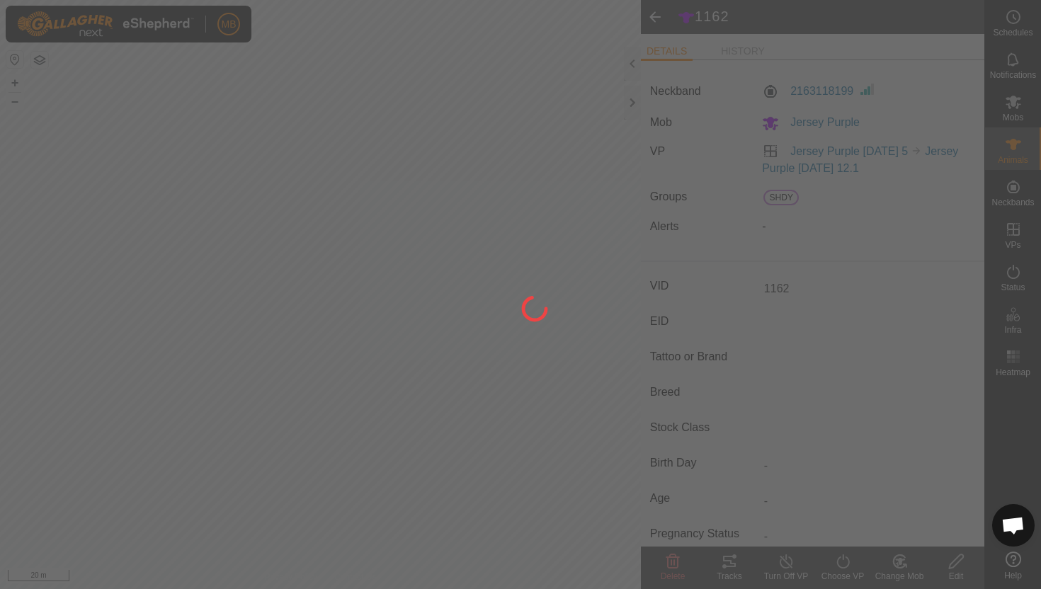
type input "-"
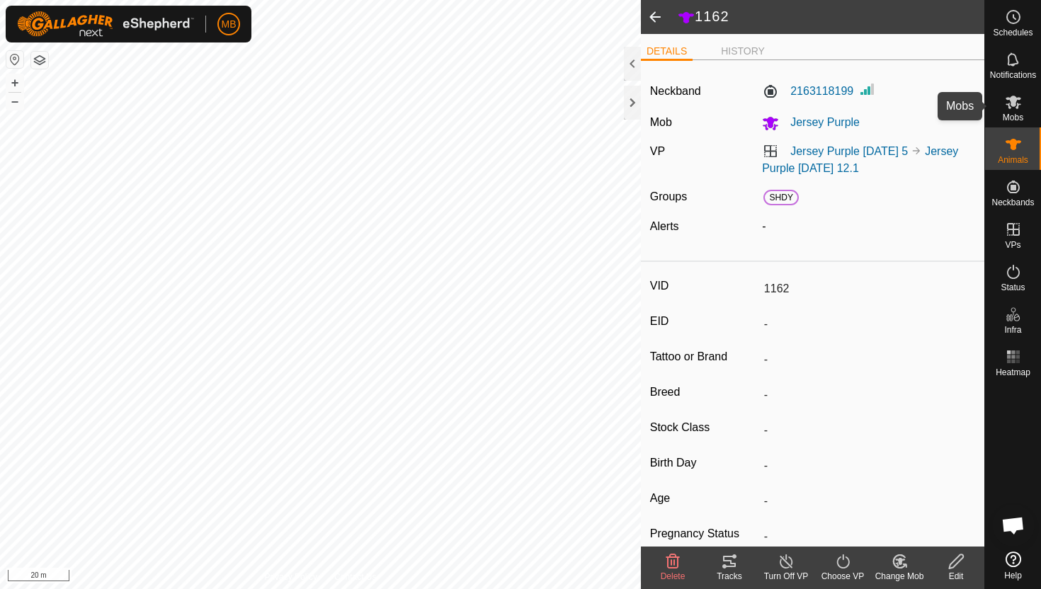
click at [1012, 108] on icon at bounding box center [1013, 101] width 17 height 17
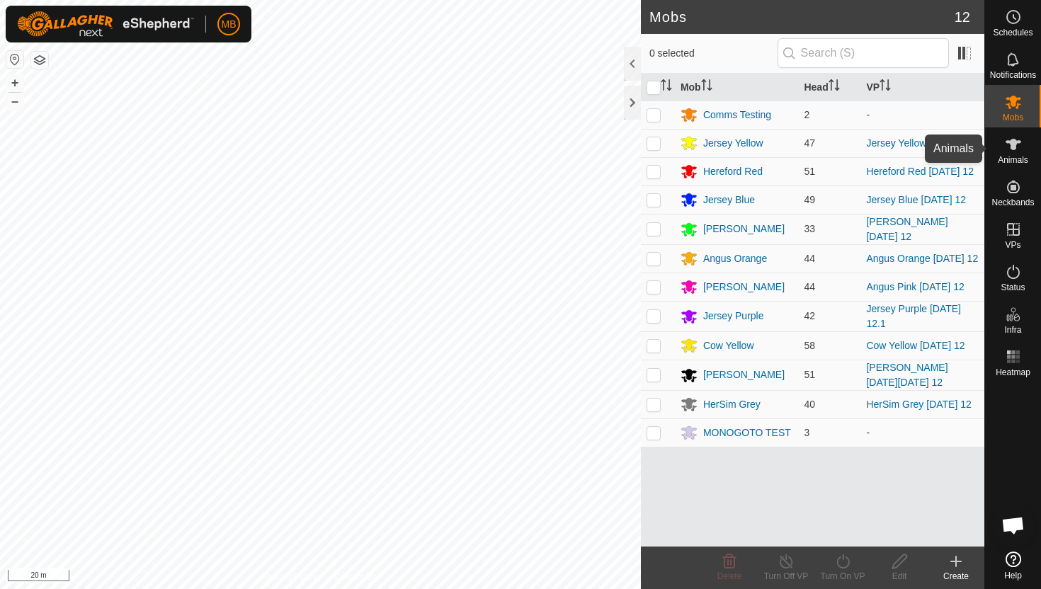
click at [1015, 147] on icon at bounding box center [1014, 144] width 16 height 11
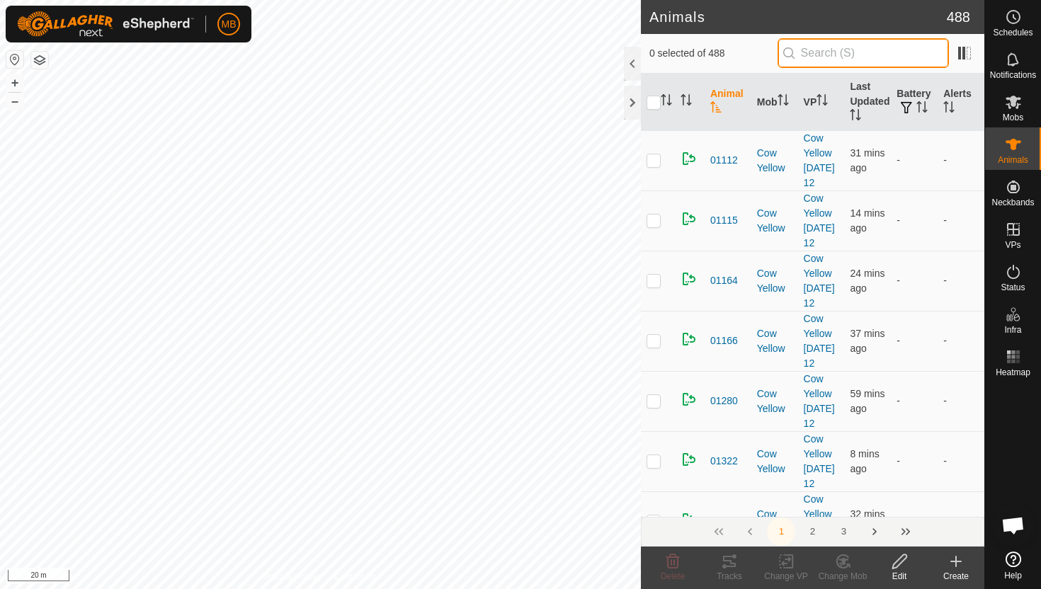
click at [844, 58] on input "text" at bounding box center [863, 53] width 171 height 30
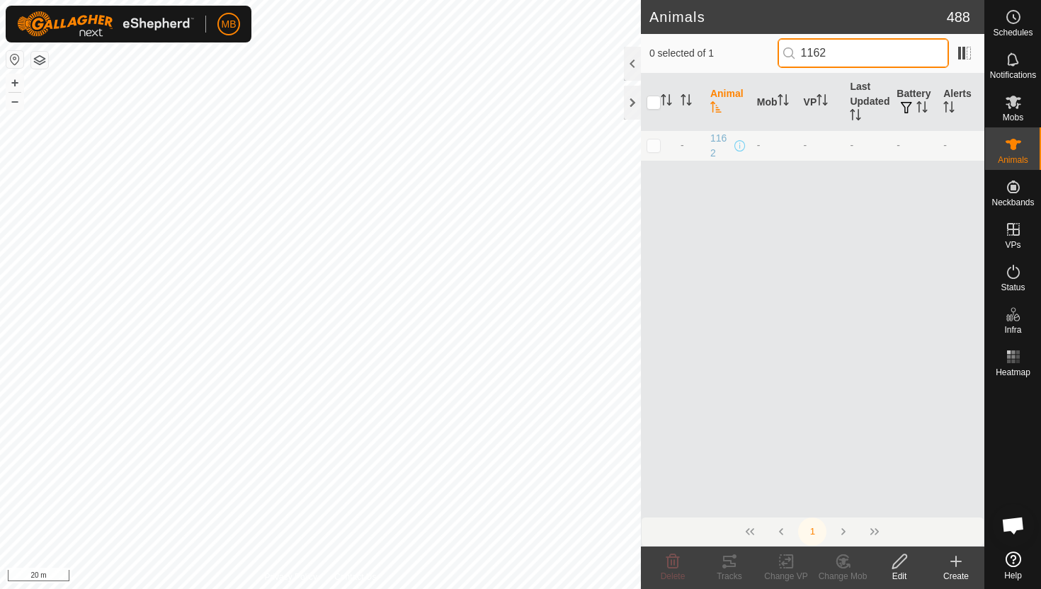
type input "1162"
click at [656, 146] on p-checkbox at bounding box center [654, 144] width 14 height 11
checkbox input "true"
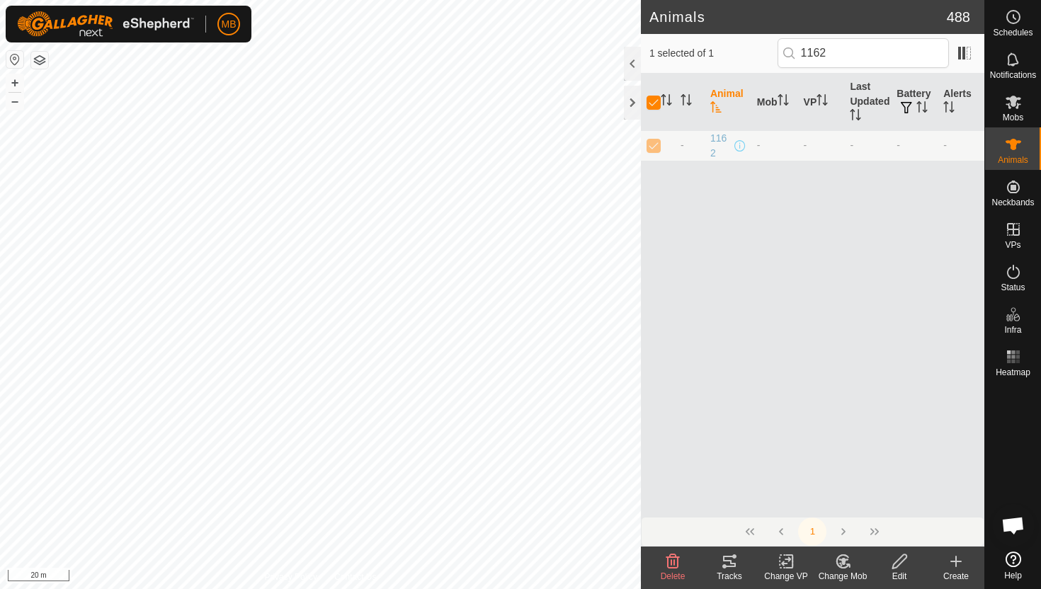
click at [896, 557] on icon at bounding box center [900, 561] width 18 height 17
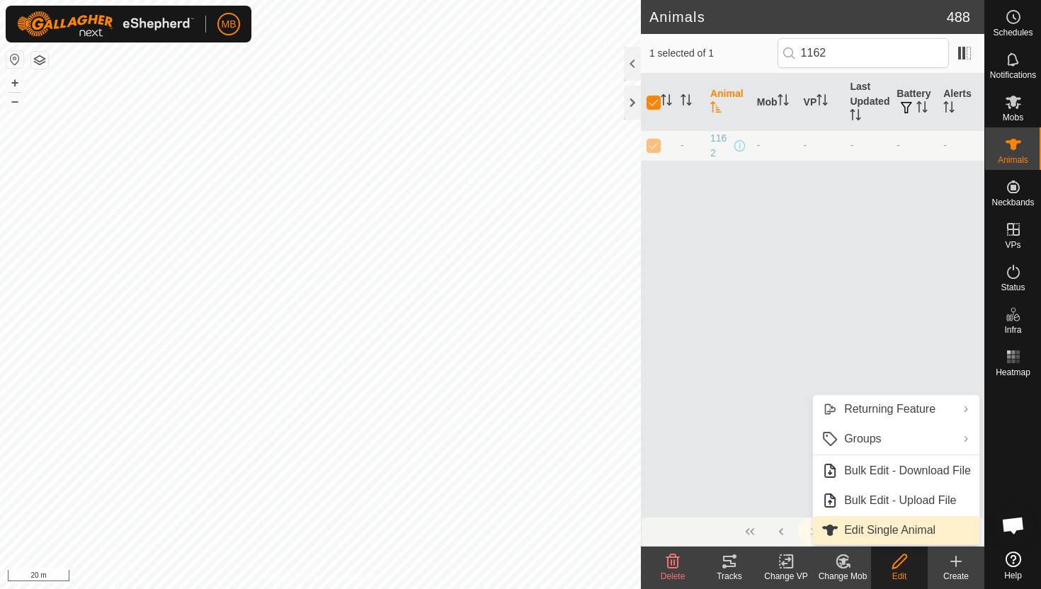
click at [894, 531] on link "Edit Single Animal" at bounding box center [896, 530] width 166 height 28
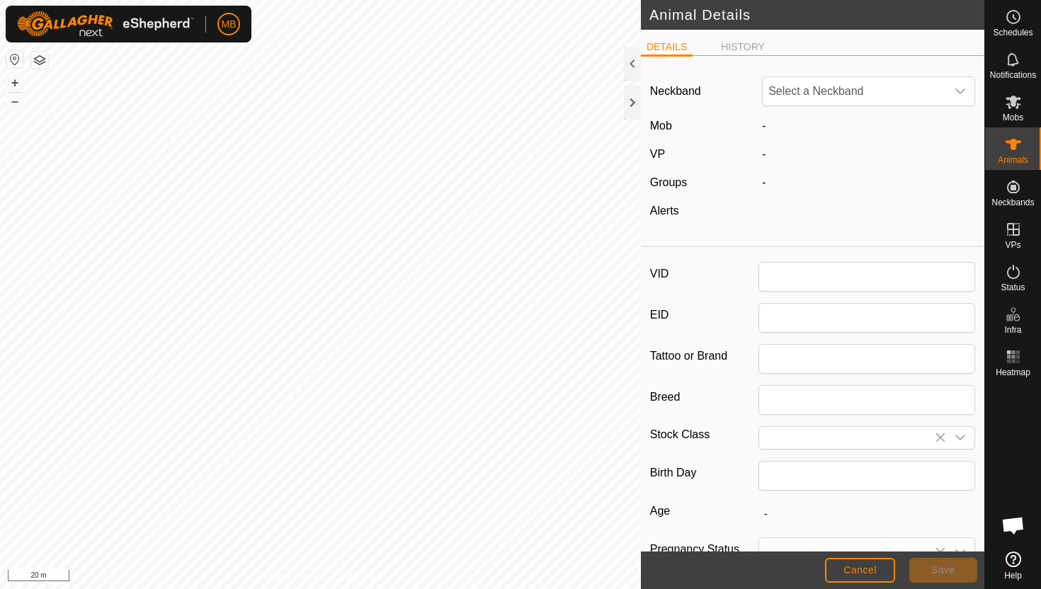
type input "1162"
type input "395"
type input "[DATE]"
click at [963, 95] on icon "dropdown trigger" at bounding box center [960, 91] width 11 height 11
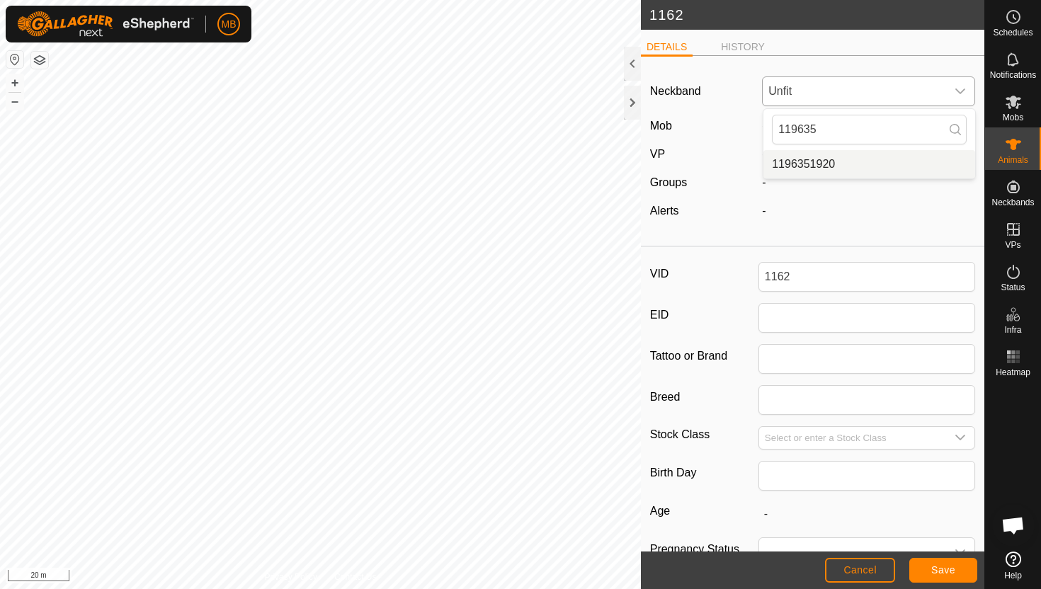
type input "119635"
click at [875, 165] on li "1196351920" at bounding box center [869, 164] width 212 height 28
click at [956, 571] on button "Save" at bounding box center [943, 570] width 68 height 25
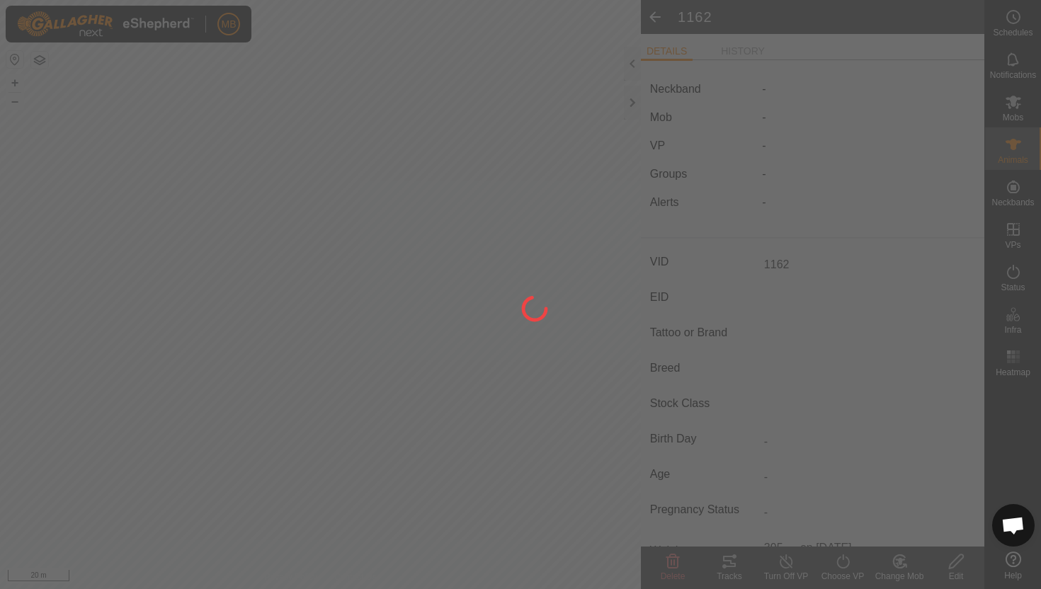
type input "-"
type input "395 kg"
type input "-"
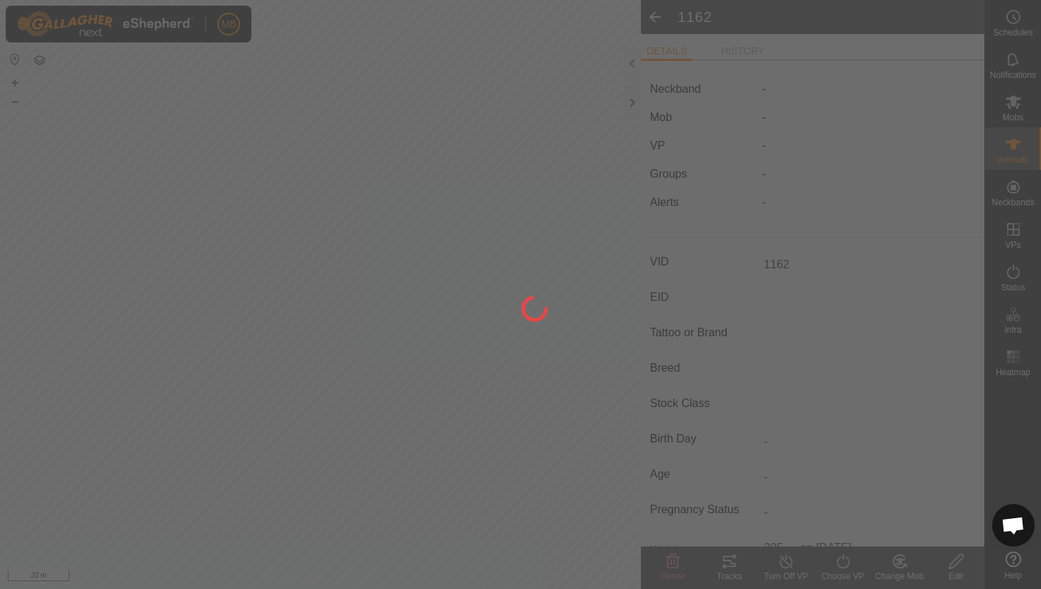
type input "-"
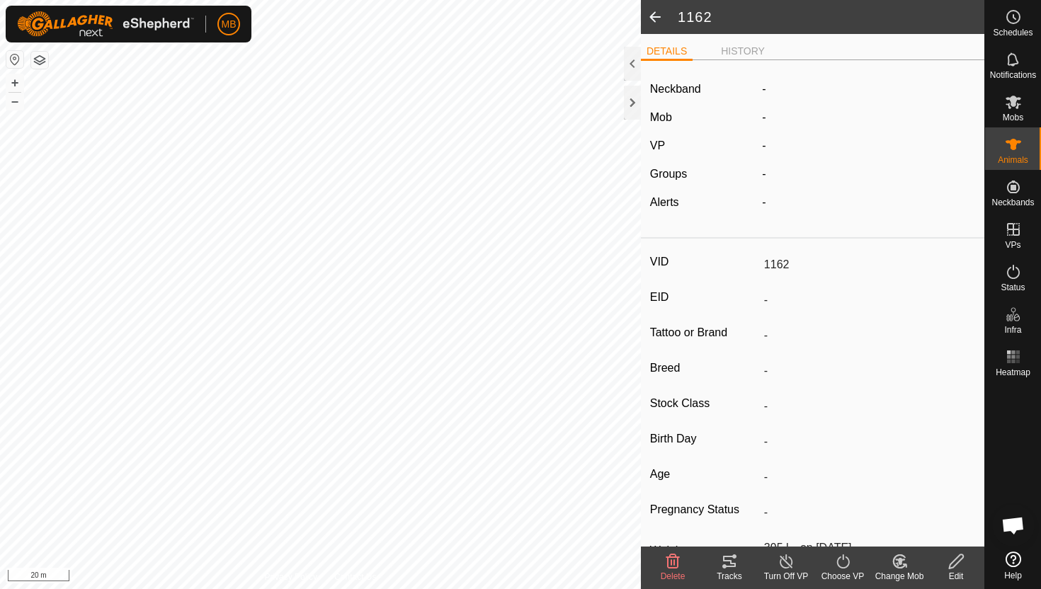
click at [900, 559] on icon at bounding box center [900, 561] width 10 height 7
click at [917, 503] on link "Choose Mob..." at bounding box center [942, 500] width 140 height 28
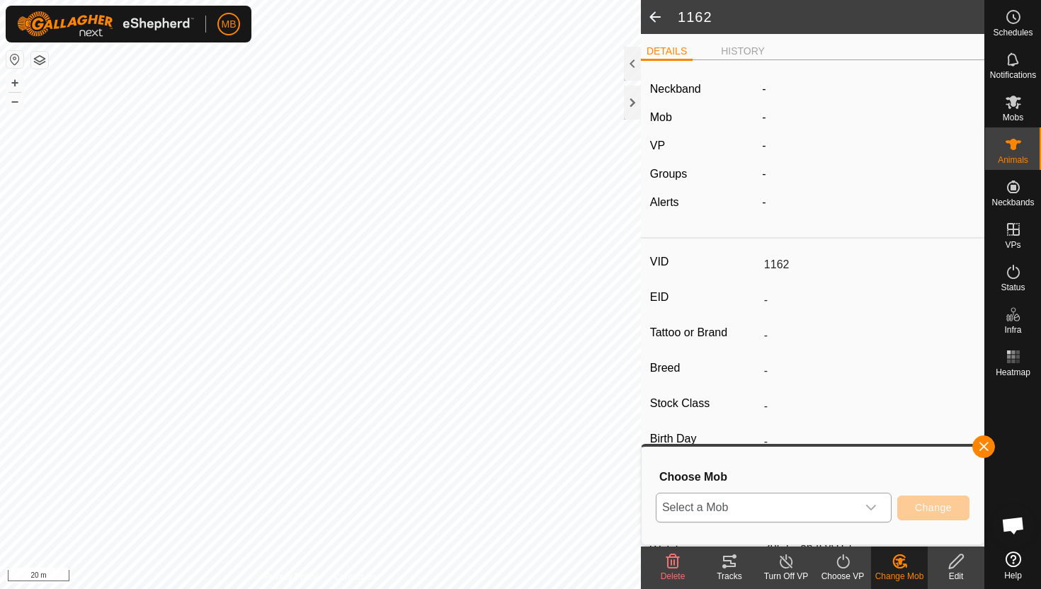
click at [875, 501] on div "dropdown trigger" at bounding box center [871, 508] width 28 height 28
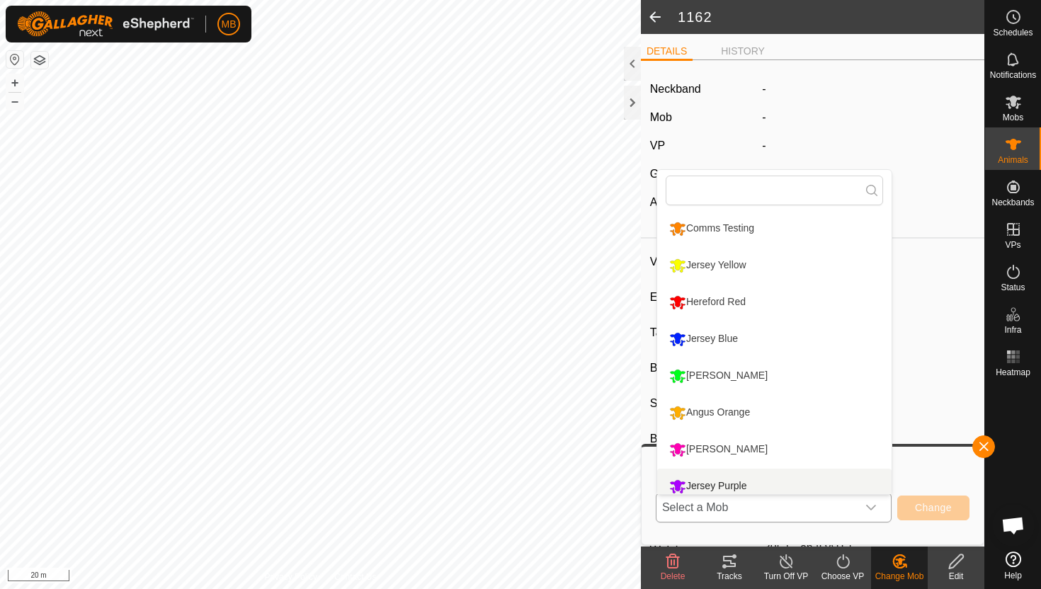
scroll to position [10, 0]
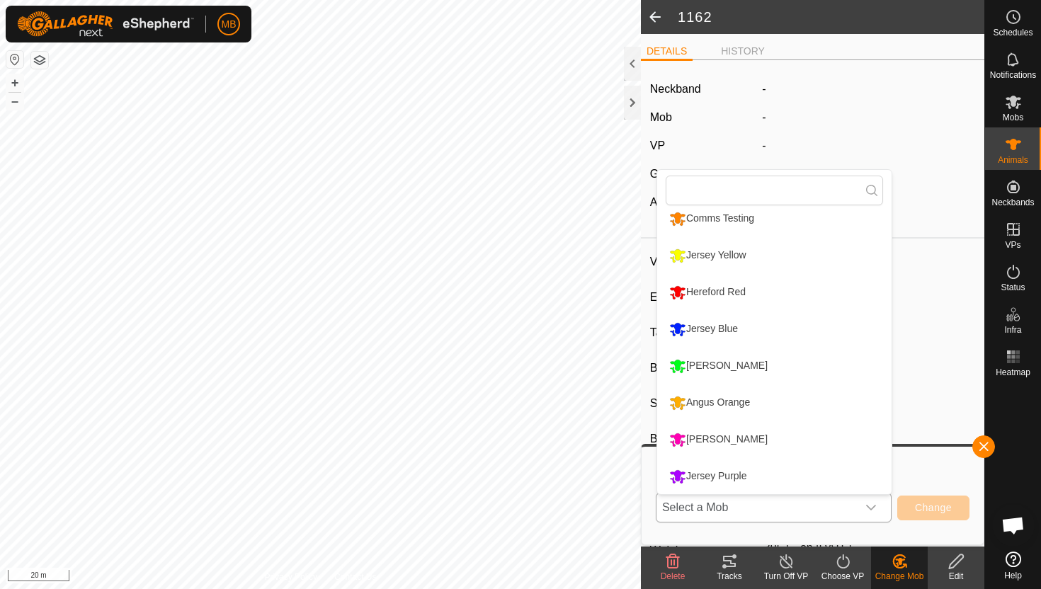
click at [773, 477] on li "Jersey Purple" at bounding box center [774, 476] width 234 height 35
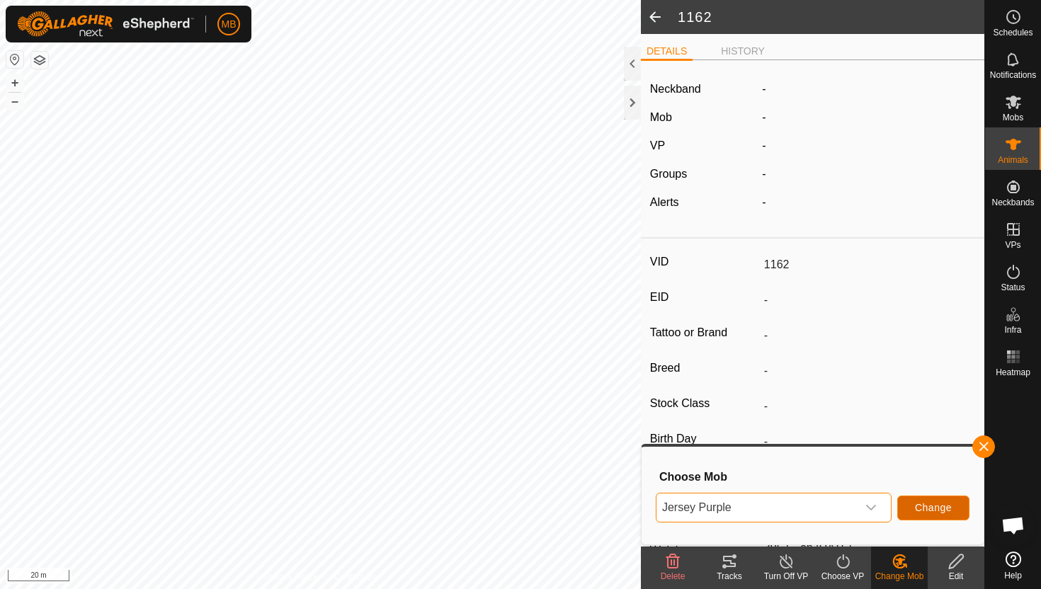
click at [928, 511] on span "Change" at bounding box center [933, 507] width 37 height 11
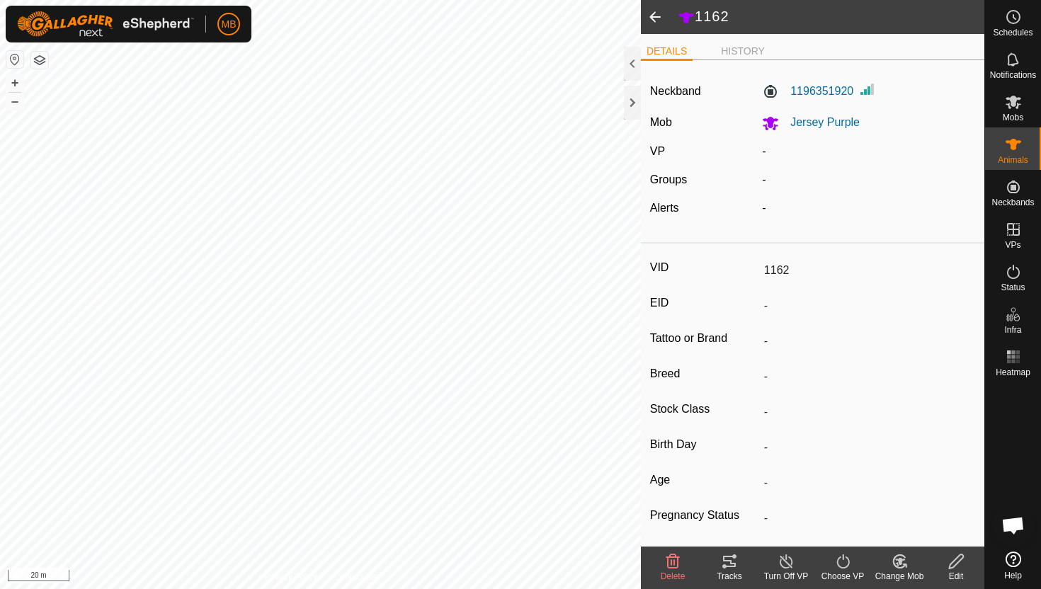
click at [843, 562] on icon at bounding box center [843, 561] width 18 height 17
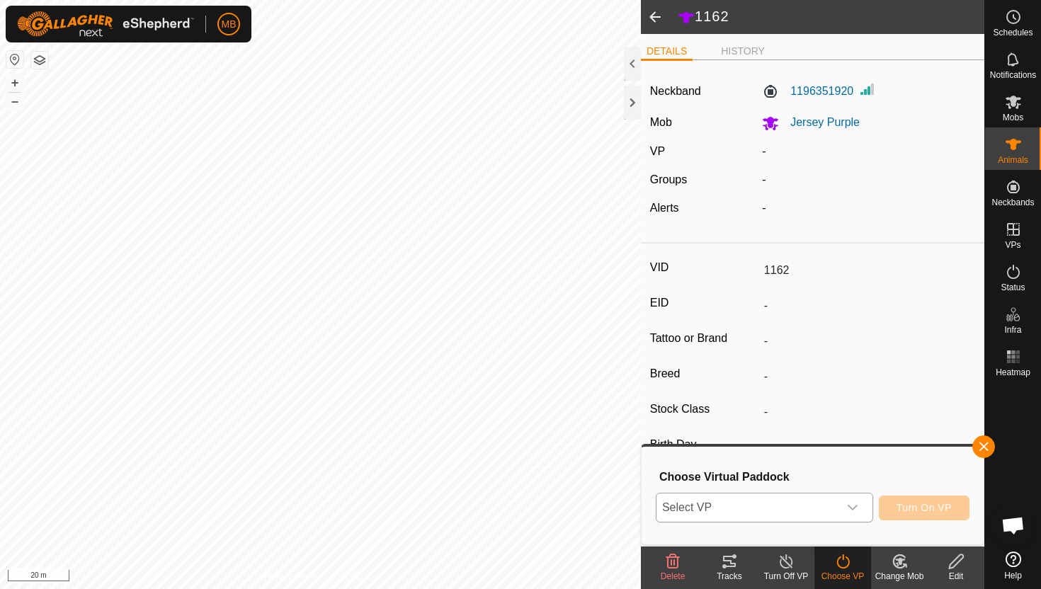
click at [850, 507] on icon "dropdown trigger" at bounding box center [853, 508] width 10 height 6
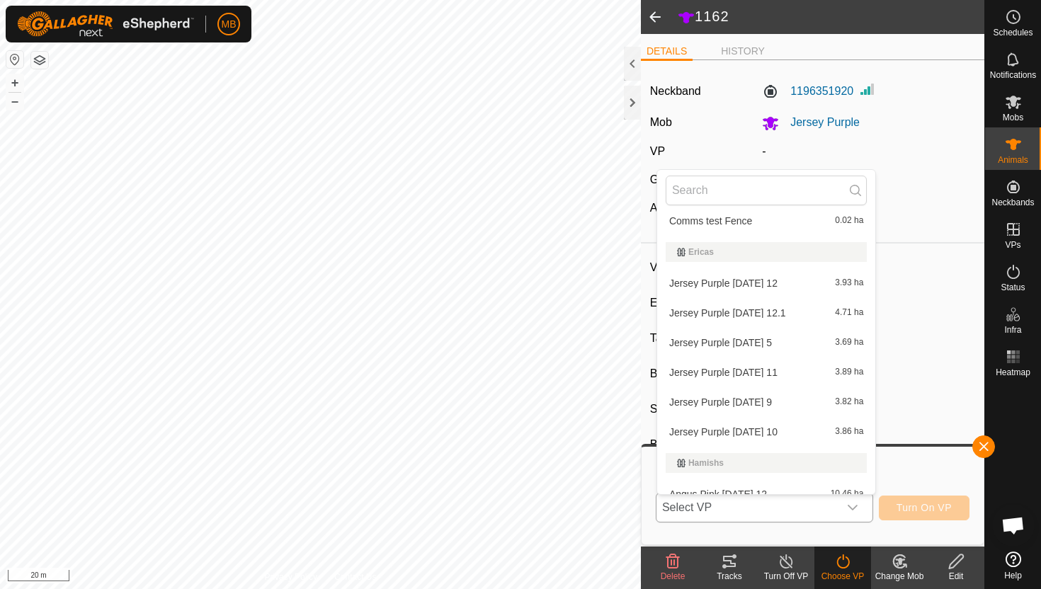
scroll to position [320, 0]
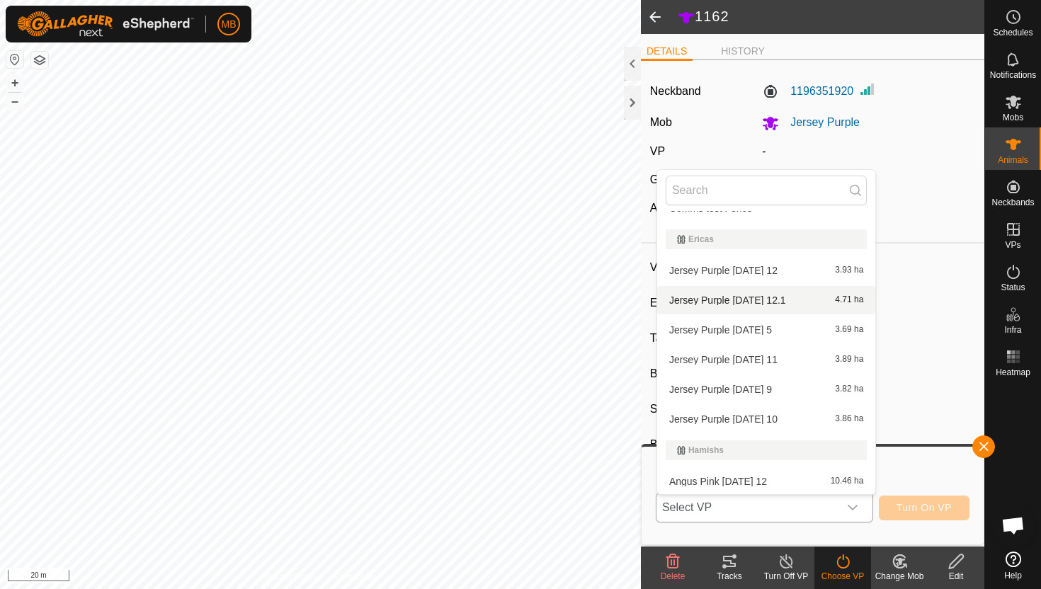
click at [771, 304] on li "Jersey Purple Friday 12.1 4.71 ha" at bounding box center [766, 300] width 218 height 28
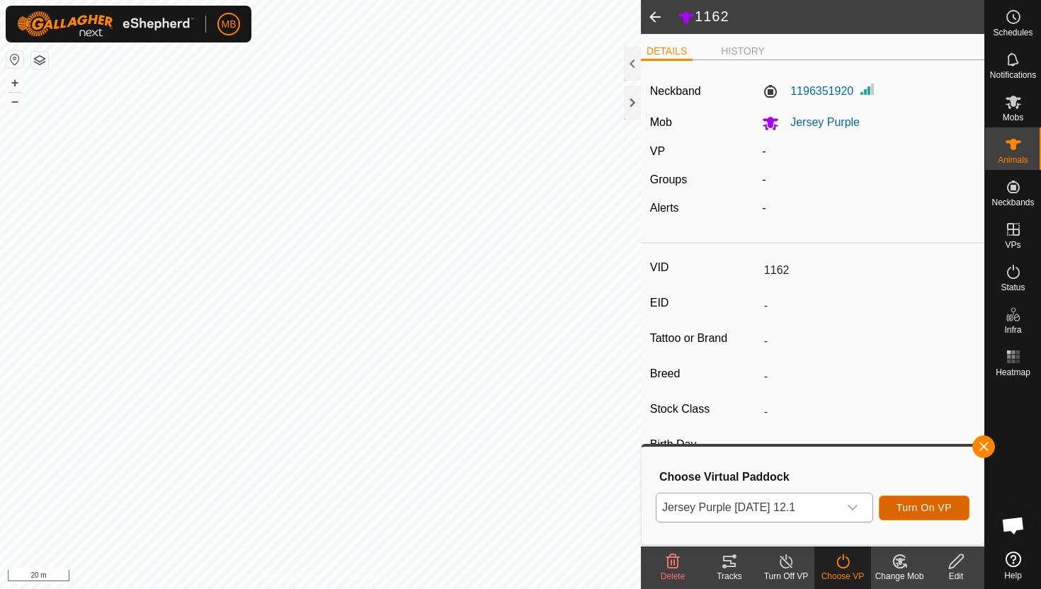
click at [921, 509] on span "Turn On VP" at bounding box center [923, 507] width 55 height 11
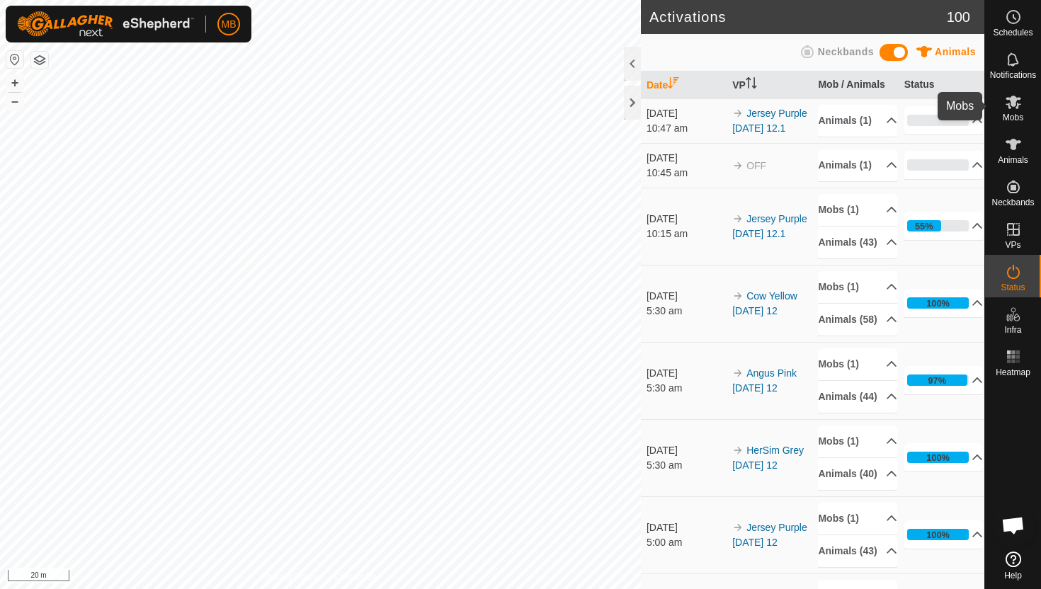
click at [1015, 107] on icon at bounding box center [1014, 102] width 16 height 13
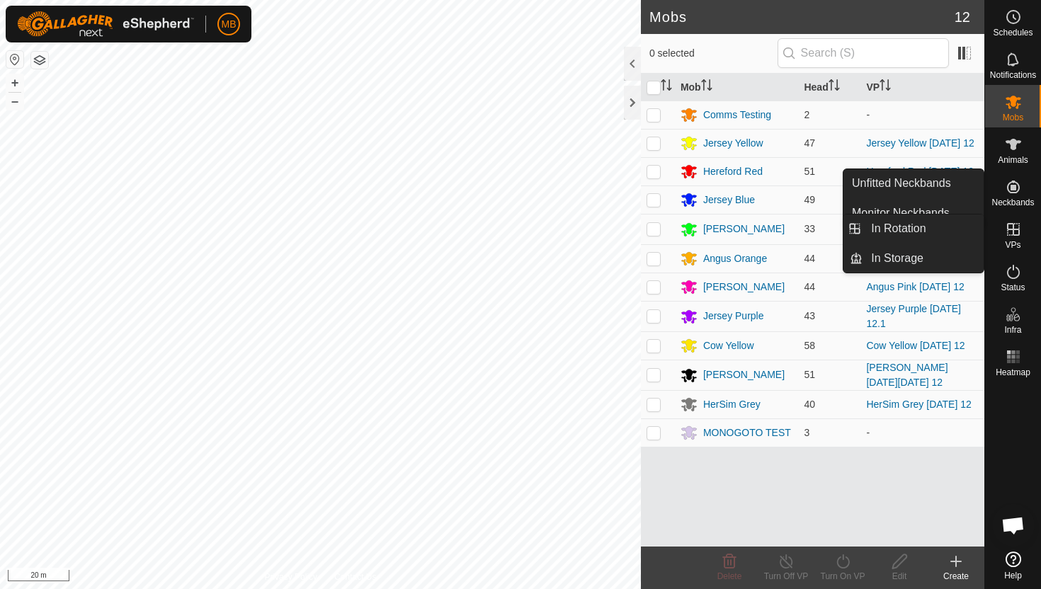
click at [1009, 229] on icon at bounding box center [1013, 229] width 13 height 13
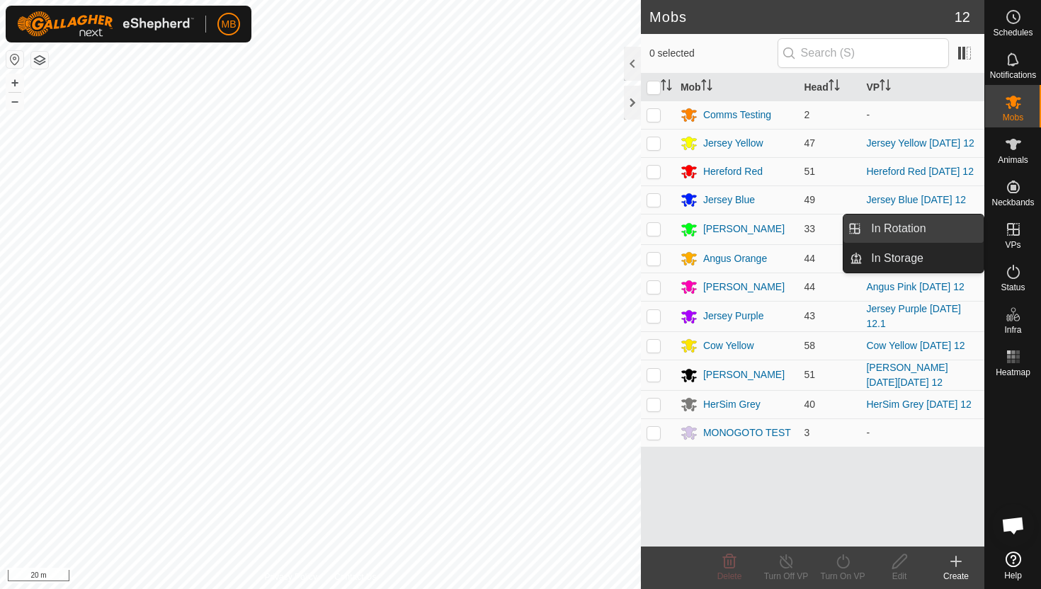
click at [912, 227] on link "In Rotation" at bounding box center [922, 229] width 121 height 28
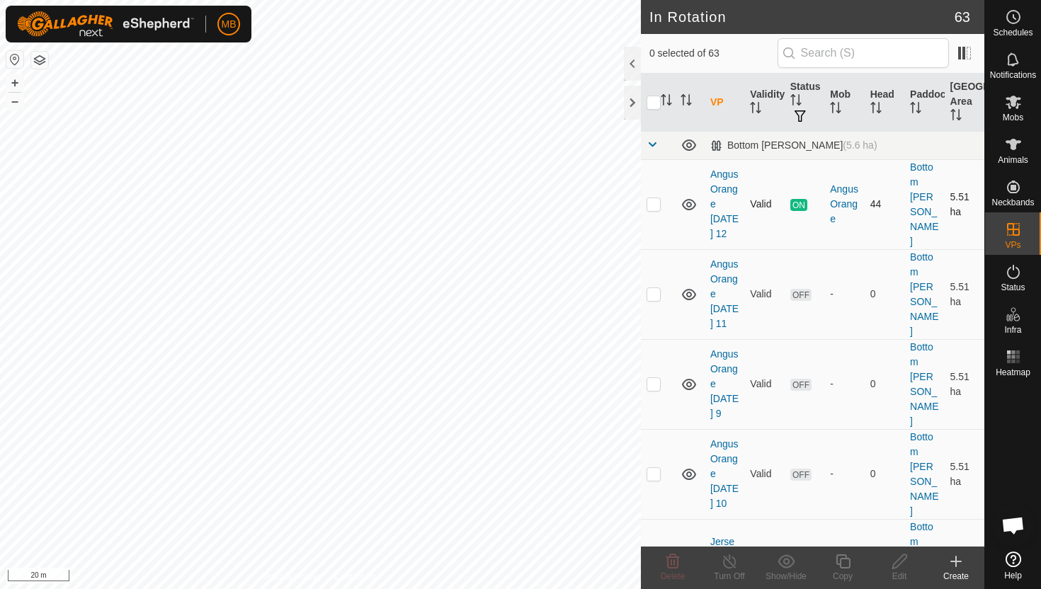
click at [656, 198] on p-checkbox at bounding box center [654, 203] width 14 height 11
checkbox input "true"
click at [848, 559] on icon at bounding box center [843, 561] width 14 height 14
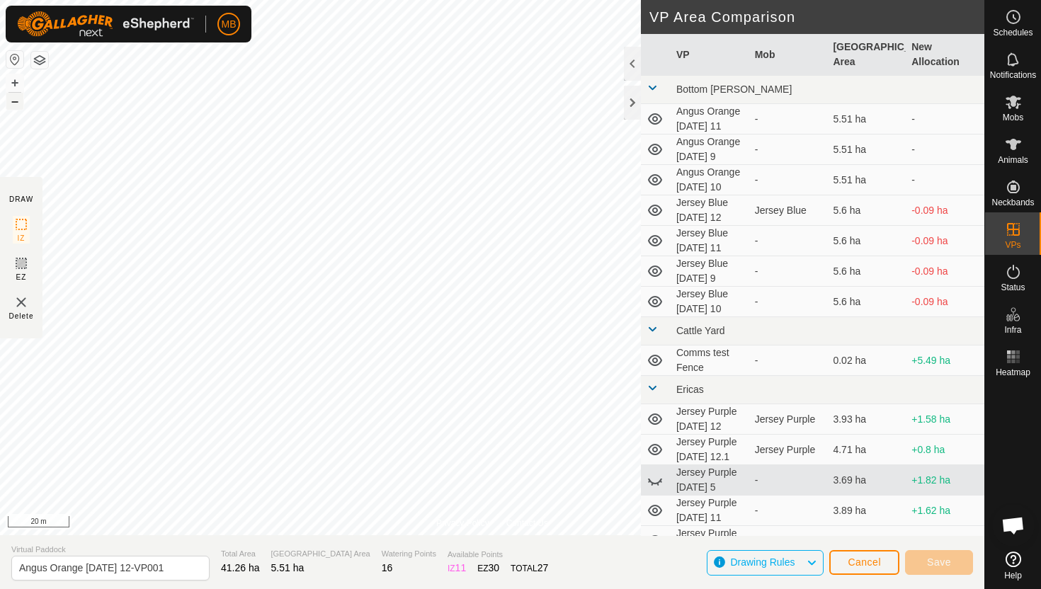
click at [9, 98] on button "–" at bounding box center [14, 101] width 17 height 17
click at [354, 0] on html "MB Schedules Notifications Mobs Animals Neckbands VPs Status Infra Heatmap Help…" at bounding box center [520, 294] width 1041 height 589
click at [501, 0] on html "MB Schedules Notifications Mobs Animals Neckbands VPs Status Infra Heatmap Help…" at bounding box center [520, 294] width 1041 height 589
click at [13, 84] on button "+" at bounding box center [14, 82] width 17 height 17
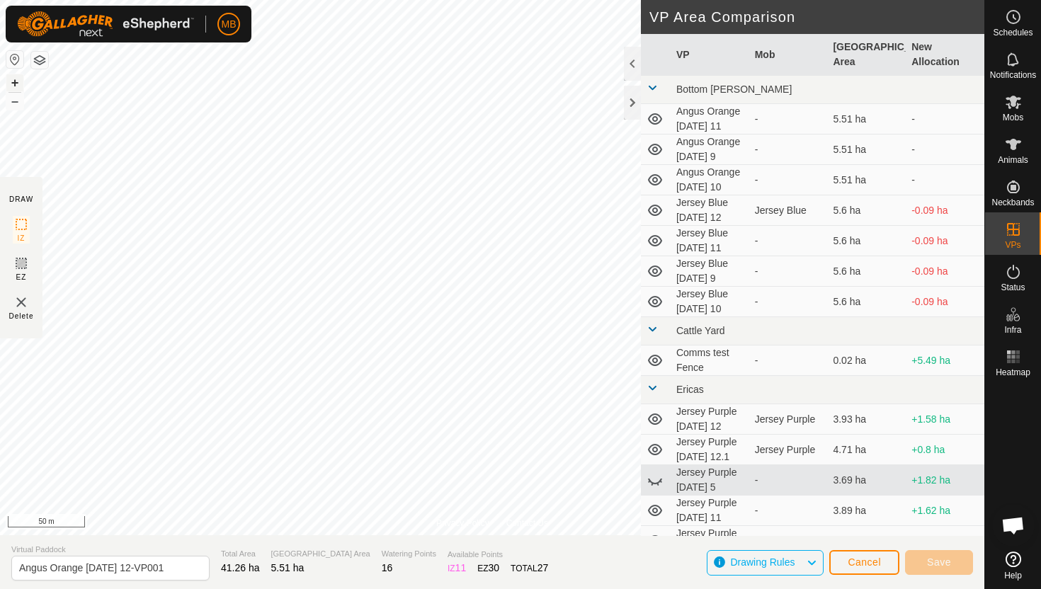
click at [18, 81] on button "+" at bounding box center [14, 82] width 17 height 17
click at [15, 81] on button "+" at bounding box center [14, 82] width 17 height 17
click at [16, 79] on button "+" at bounding box center [14, 82] width 17 height 17
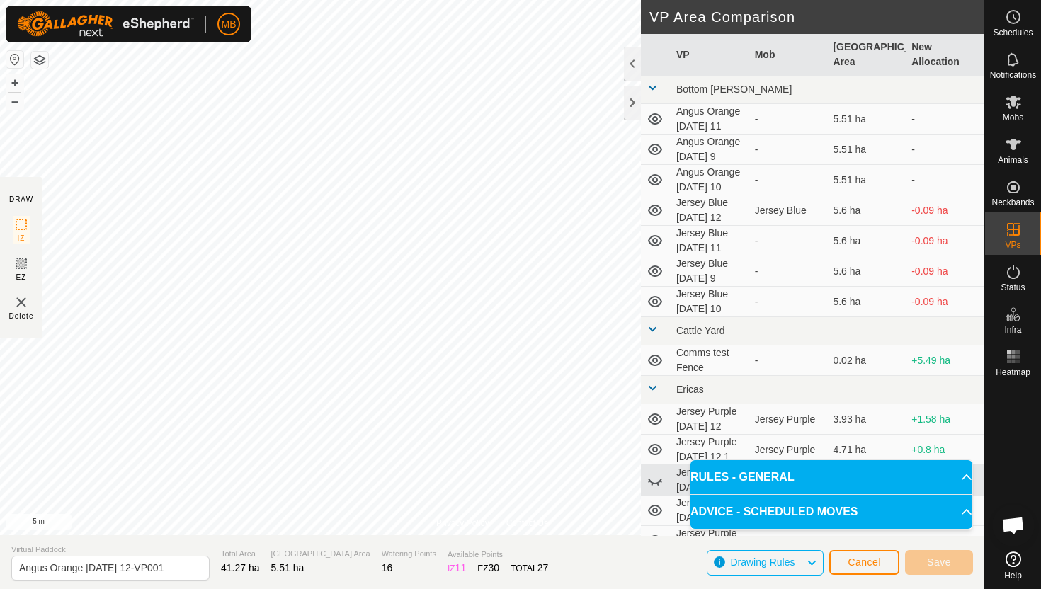
click at [381, 0] on html "MB Schedules Notifications Mobs Animals Neckbands VPs Status Infra Heatmap Help…" at bounding box center [520, 294] width 1041 height 589
click at [397, 0] on html "MB Schedules Notifications Mobs Animals Neckbands VPs Status Infra Heatmap Help…" at bounding box center [520, 294] width 1041 height 589
click at [473, 0] on html "MB Schedules Notifications Mobs Animals Neckbands VPs Status Infra Heatmap Help…" at bounding box center [520, 294] width 1041 height 589
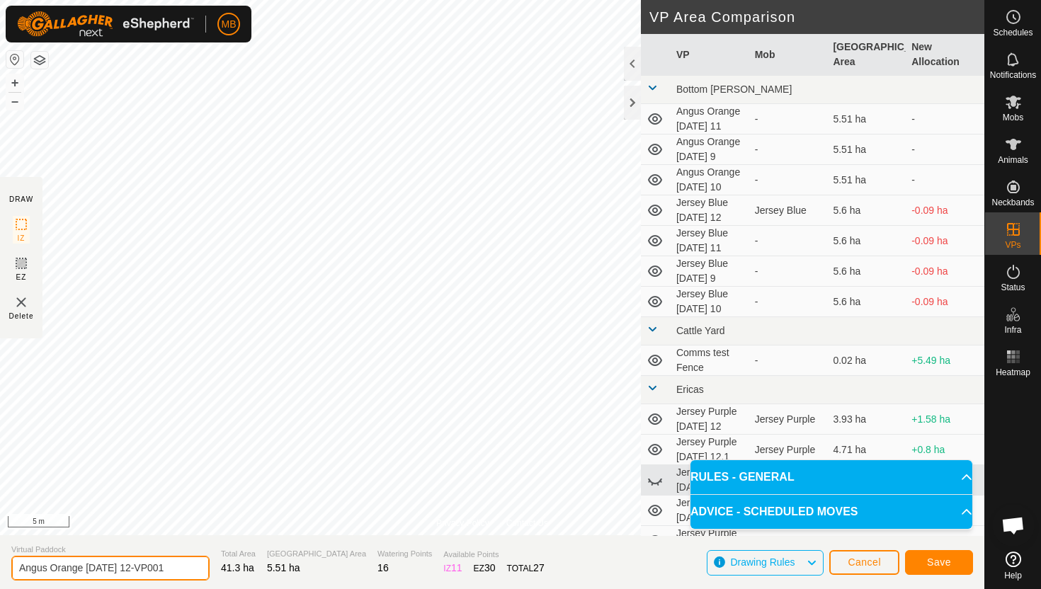
click at [169, 569] on input "Angus Orange Friday 12-VP001" at bounding box center [110, 568] width 198 height 25
type input "Angus Orange Saturday 13"
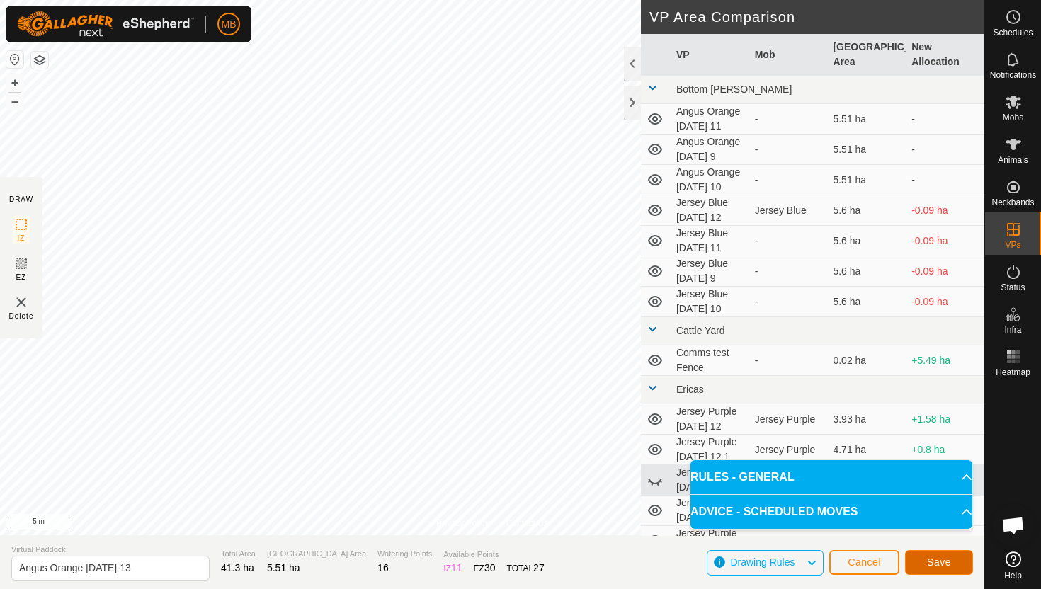
click at [936, 562] on span "Save" at bounding box center [939, 562] width 24 height 11
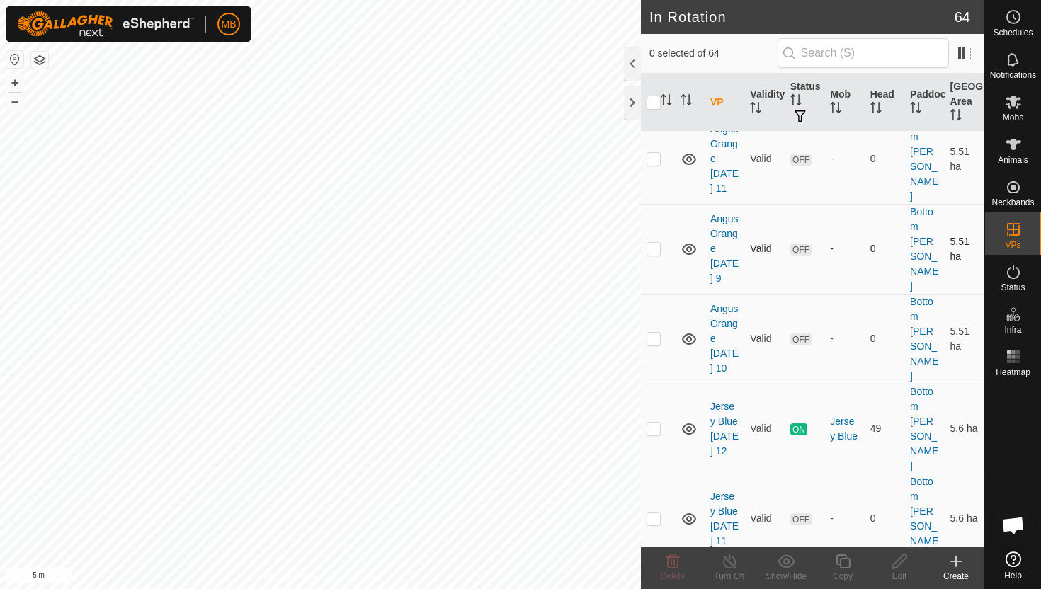
scroll to position [227, 0]
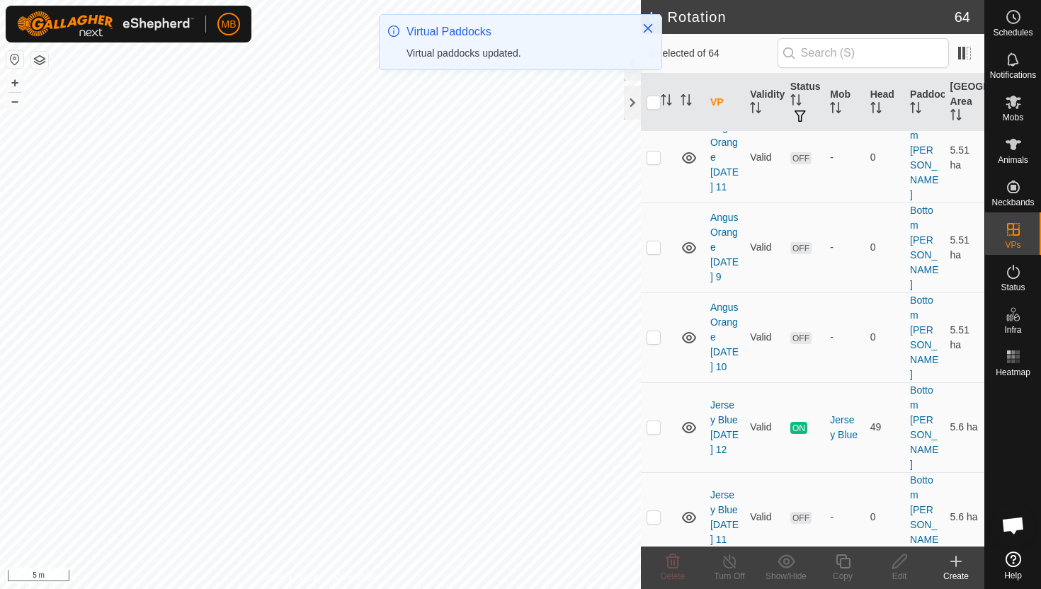
click at [654, 421] on p-checkbox at bounding box center [654, 426] width 14 height 11
checkbox input "true"
click at [845, 562] on icon at bounding box center [843, 561] width 18 height 17
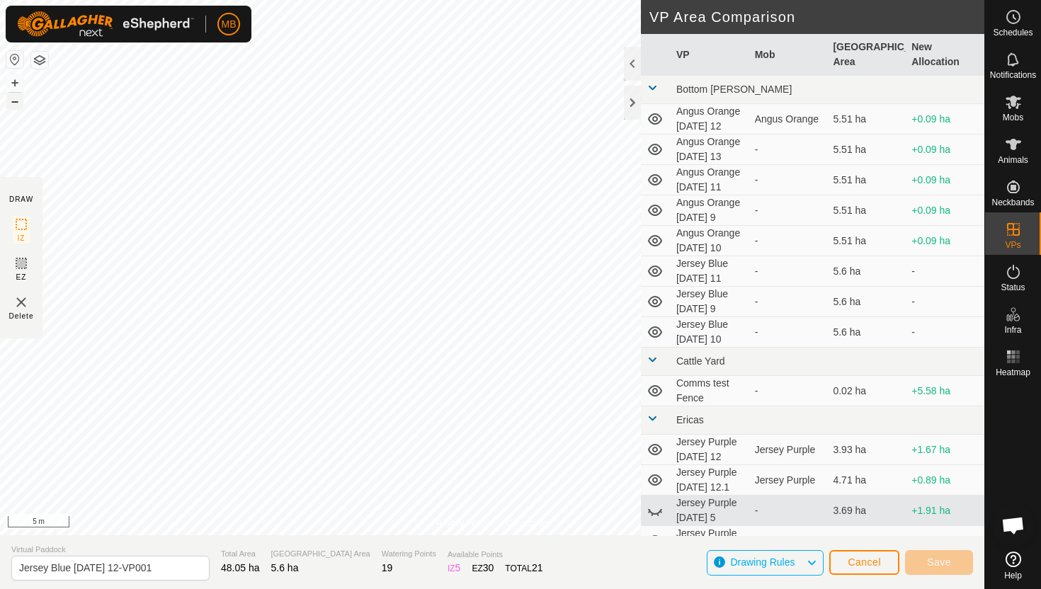
click at [15, 98] on button "–" at bounding box center [14, 101] width 17 height 17
click at [18, 79] on button "+" at bounding box center [14, 82] width 17 height 17
click at [166, 0] on html "MB Schedules Notifications Mobs Animals Neckbands VPs Status Infra Heatmap Help…" at bounding box center [520, 294] width 1041 height 589
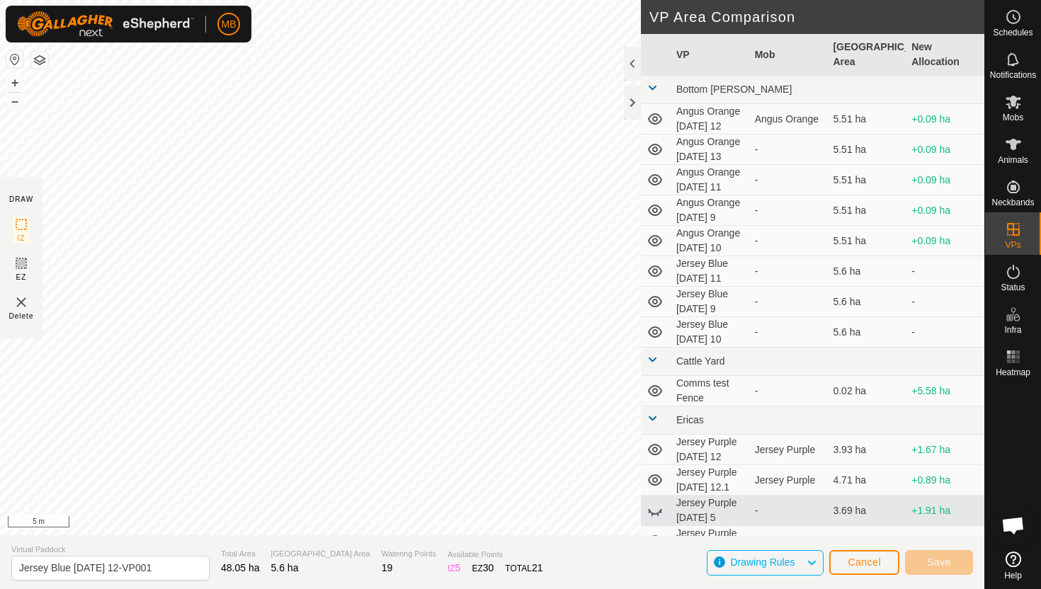
click at [212, 6] on div "MB Schedules Notifications Mobs Animals Neckbands VPs Status Infra Heatmap Help…" at bounding box center [520, 294] width 1041 height 589
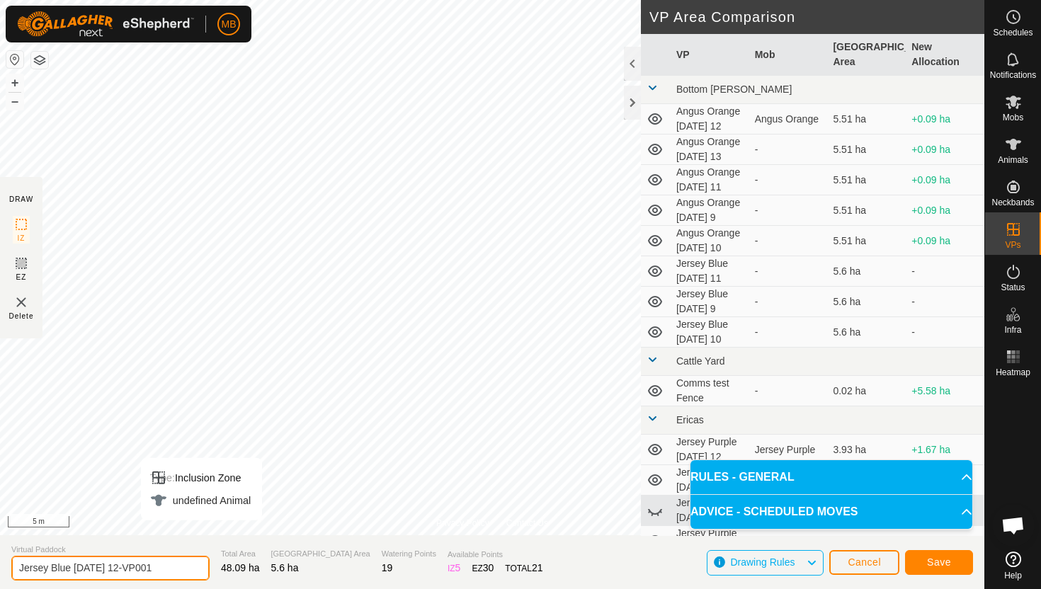
click at [163, 569] on input "Jersey Blue Friday 12-VP001" at bounding box center [110, 568] width 198 height 25
type input "Jersey Blue Saturday 13"
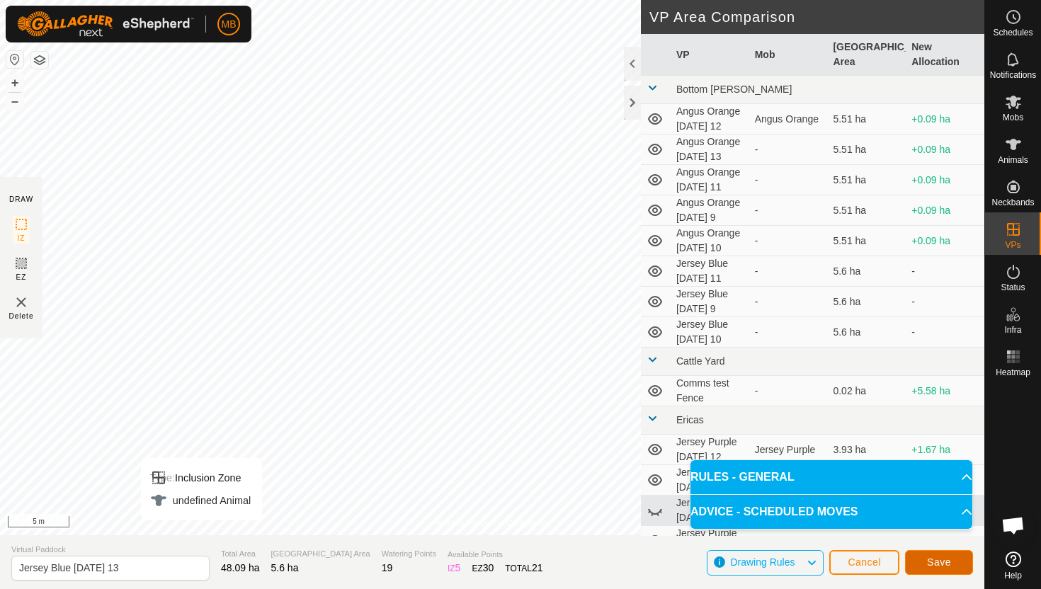
click at [952, 554] on button "Save" at bounding box center [939, 562] width 68 height 25
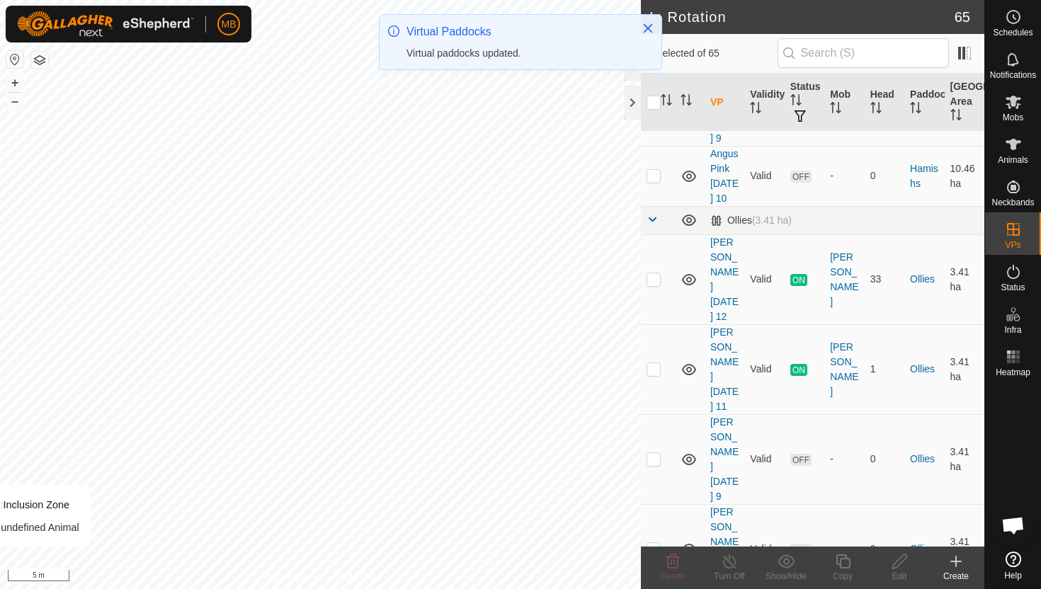
scroll to position [1849, 0]
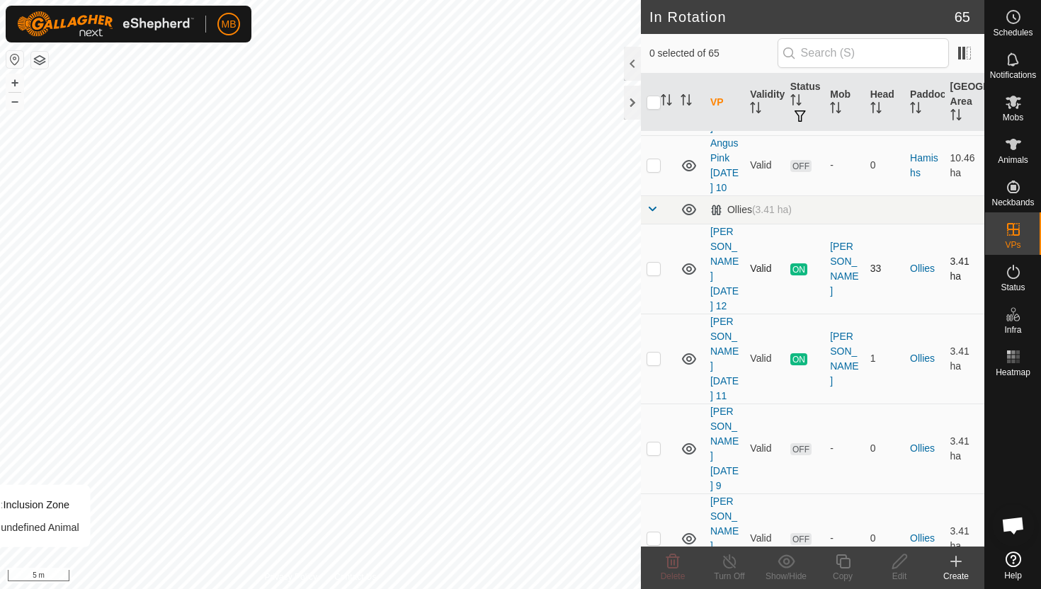
click at [652, 263] on p-checkbox at bounding box center [654, 268] width 14 height 11
checkbox input "true"
click at [839, 563] on icon at bounding box center [843, 561] width 14 height 14
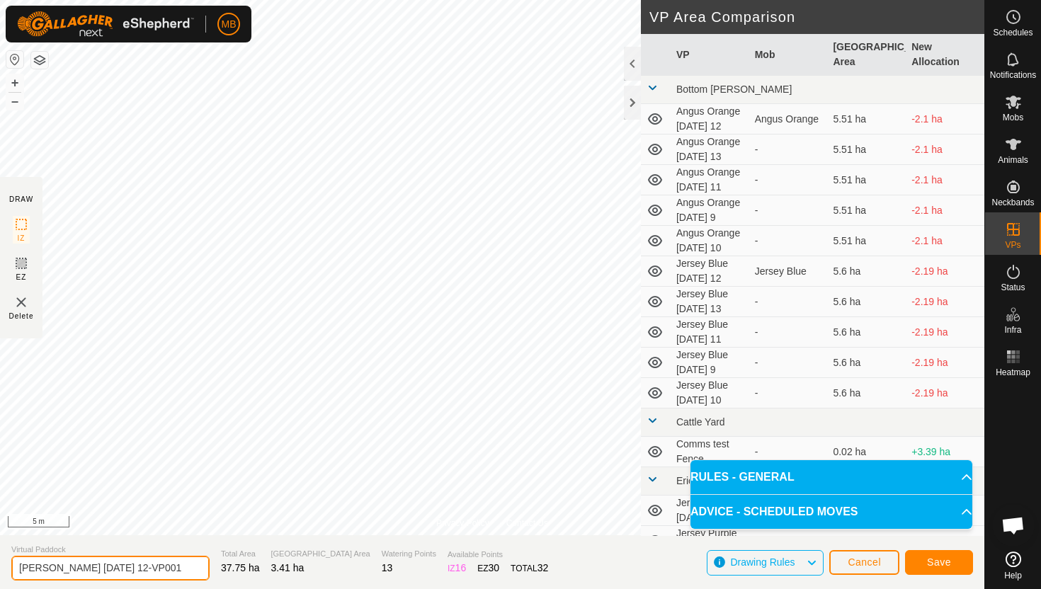
click at [168, 570] on input "Angus Green Friday 12-VP001" at bounding box center [110, 568] width 198 height 25
type input "Angus Green Saturday 13"
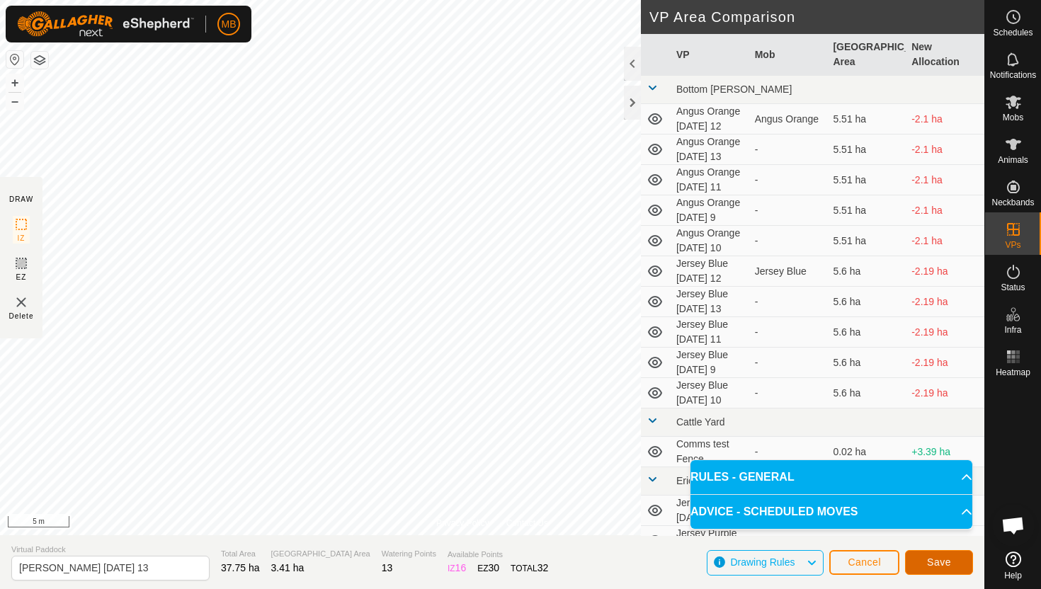
click at [950, 559] on button "Save" at bounding box center [939, 562] width 68 height 25
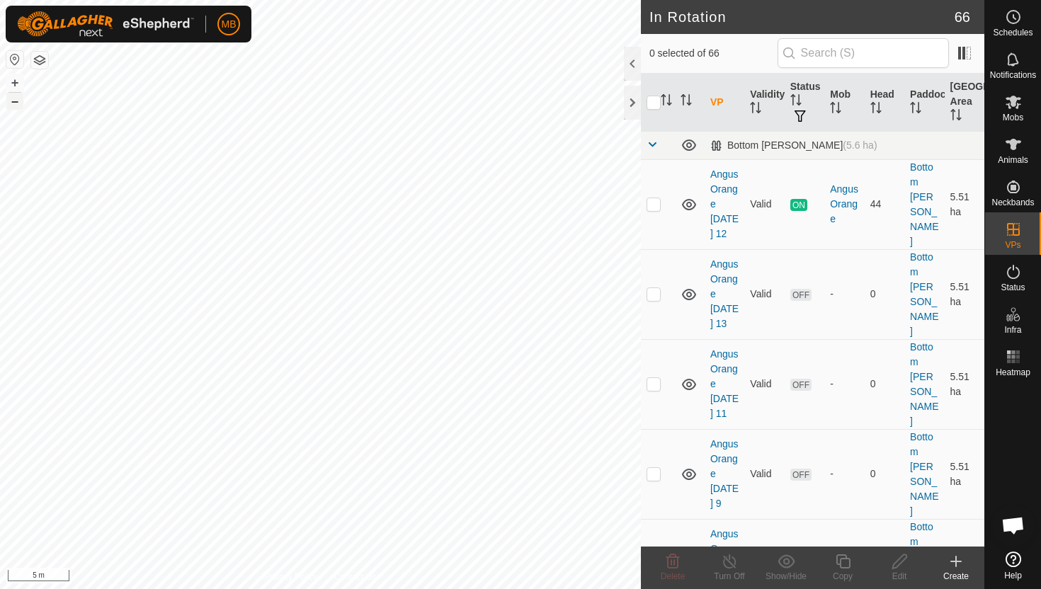
click at [18, 97] on button "–" at bounding box center [14, 101] width 17 height 17
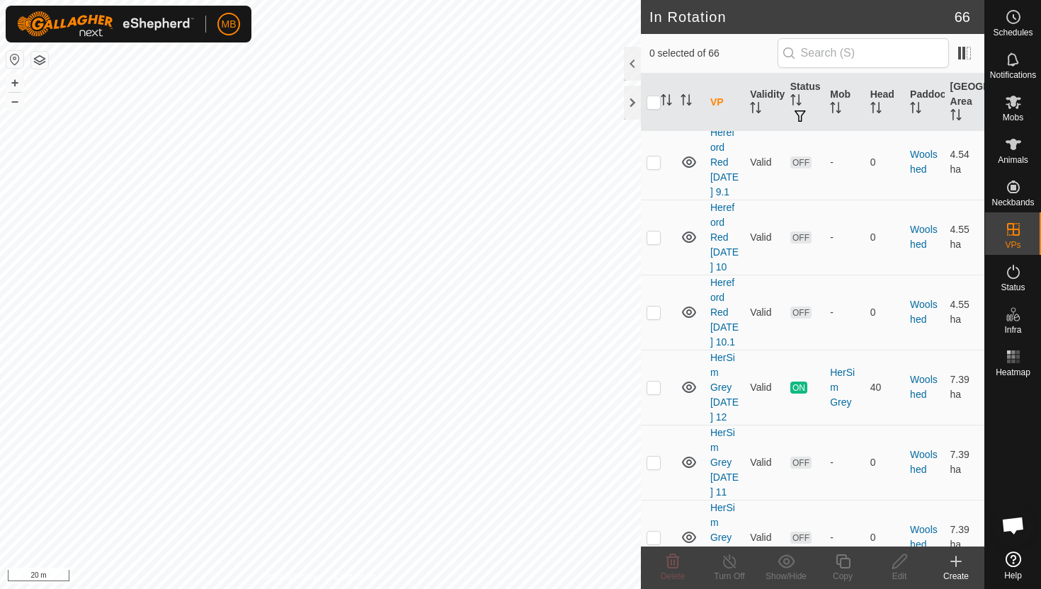
scroll to position [4343, 0]
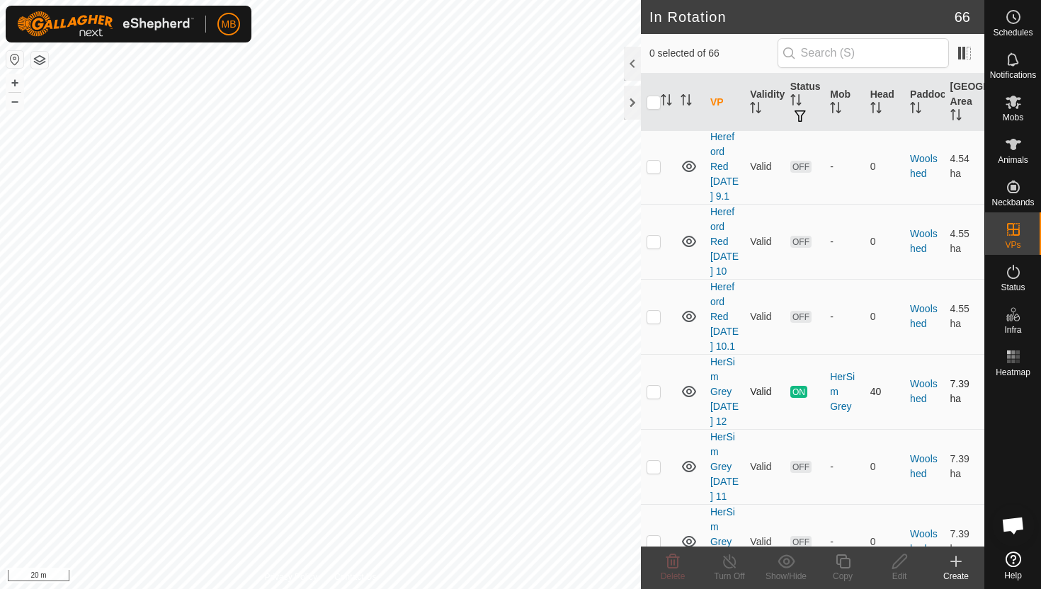
click at [658, 386] on p-checkbox at bounding box center [654, 391] width 14 height 11
checkbox input "true"
click at [843, 557] on icon at bounding box center [843, 561] width 18 height 17
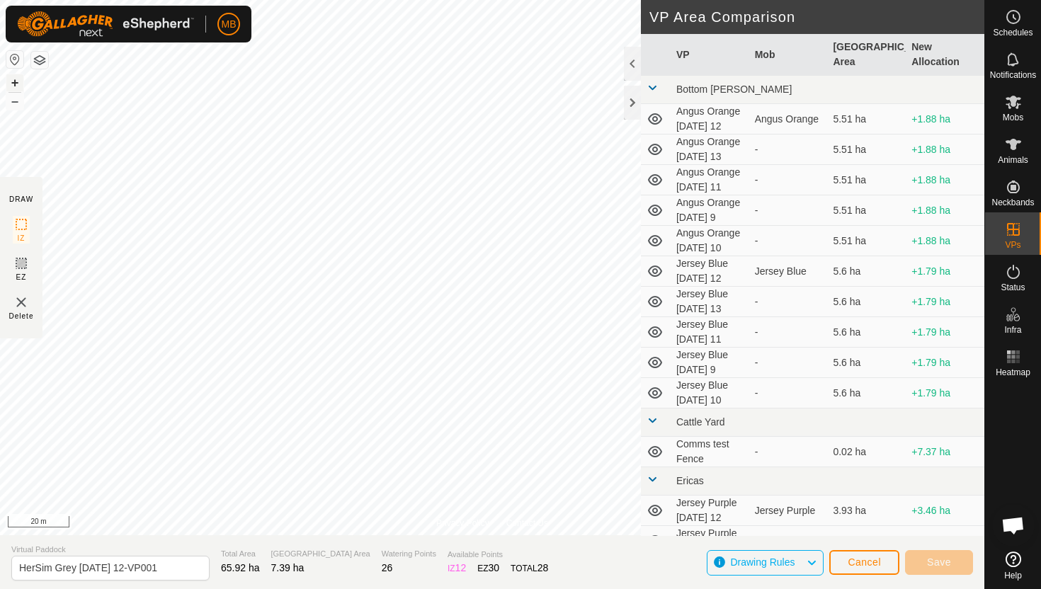
click at [16, 79] on button "+" at bounding box center [14, 82] width 17 height 17
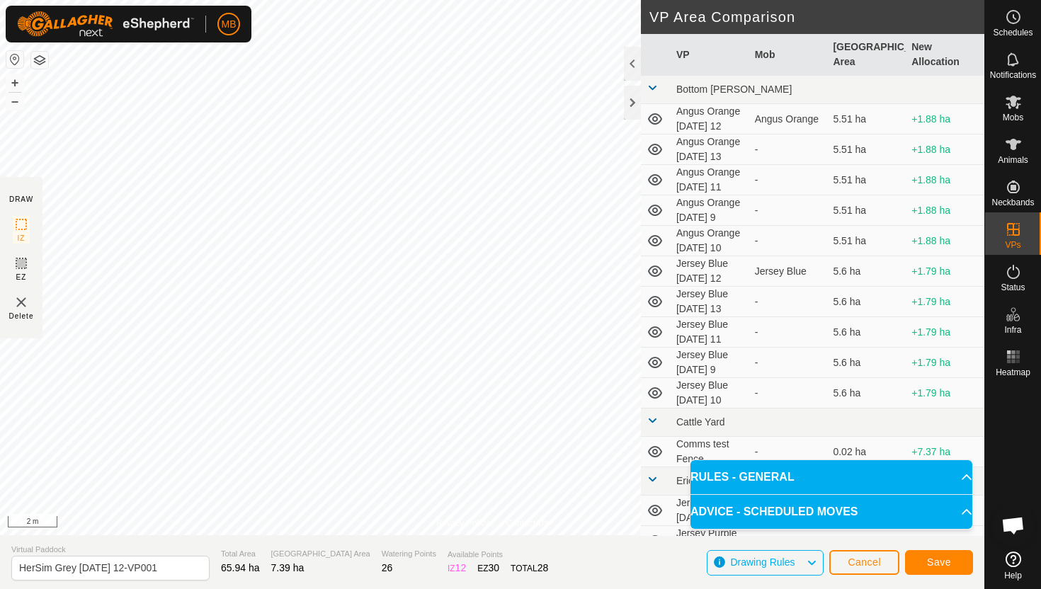
click at [534, 0] on html "MB Schedules Notifications Mobs Animals Neckbands VPs Status Infra Heatmap Help…" at bounding box center [520, 294] width 1041 height 589
click at [583, 0] on html "MB Schedules Notifications Mobs Animals Neckbands VPs Status Infra Heatmap Help…" at bounding box center [520, 294] width 1041 height 589
click at [593, 0] on html "MB Schedules Notifications Mobs Animals Neckbands VPs Status Infra Heatmap Help…" at bounding box center [520, 294] width 1041 height 589
click at [167, 569] on input "HerSim Grey Friday 12-VP001" at bounding box center [110, 568] width 198 height 25
type input "HerSim Grey Saturday 13"
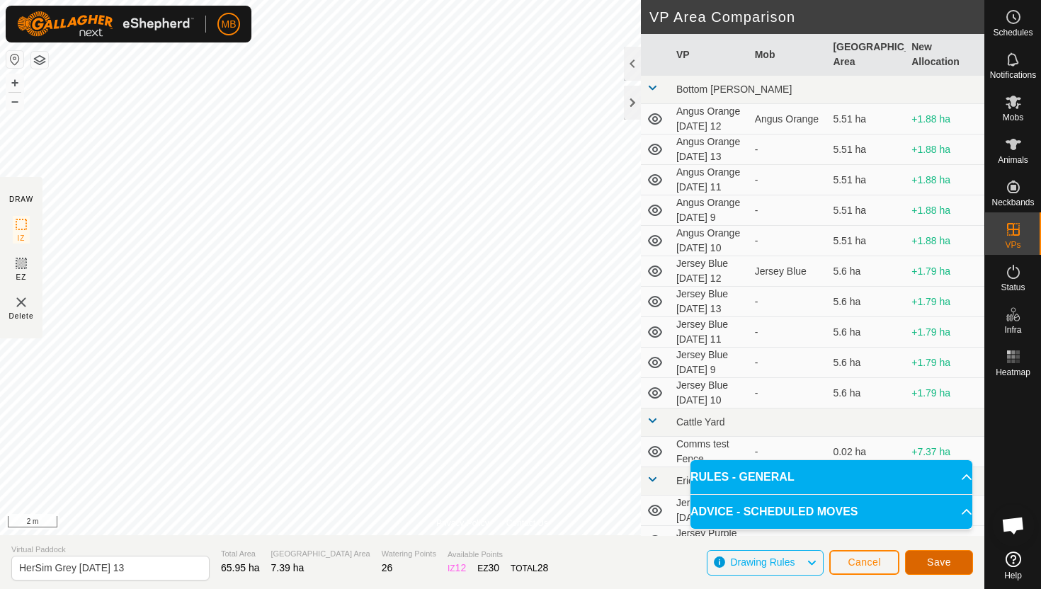
click at [946, 555] on button "Save" at bounding box center [939, 562] width 68 height 25
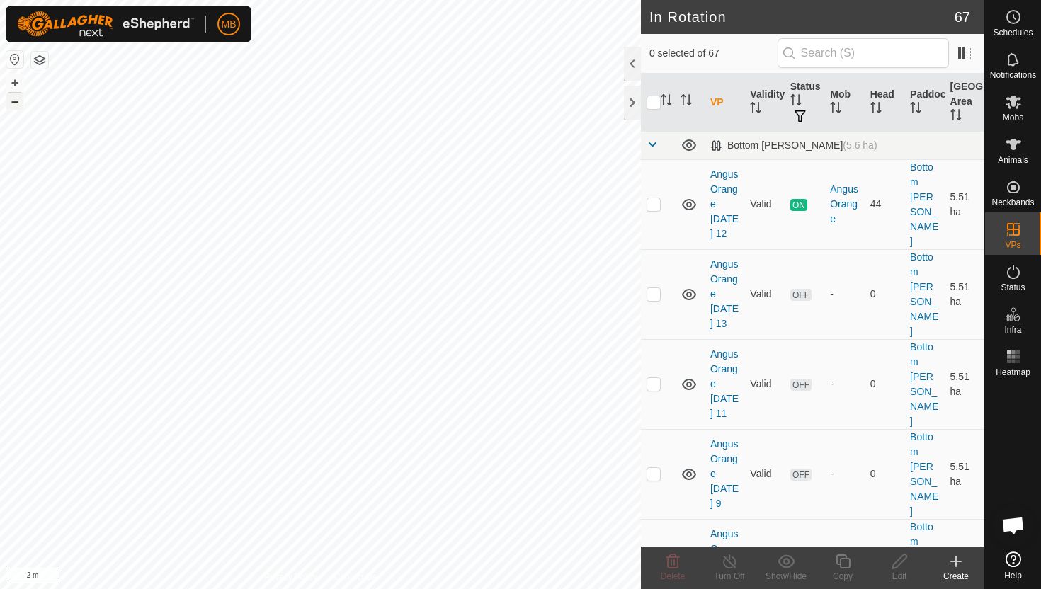
click at [16, 101] on button "–" at bounding box center [14, 101] width 17 height 17
click at [18, 106] on button "–" at bounding box center [14, 101] width 17 height 17
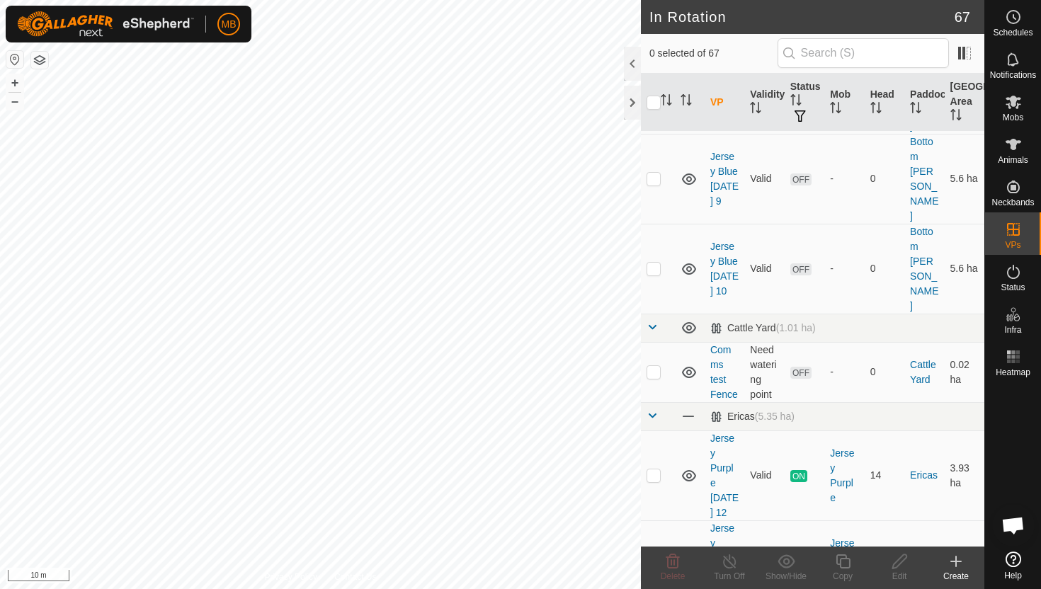
scroll to position [746, 0]
click at [652, 558] on p-checkbox at bounding box center [654, 563] width 14 height 11
checkbox input "true"
click at [843, 561] on icon at bounding box center [843, 561] width 18 height 17
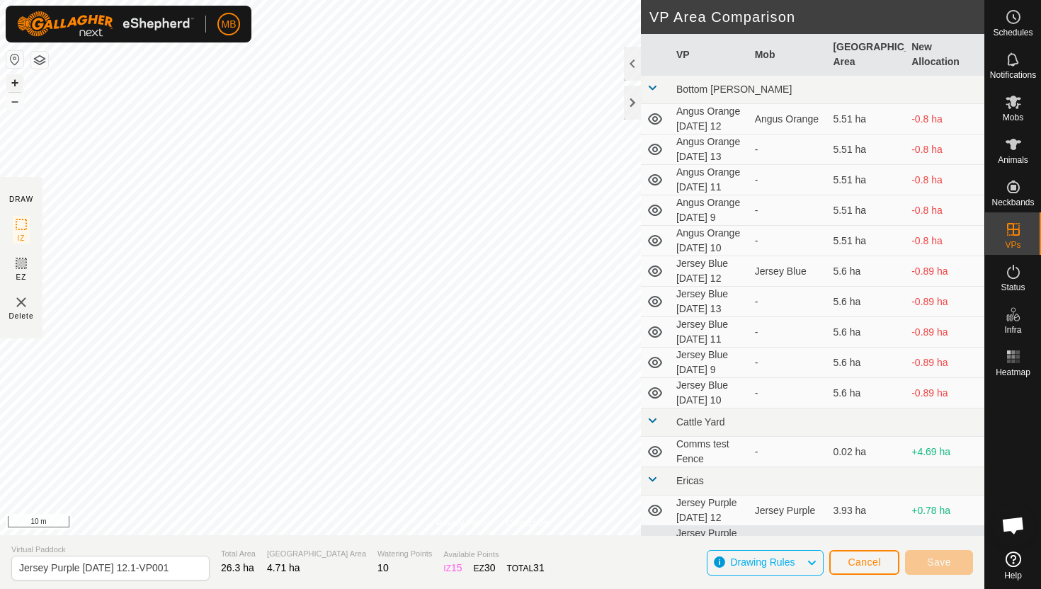
click at [14, 77] on button "+" at bounding box center [14, 82] width 17 height 17
click at [118, 13] on div "MB Schedules Notifications Mobs Animals Neckbands VPs Status Infra Heatmap Help…" at bounding box center [520, 294] width 1041 height 589
click at [14, 79] on button "+" at bounding box center [14, 82] width 17 height 17
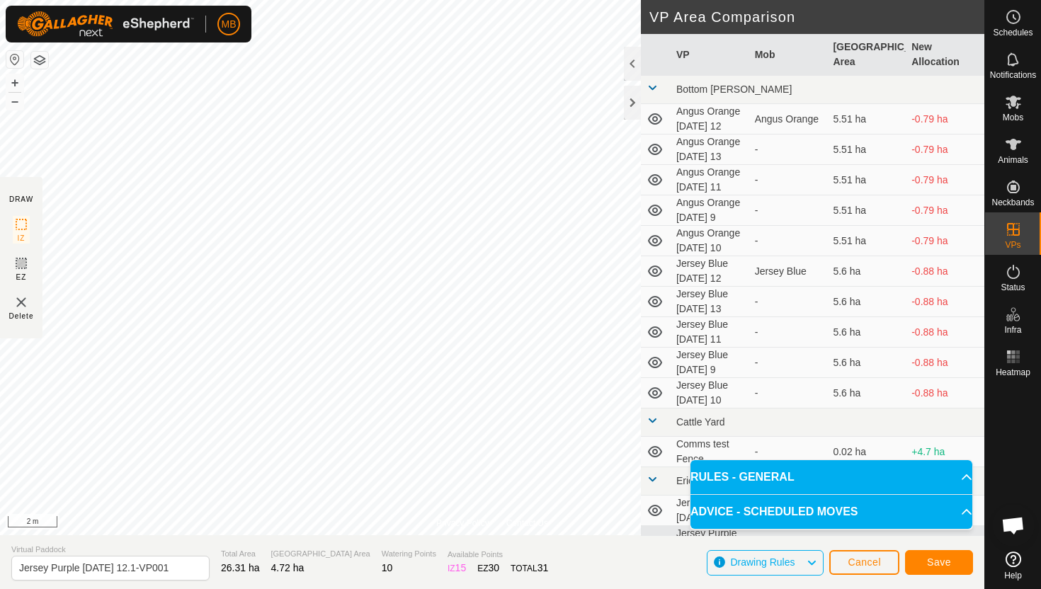
click at [338, 545] on div "Privacy Policy Contact Us Type: Inclusion Zone undefined Animal + – ⇧ i 2 m DRA…" at bounding box center [492, 294] width 984 height 589
click at [342, 557] on div "Privacy Policy Contact Us Type: Inclusion Zone undefined Animal + – ⇧ i 2 m DRA…" at bounding box center [492, 294] width 984 height 589
click at [13, 101] on button "–" at bounding box center [14, 101] width 17 height 17
click at [12, 104] on button "–" at bounding box center [14, 101] width 17 height 17
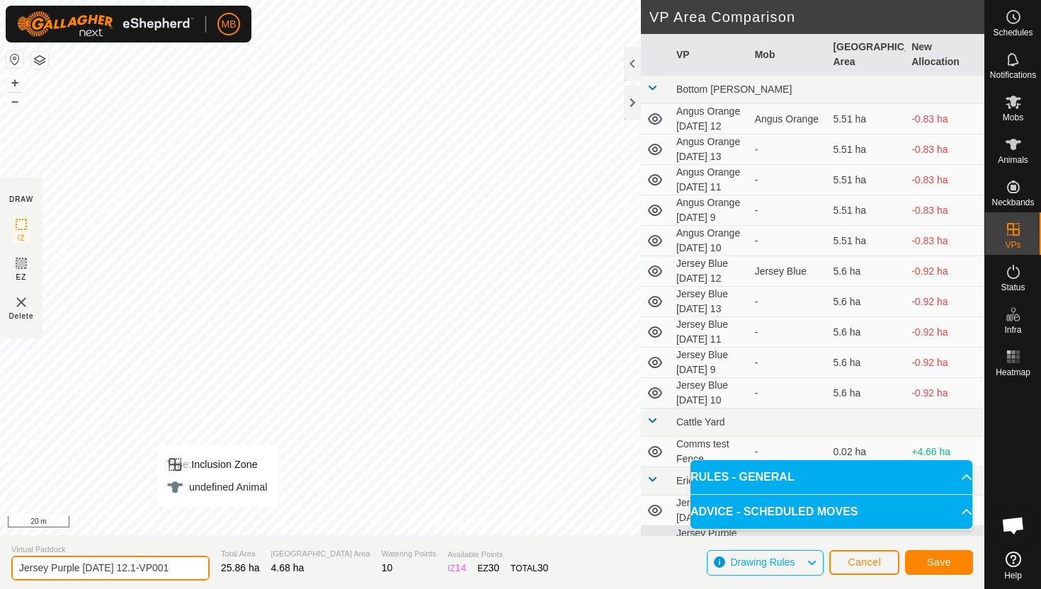
click at [176, 566] on input "Jersey Purple Friday 12.1-VP001" at bounding box center [110, 568] width 198 height 25
type input "Jersey Purple Saturday 13"
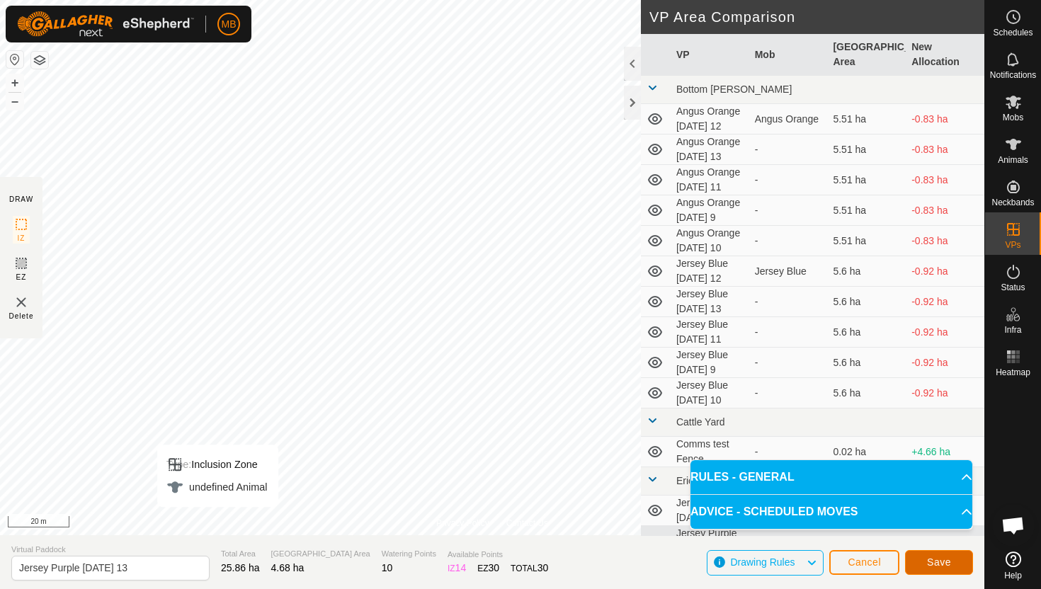
click at [940, 559] on span "Save" at bounding box center [939, 562] width 24 height 11
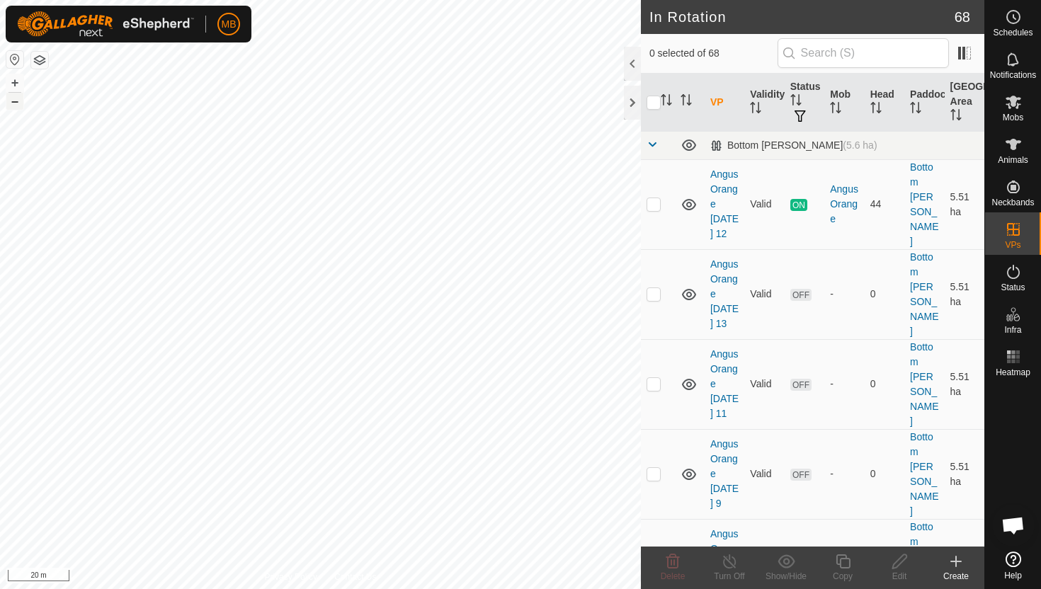
click at [13, 102] on button "–" at bounding box center [14, 101] width 17 height 17
click at [11, 108] on button "–" at bounding box center [14, 101] width 17 height 17
click at [15, 106] on button "–" at bounding box center [14, 101] width 17 height 17
click at [16, 108] on button "–" at bounding box center [14, 101] width 17 height 17
click at [1015, 147] on icon at bounding box center [1014, 144] width 16 height 11
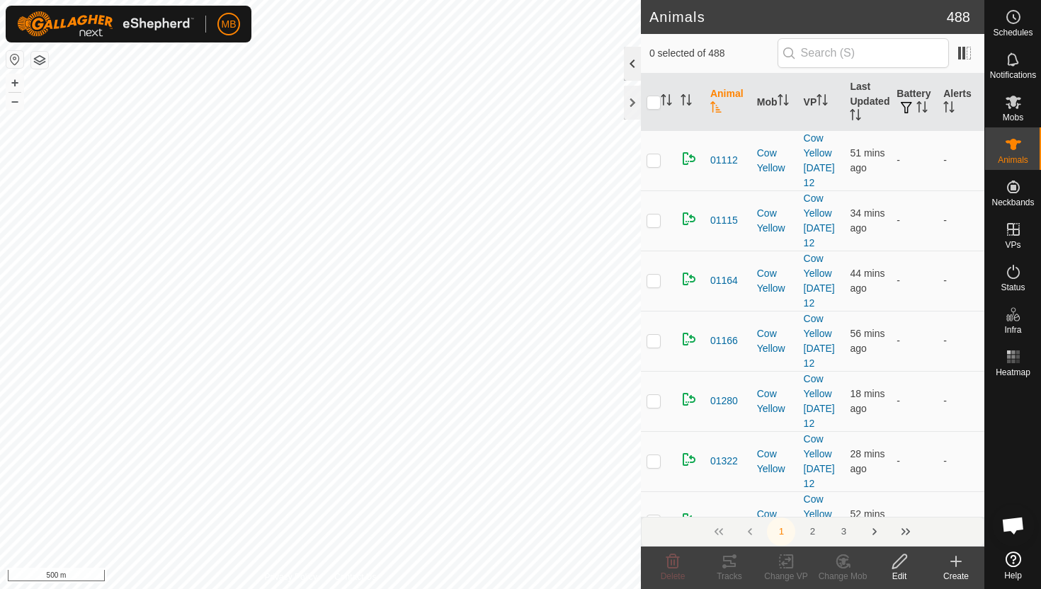
click at [633, 69] on div at bounding box center [632, 64] width 17 height 34
click at [920, 108] on icon "Activate to sort" at bounding box center [921, 106] width 11 height 11
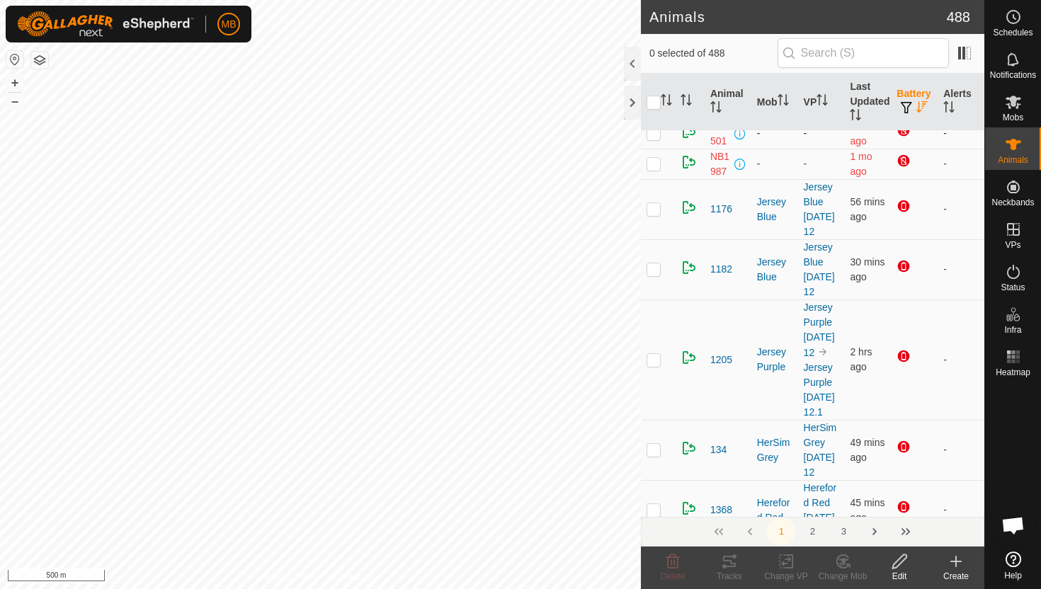
scroll to position [164, 0]
click at [634, 69] on div at bounding box center [632, 64] width 17 height 34
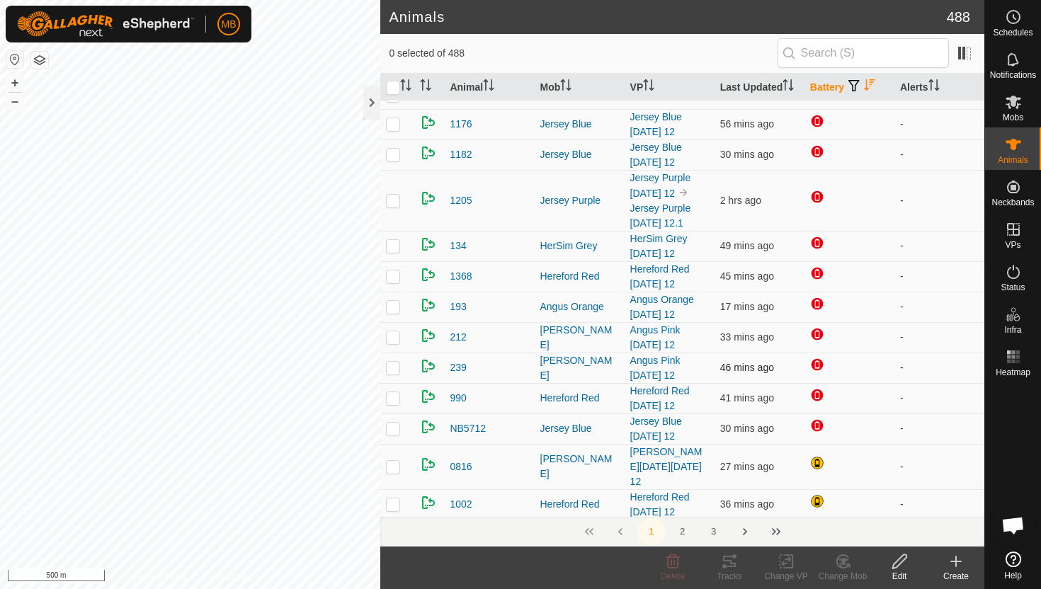
scroll to position [142, 0]
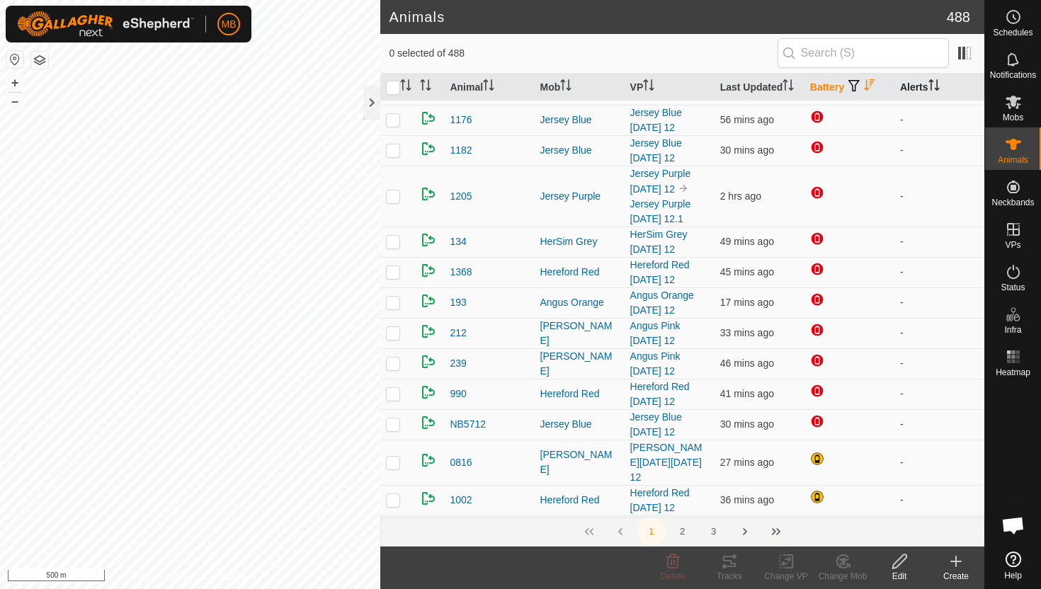
click at [937, 82] on icon "Activate to sort" at bounding box center [933, 84] width 11 height 11
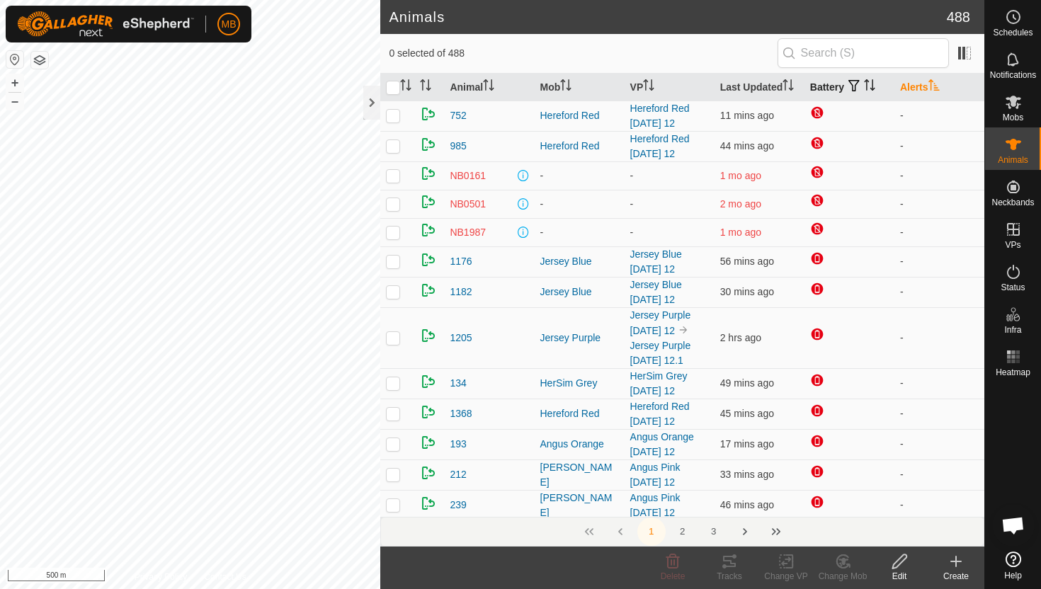
click at [937, 82] on icon "Activate to sort" at bounding box center [933, 84] width 11 height 11
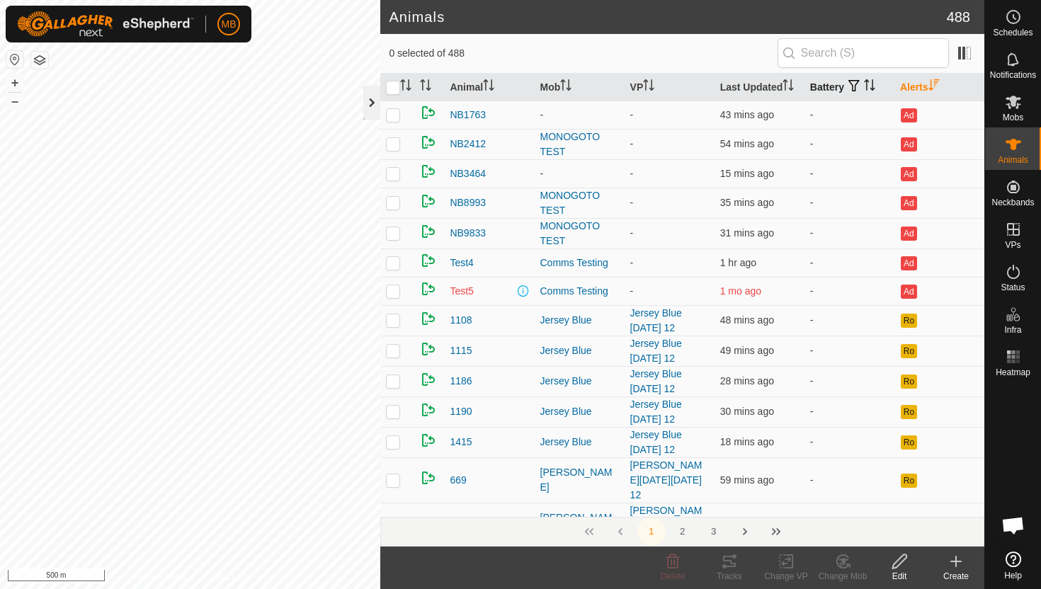
click at [373, 101] on div at bounding box center [371, 103] width 17 height 34
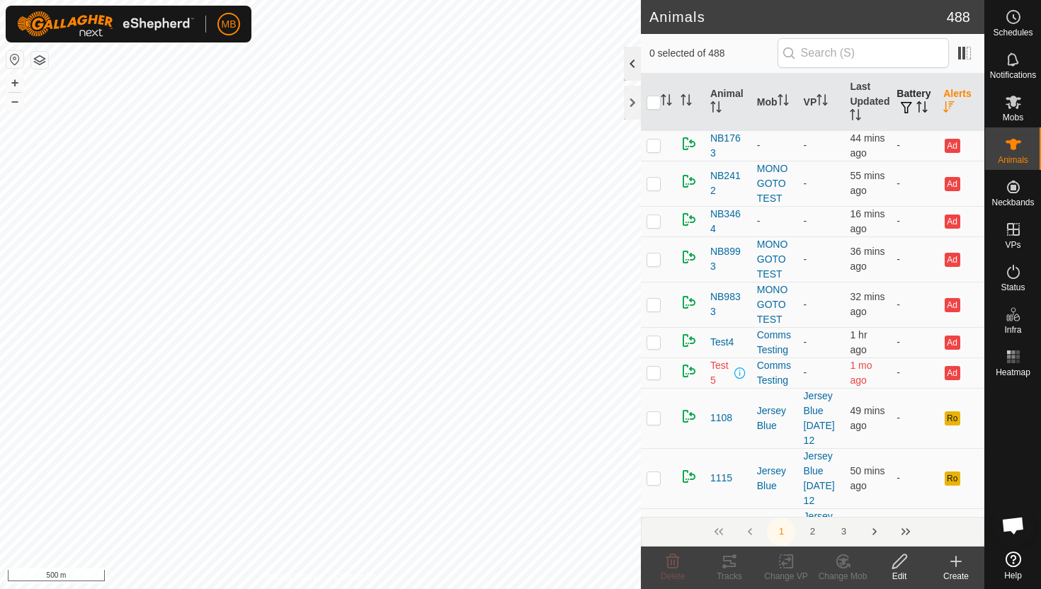
click at [630, 59] on div at bounding box center [632, 64] width 17 height 34
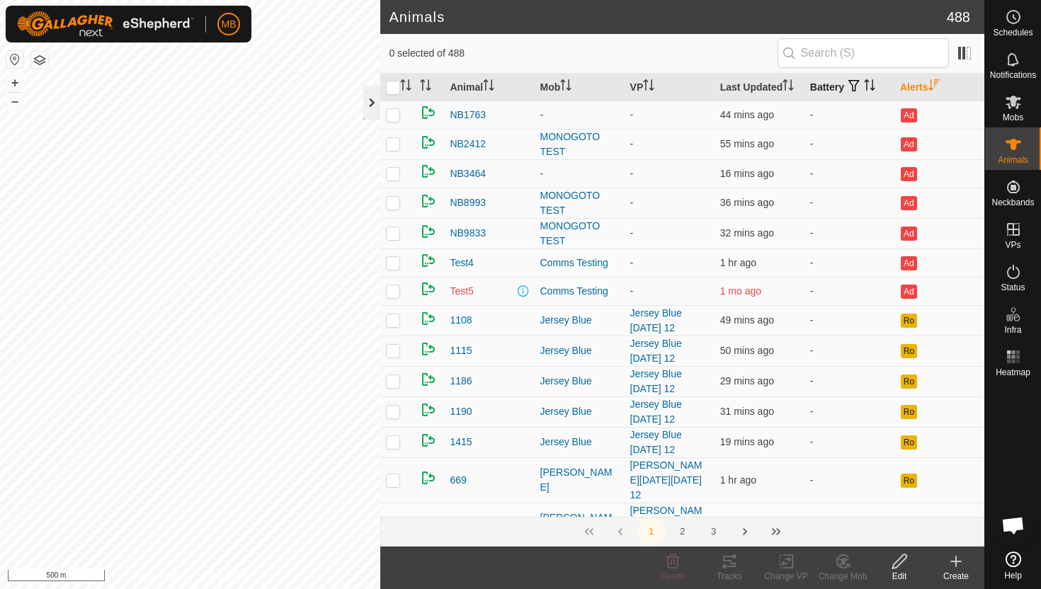
click at [370, 103] on div at bounding box center [371, 103] width 17 height 34
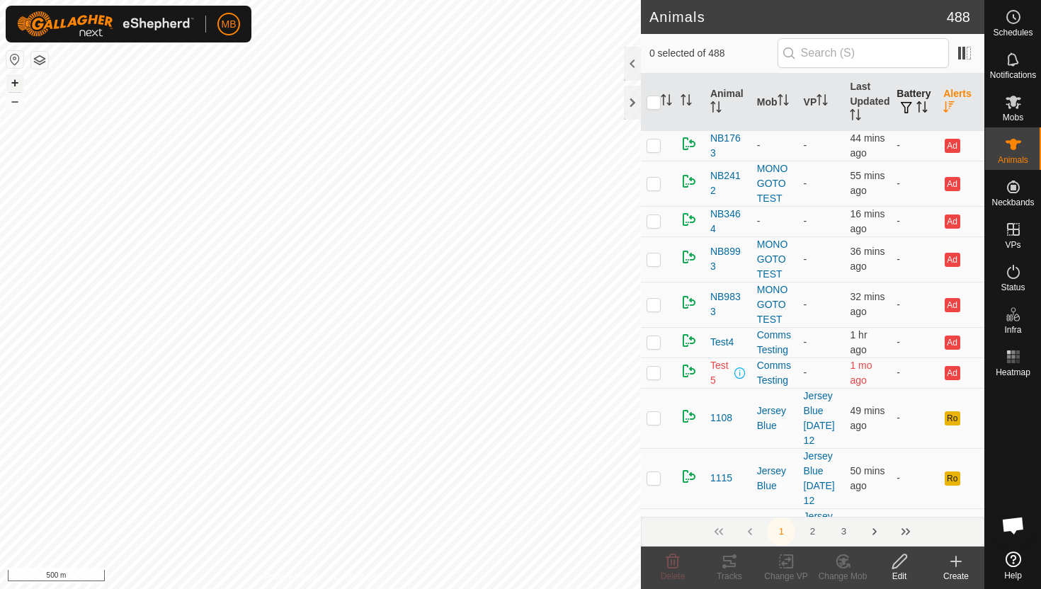
click at [13, 84] on button "+" at bounding box center [14, 82] width 17 height 17
click at [1012, 273] on icon at bounding box center [1013, 271] width 17 height 17
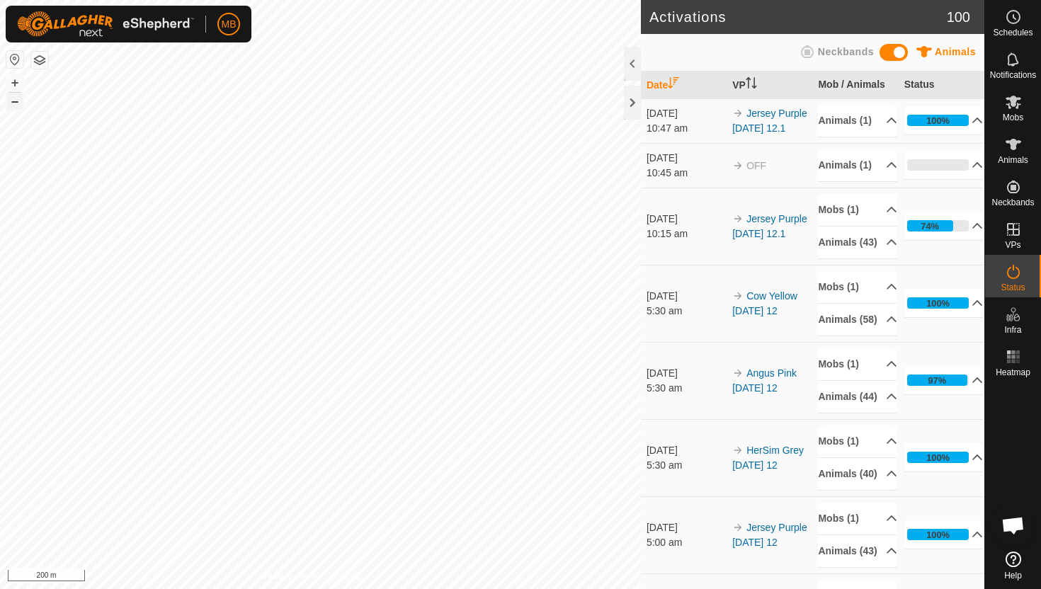
click at [16, 104] on button "–" at bounding box center [14, 101] width 17 height 17
